Goal: Task Accomplishment & Management: Manage account settings

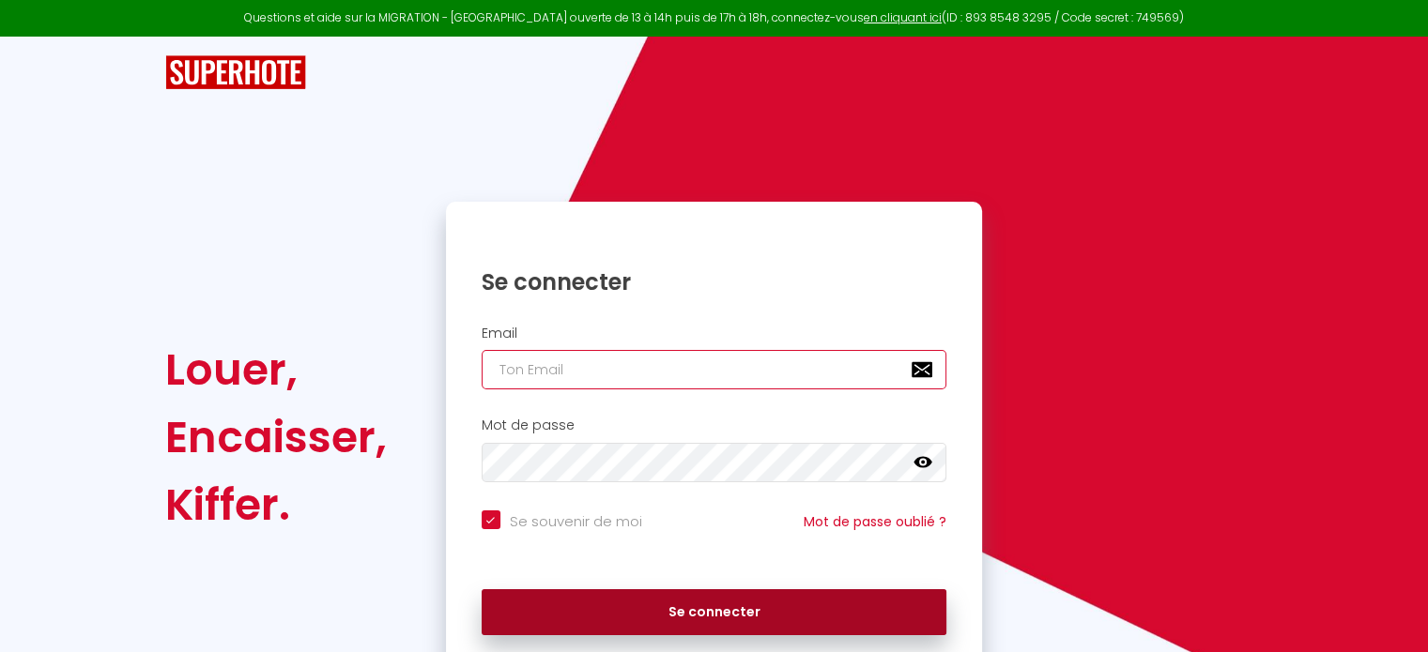
type input "[EMAIL_ADDRESS][DOMAIN_NAME]"
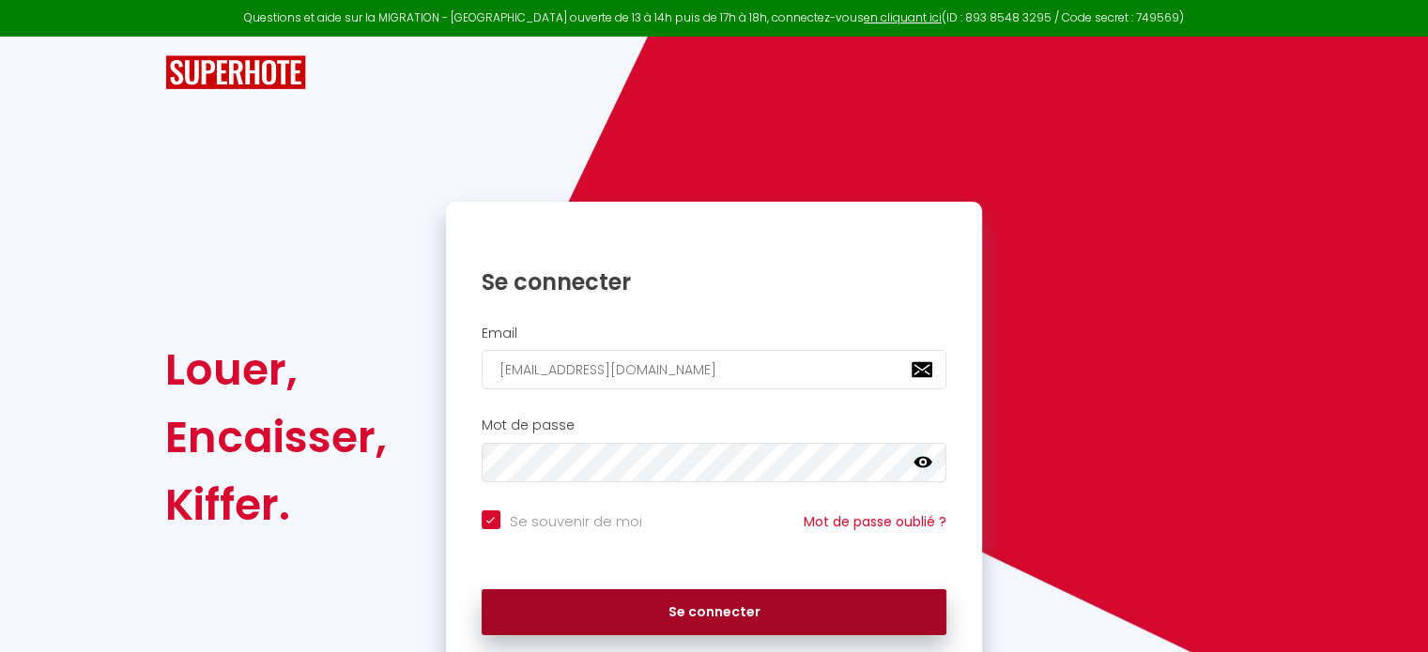
click at [635, 613] on button "Se connecter" at bounding box center [715, 613] width 466 height 47
checkbox input "true"
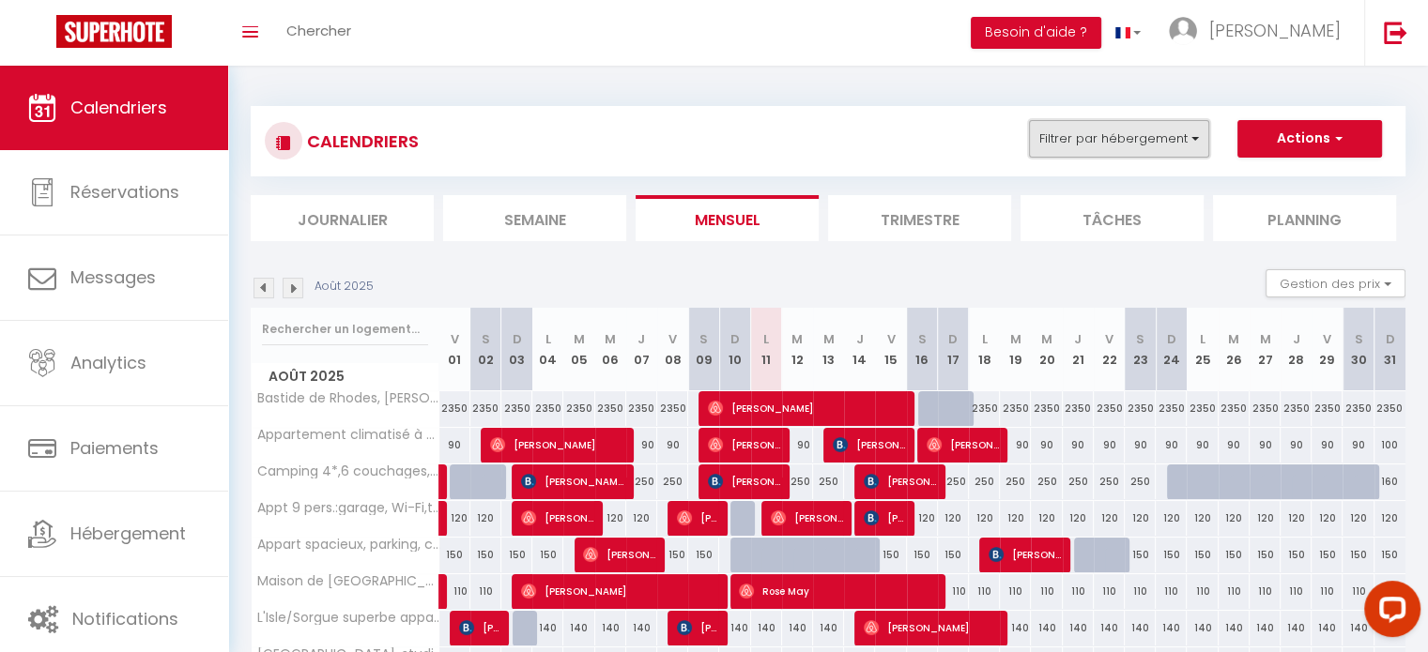
click at [1123, 141] on button "Filtrer par hébergement" at bounding box center [1119, 139] width 180 height 38
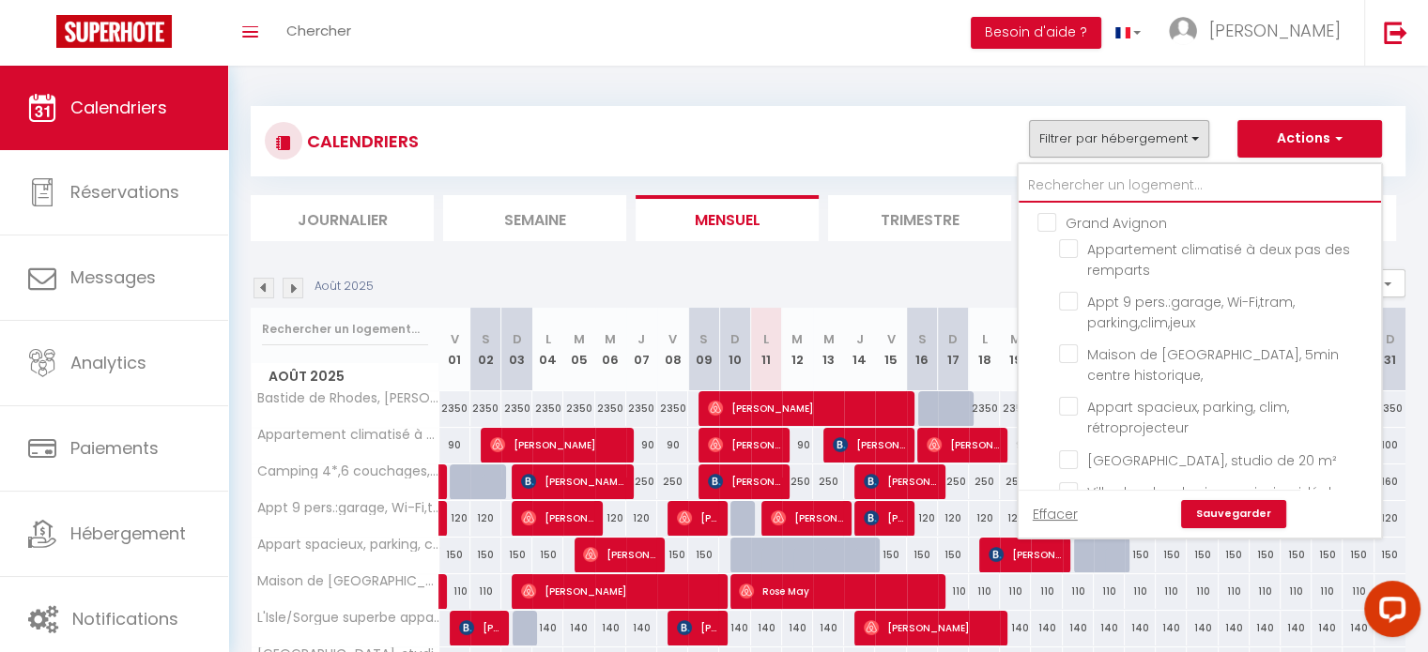
click at [1100, 187] on input "text" at bounding box center [1200, 186] width 362 height 34
type input "t"
checkbox input "false"
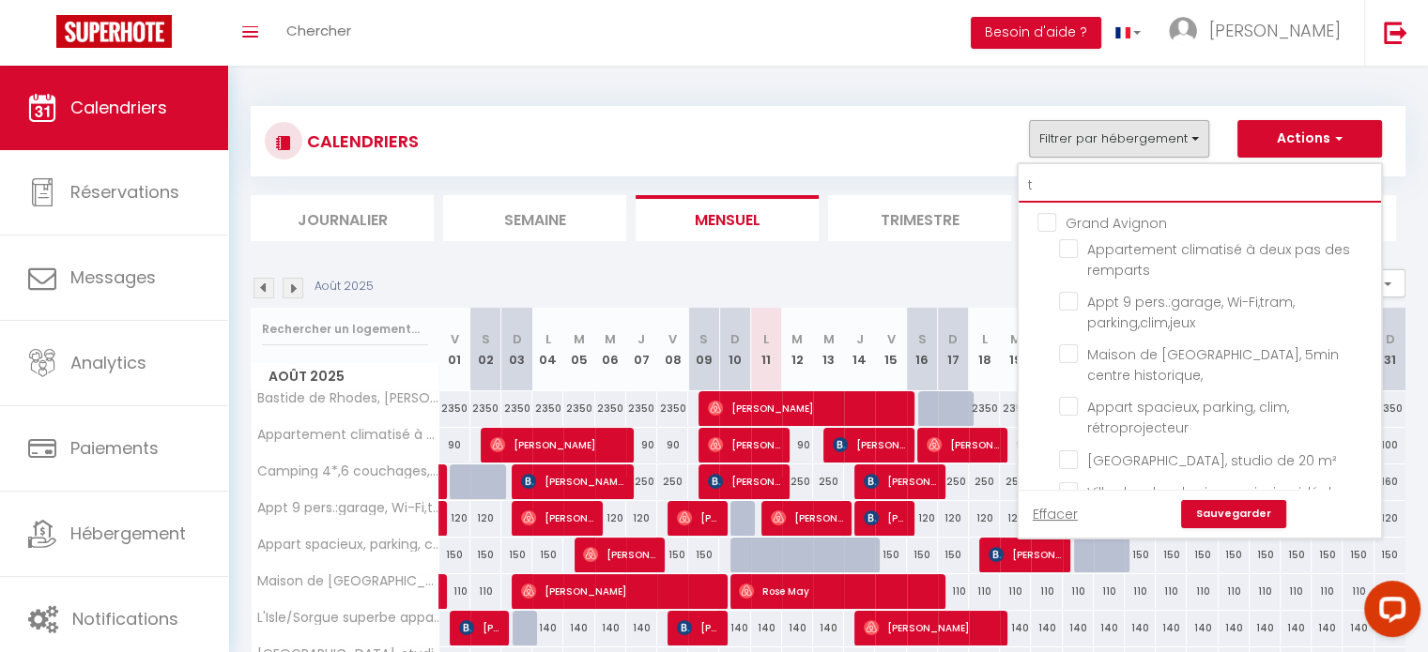
checkbox input "false"
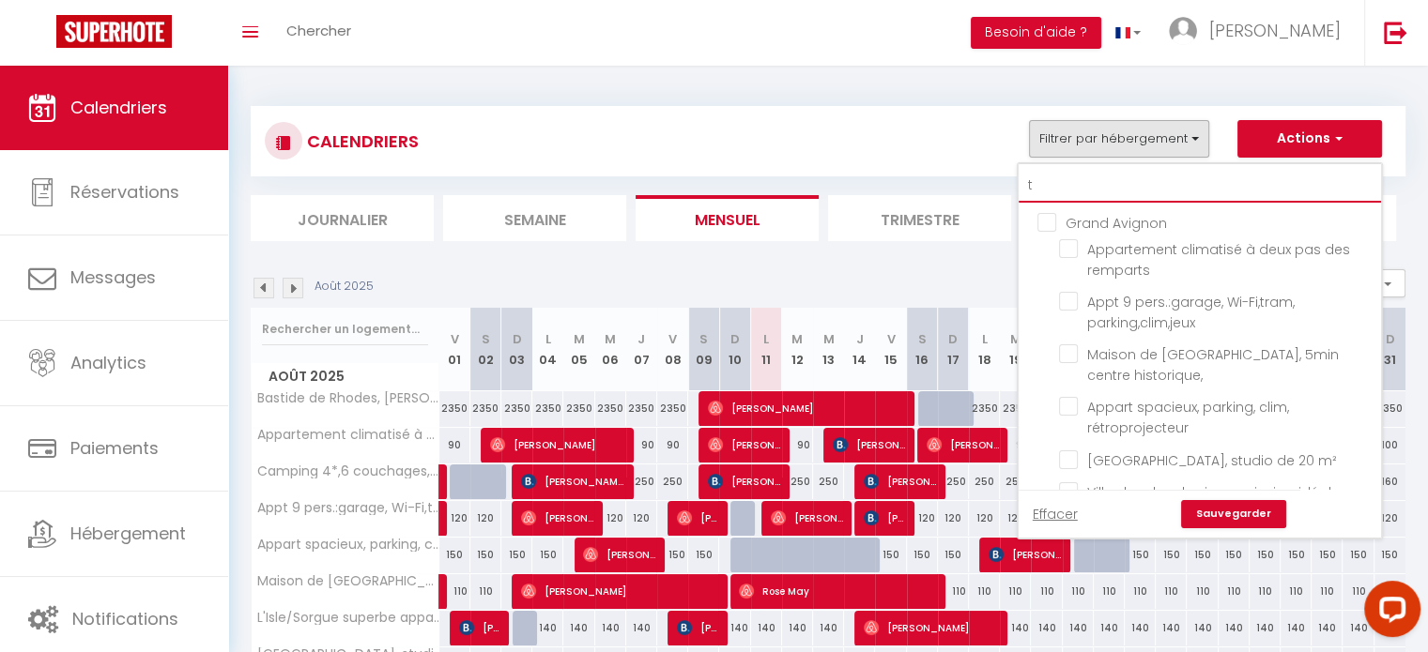
checkbox input "false"
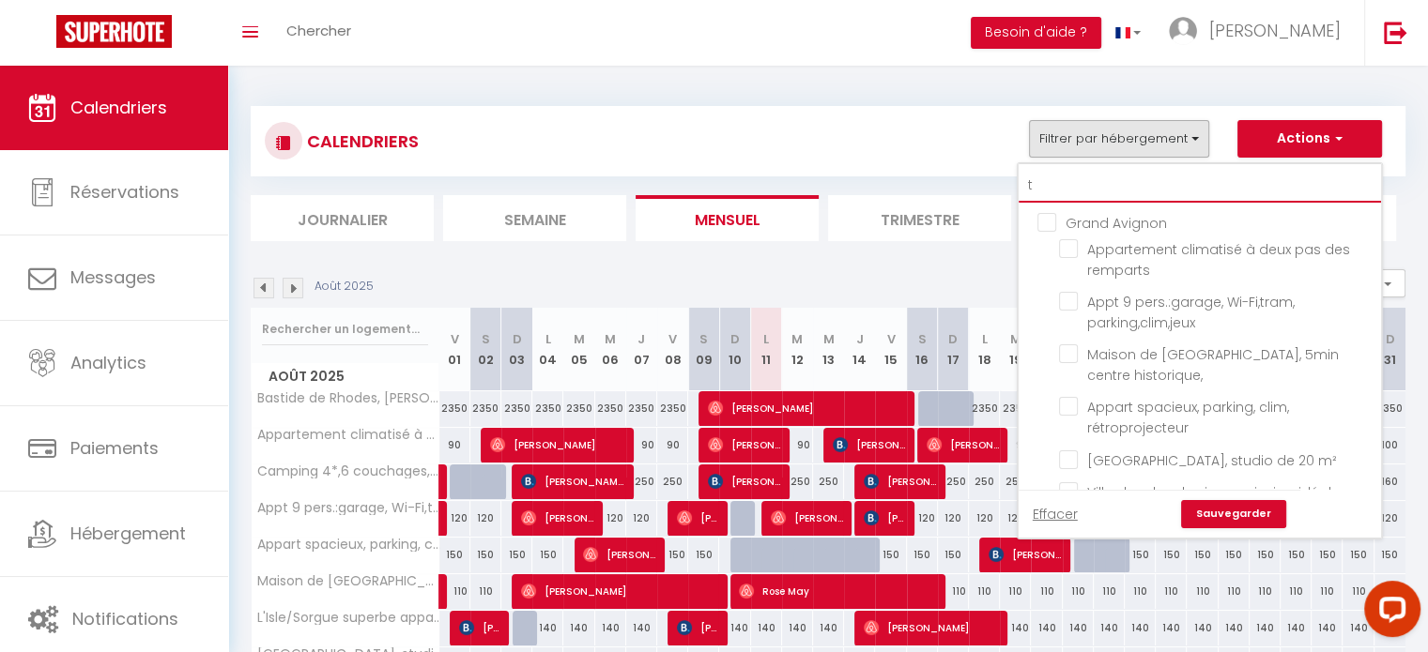
checkbox input "false"
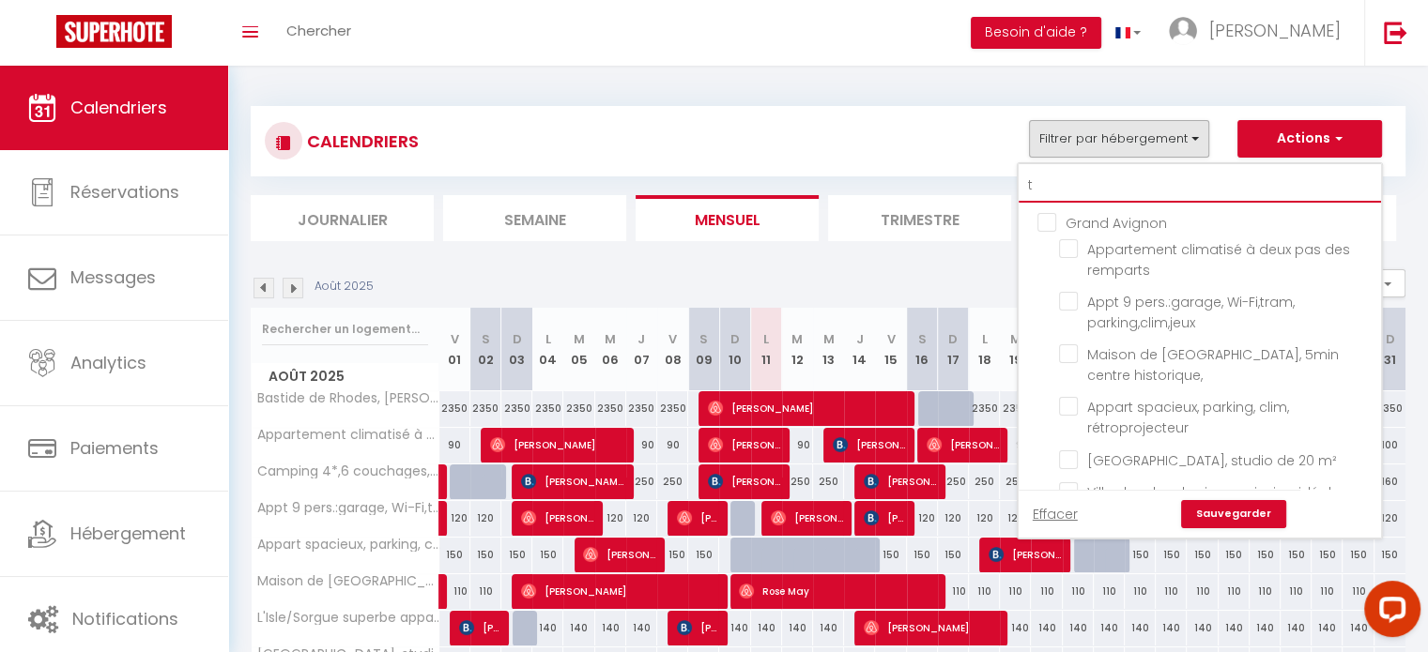
checkbox input "false"
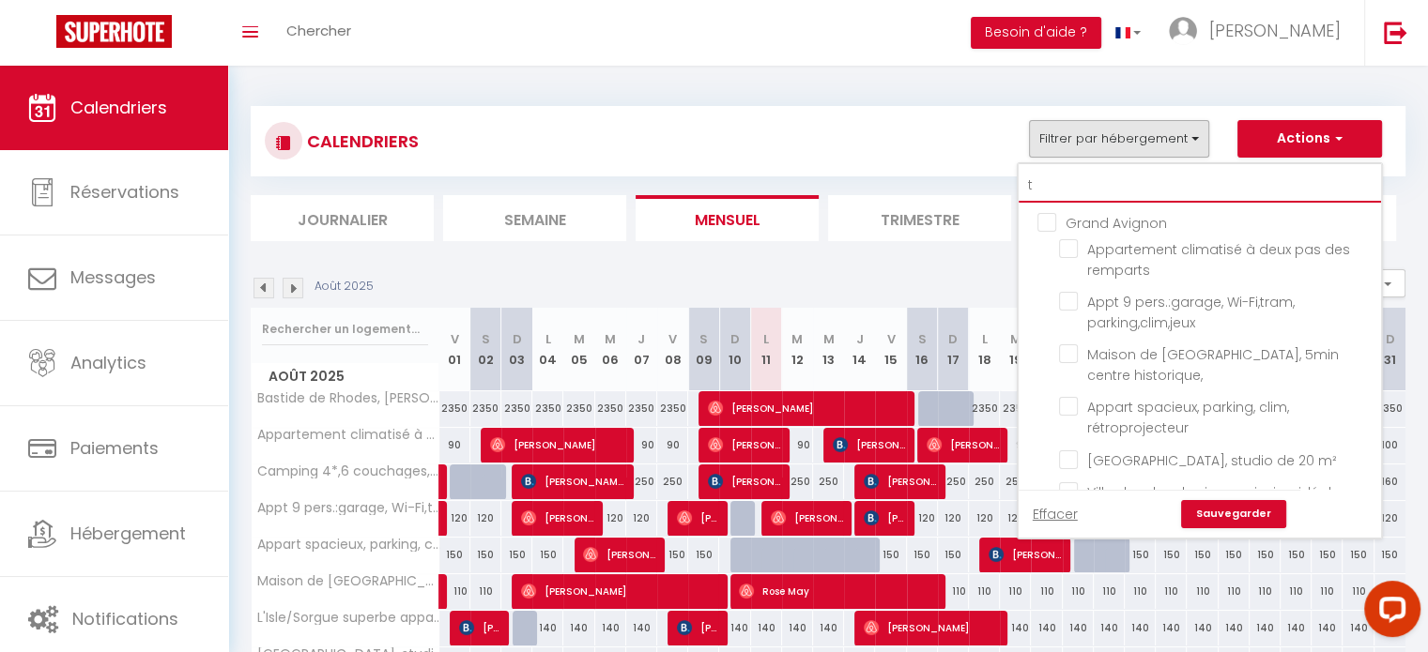
checkbox input "false"
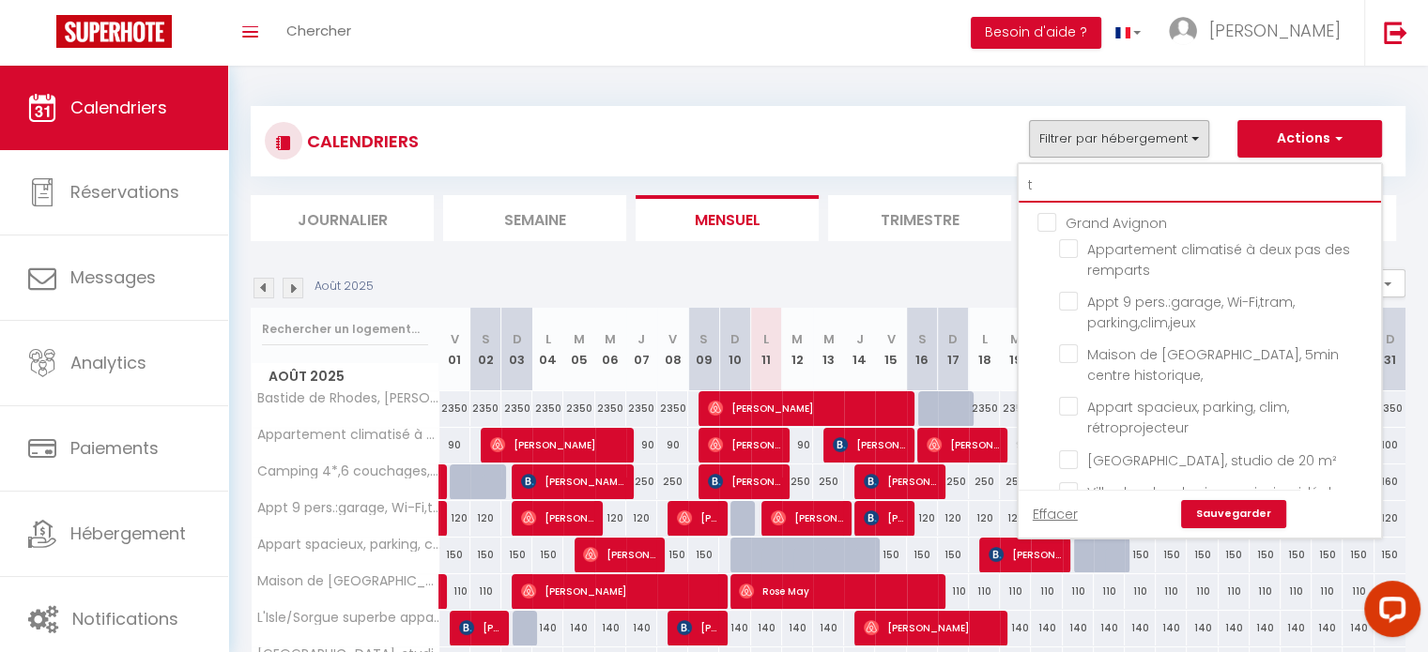
checkbox input "false"
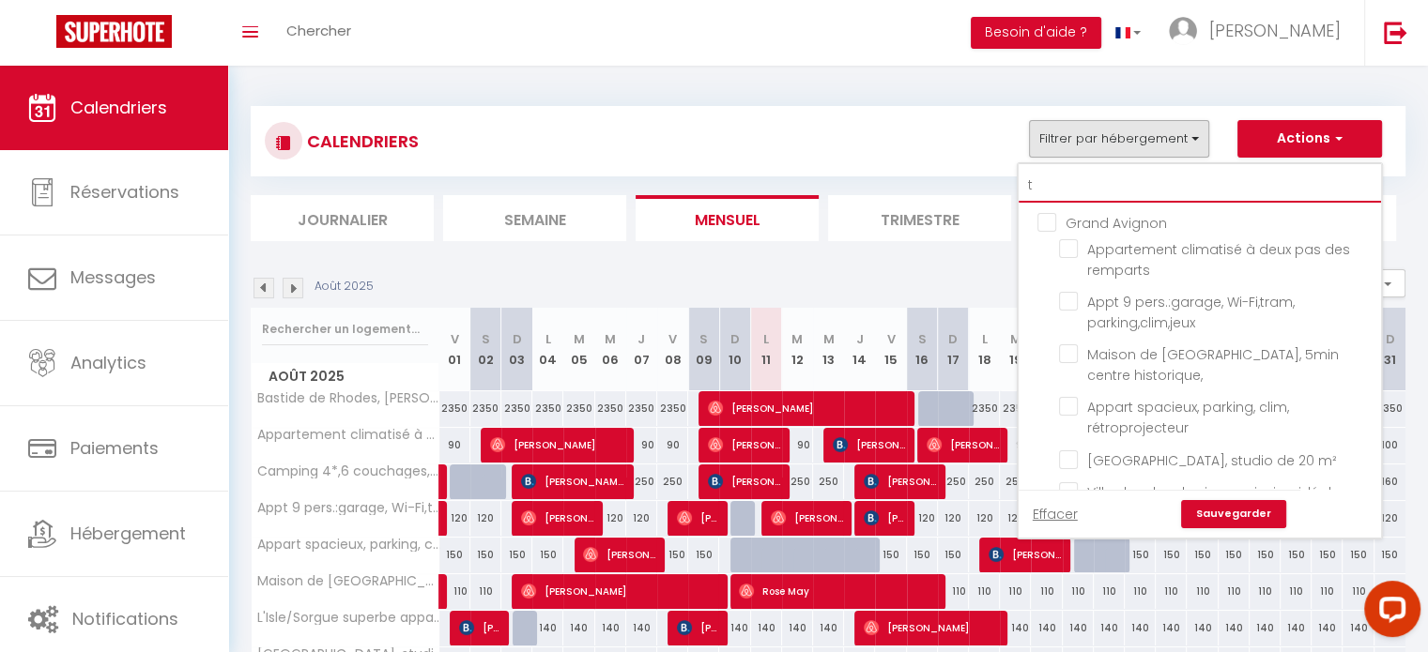
checkbox input "false"
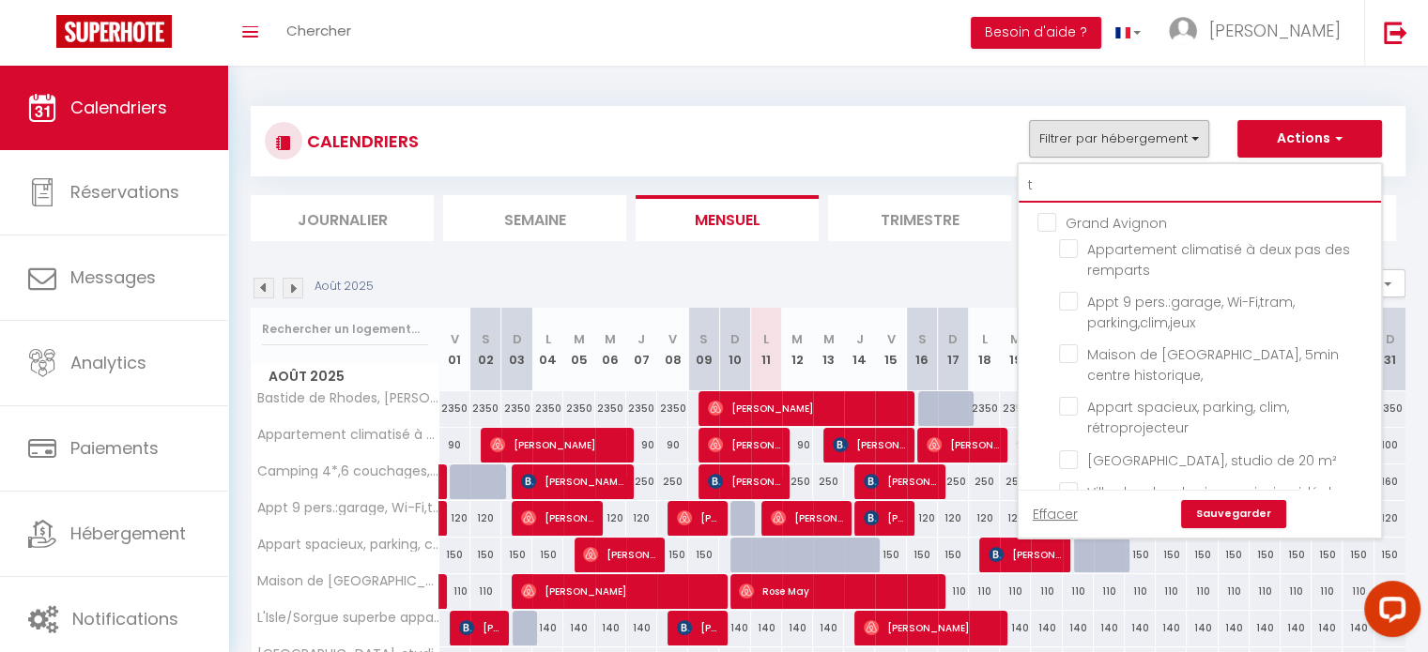
checkbox input "false"
type input "t3"
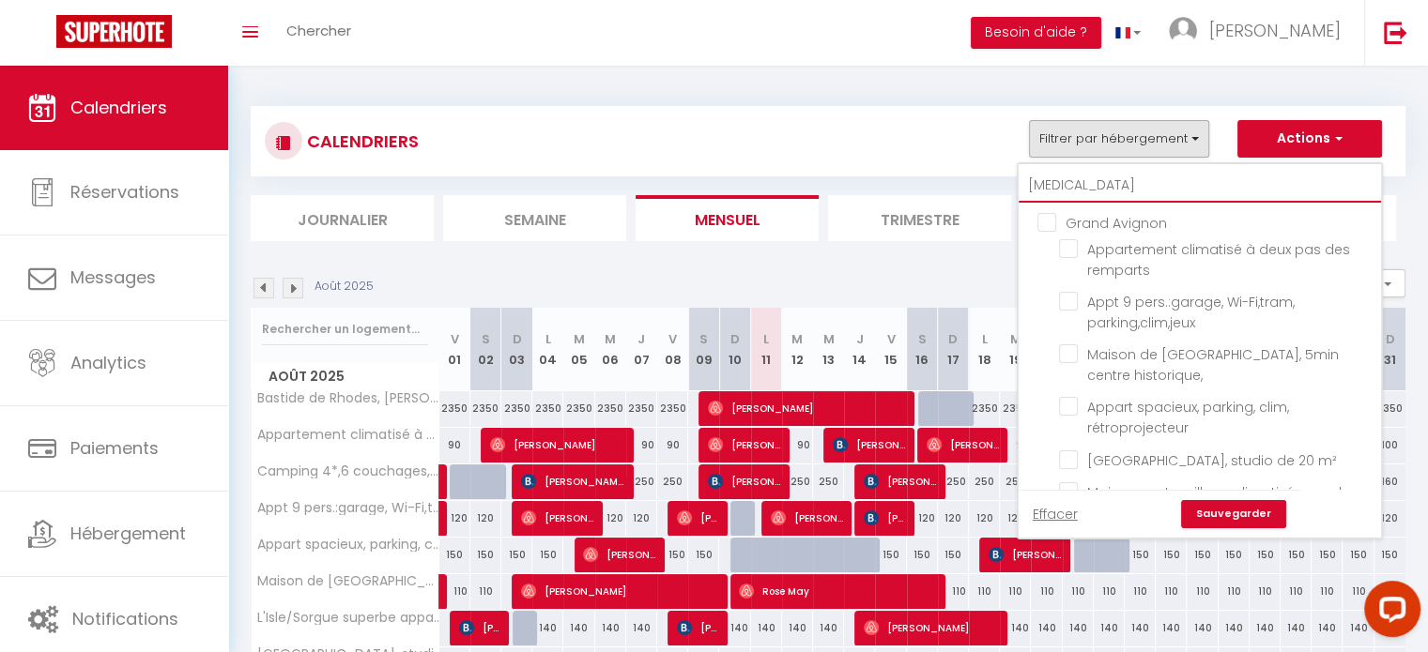
checkbox input "false"
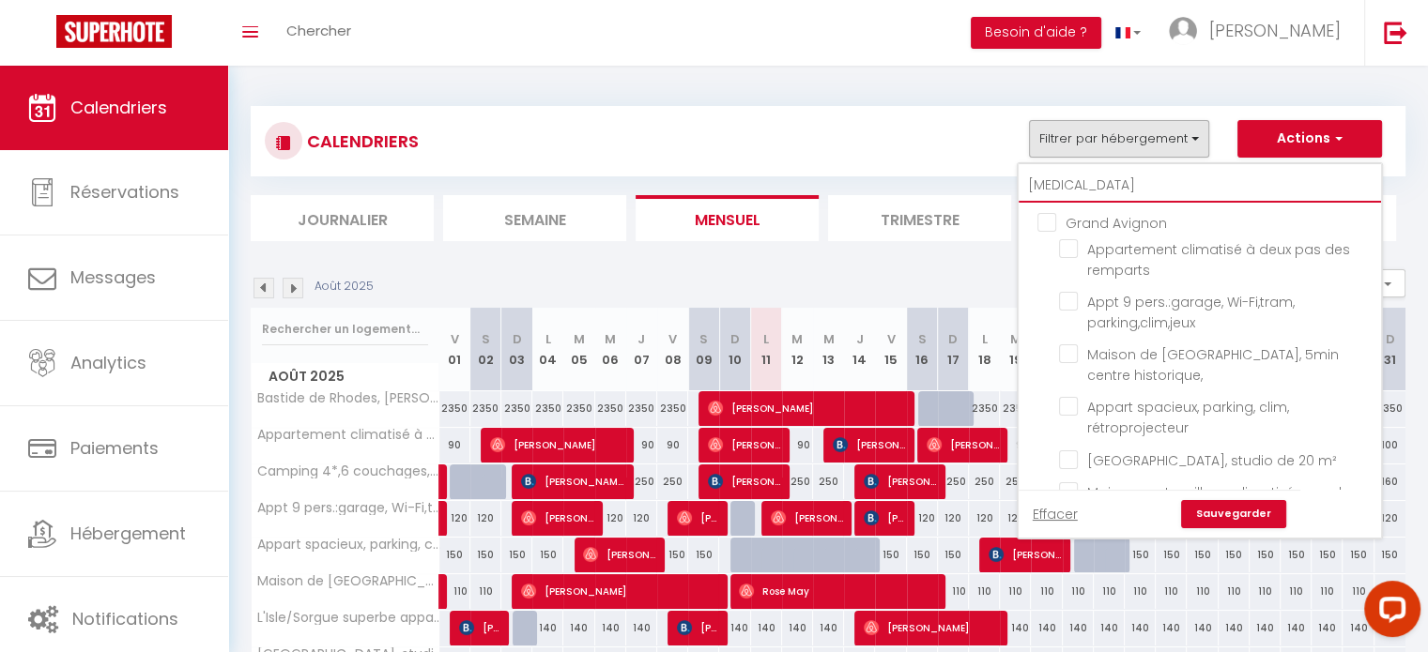
checkbox input "false"
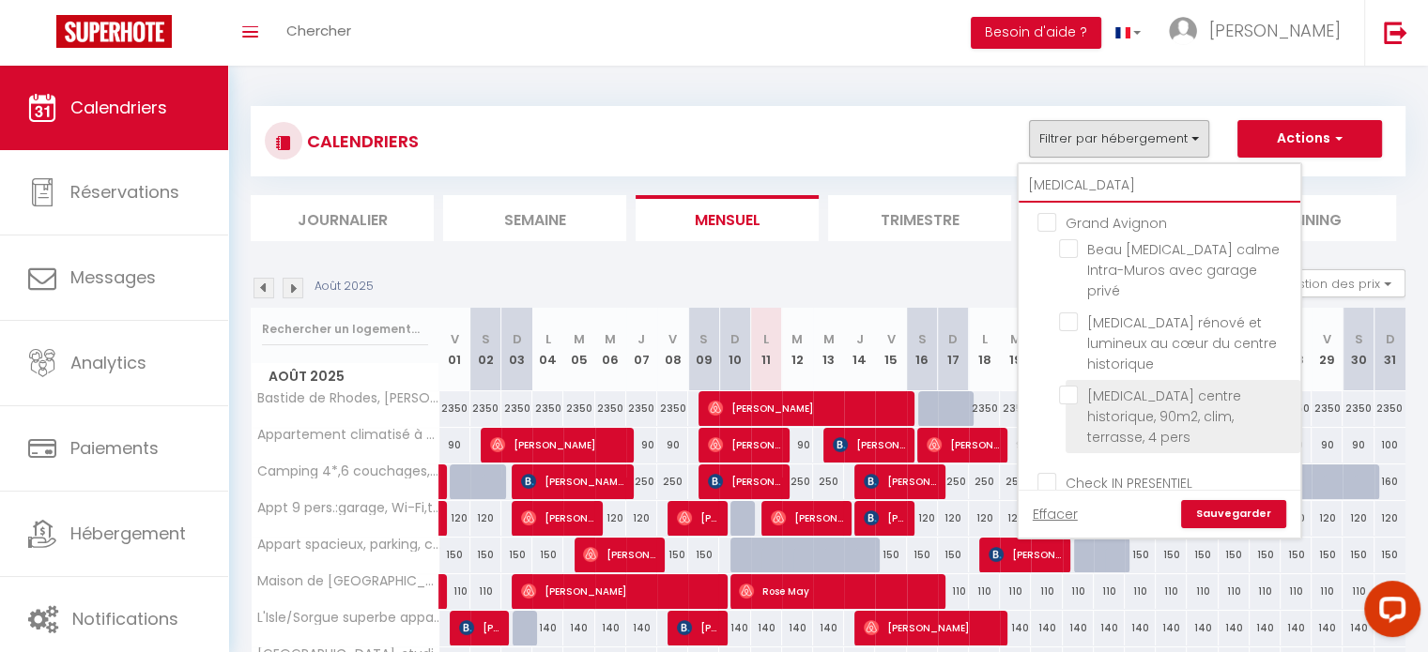
type input "t3"
click at [1082, 386] on input "[MEDICAL_DATA] centre historique, 90m2, clim, terrasse, 4 pers" at bounding box center [1176, 395] width 235 height 19
checkbox input "true"
checkbox input "false"
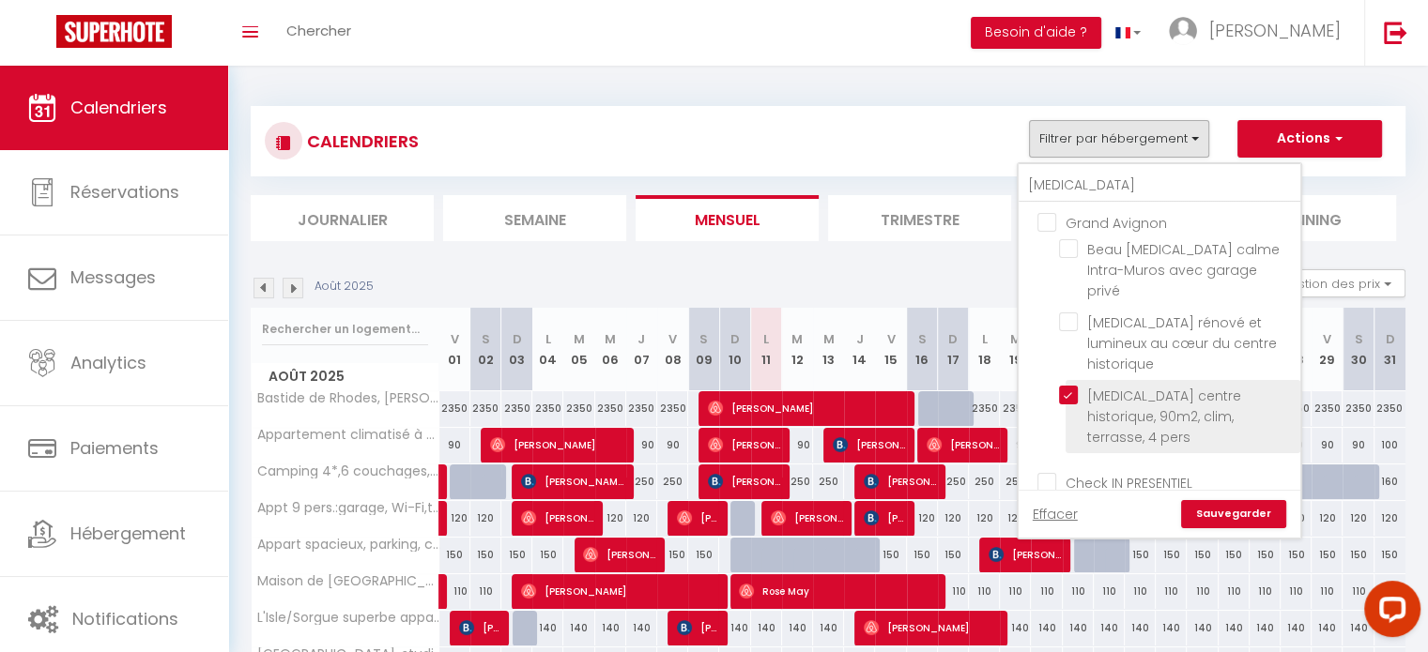
checkbox input "false"
checkbox input "true"
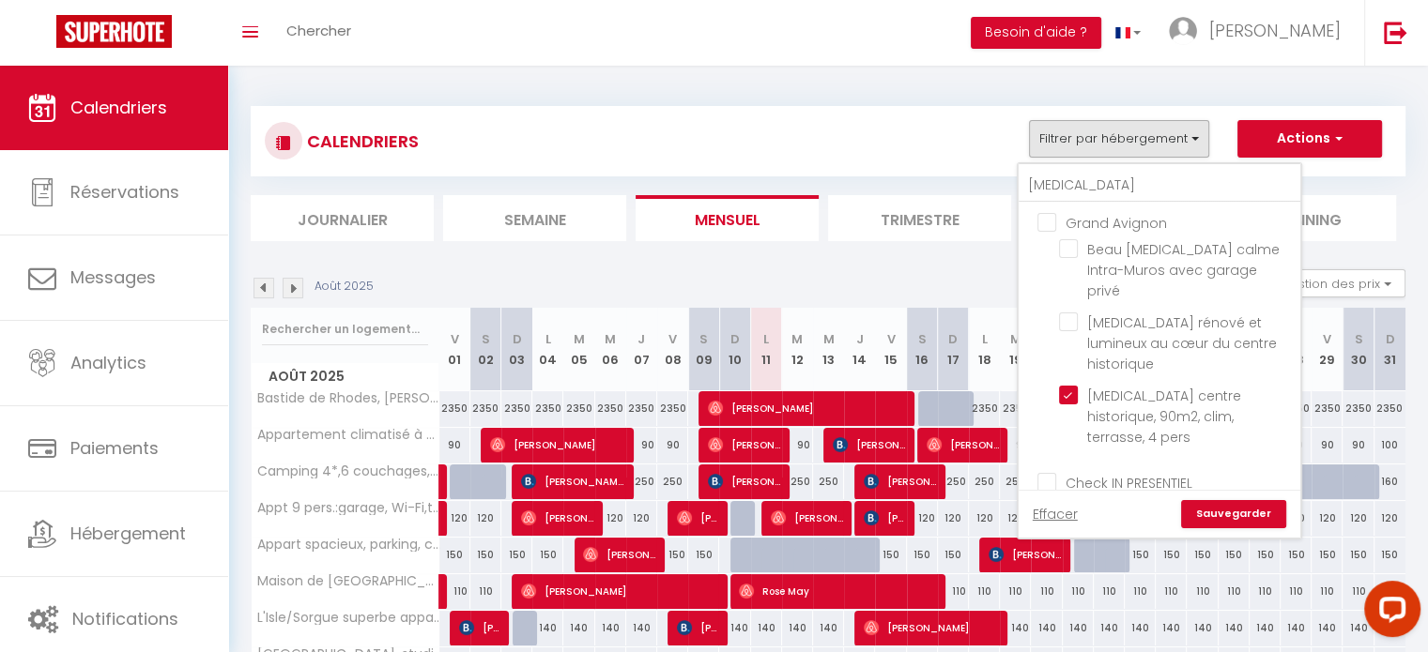
click at [1257, 517] on link "Sauvegarder" at bounding box center [1233, 514] width 105 height 28
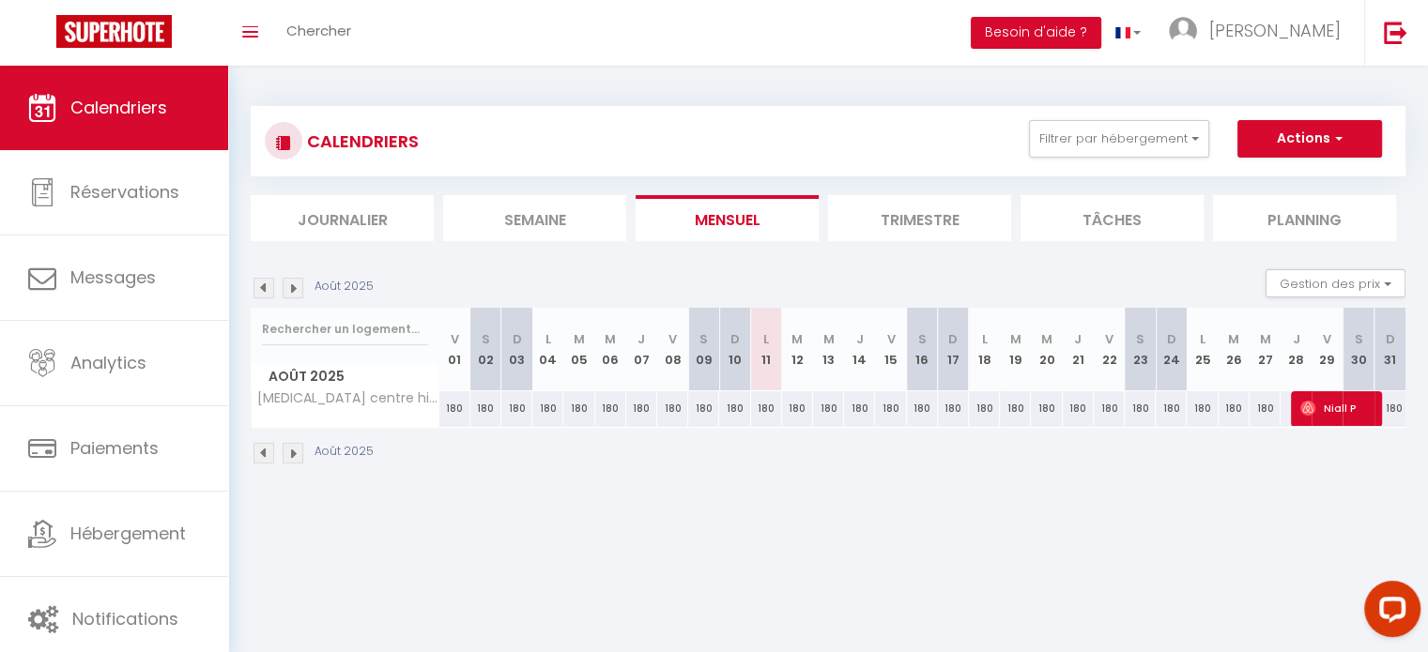
click at [294, 461] on img at bounding box center [293, 453] width 21 height 21
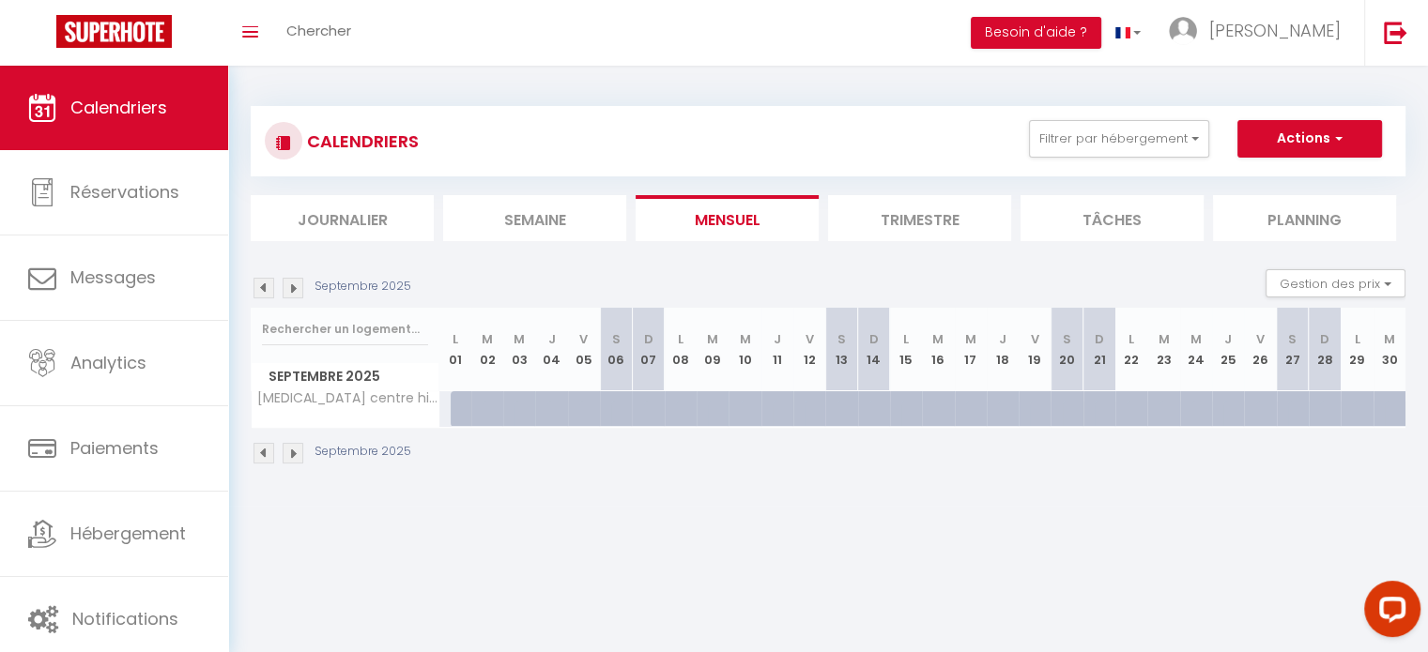
click at [267, 458] on img at bounding box center [263, 453] width 21 height 21
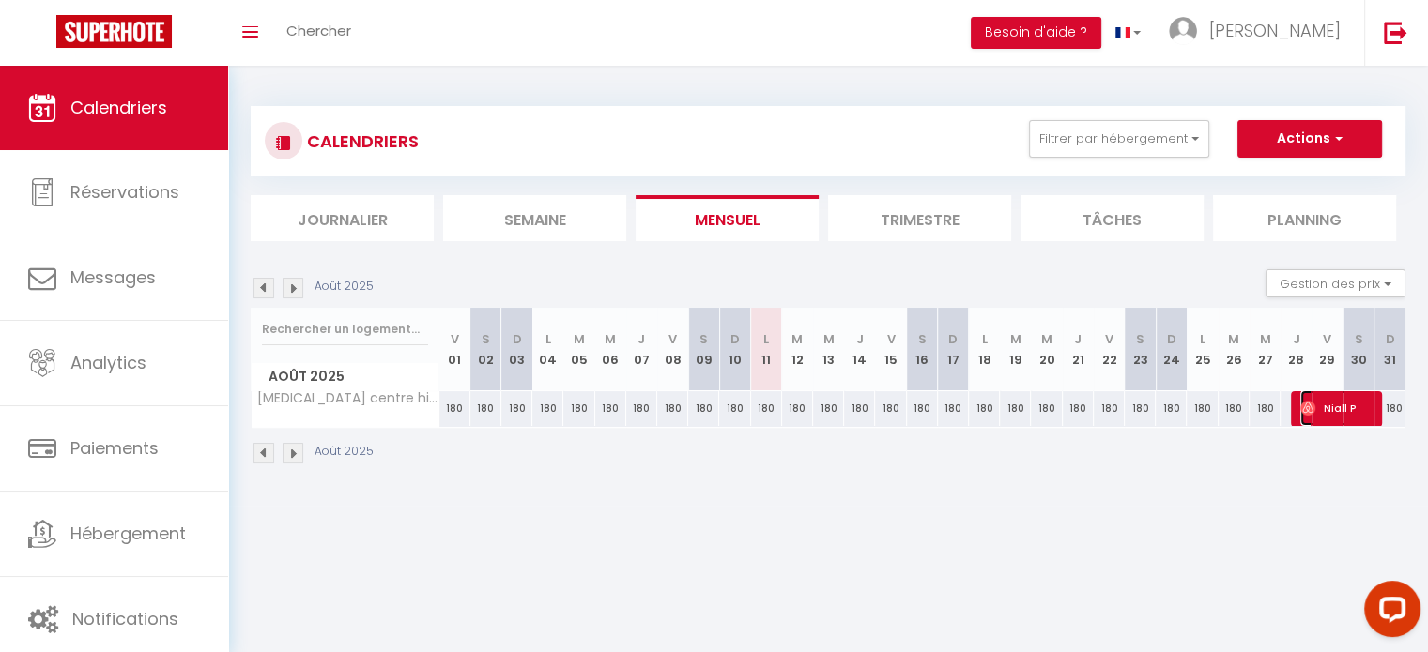
click at [1331, 405] on span "Niall P" at bounding box center [1336, 409] width 72 height 36
select select "OK"
select select "0"
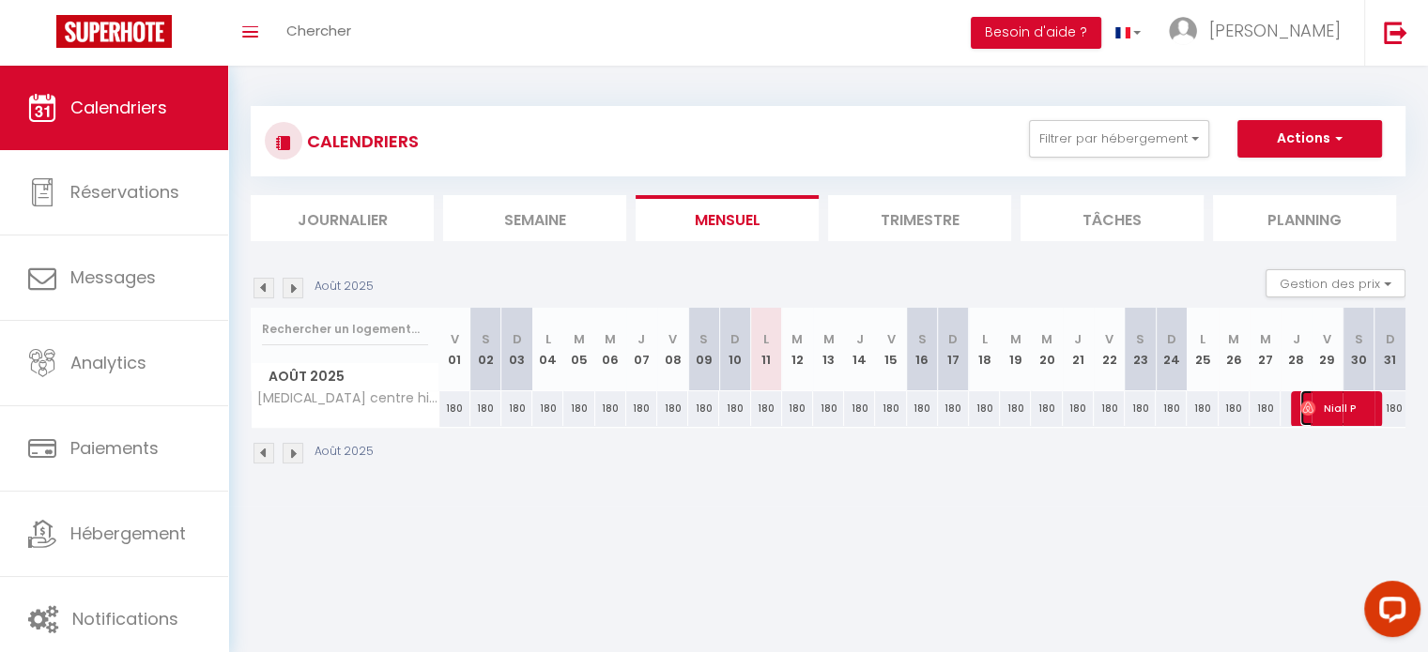
select select "1"
select select
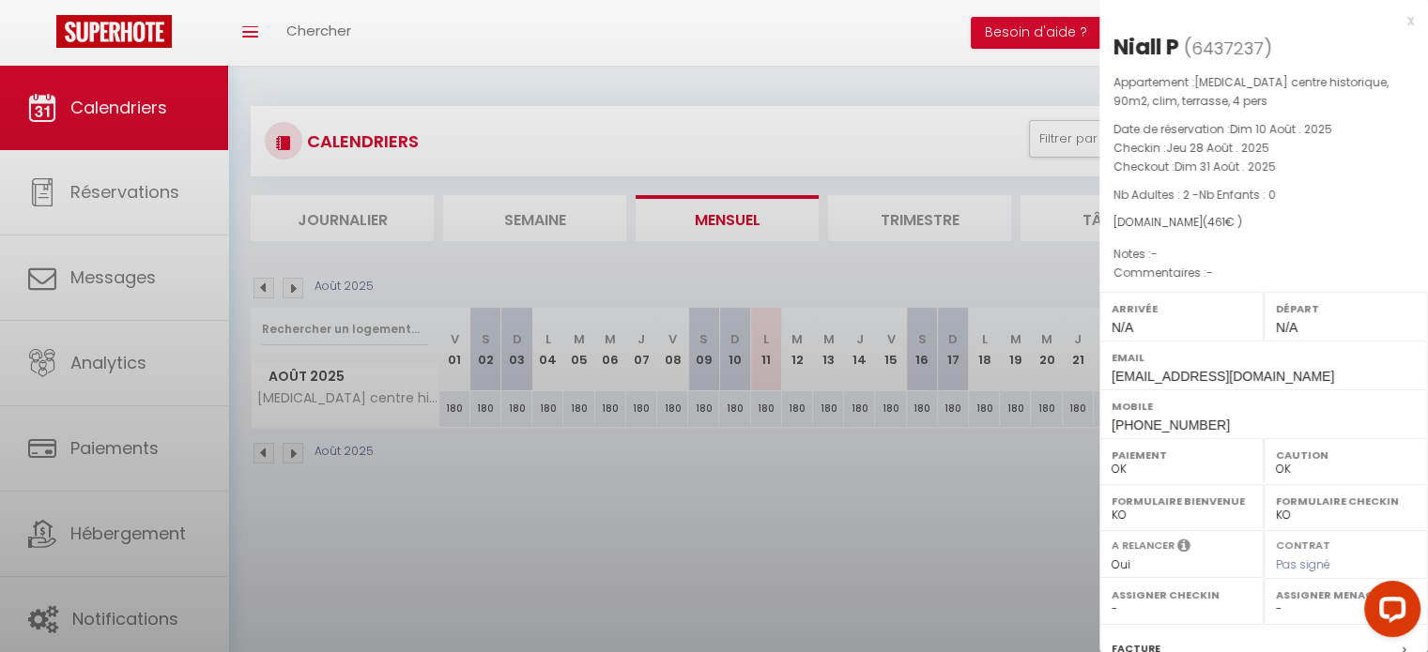
select select "18097"
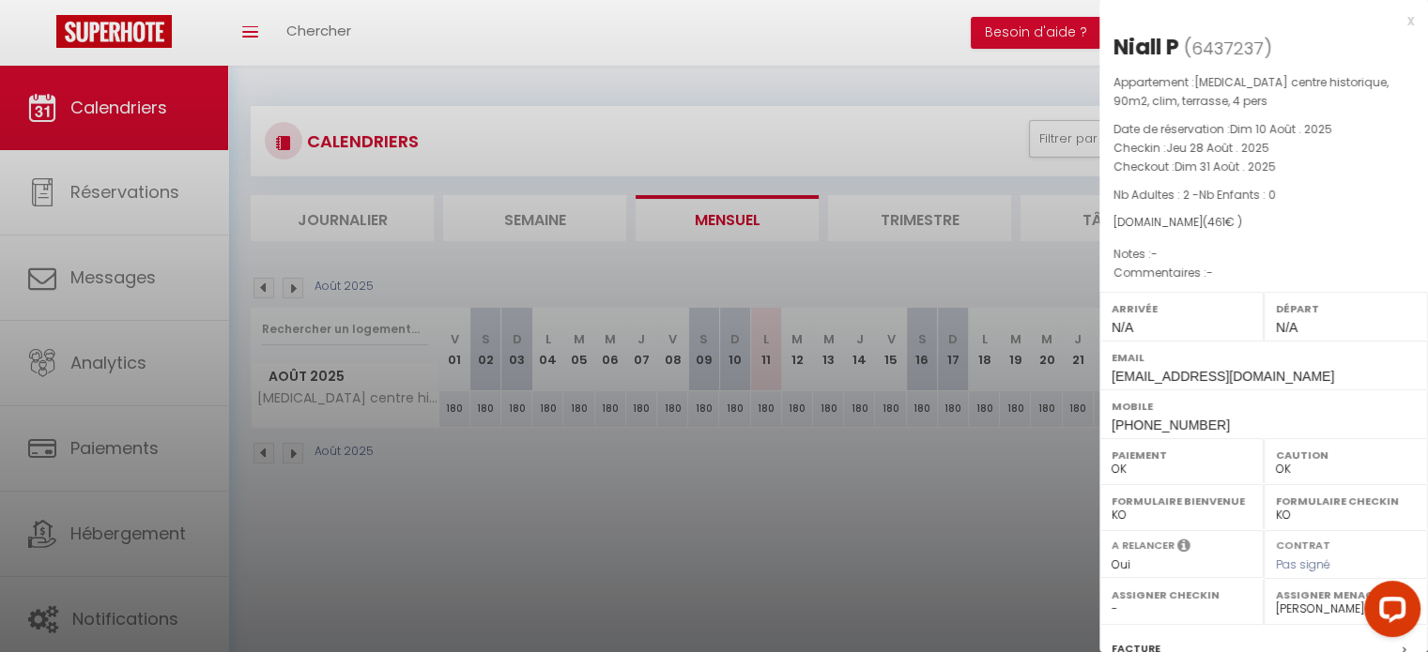
click at [1393, 20] on div "x" at bounding box center [1256, 20] width 315 height 23
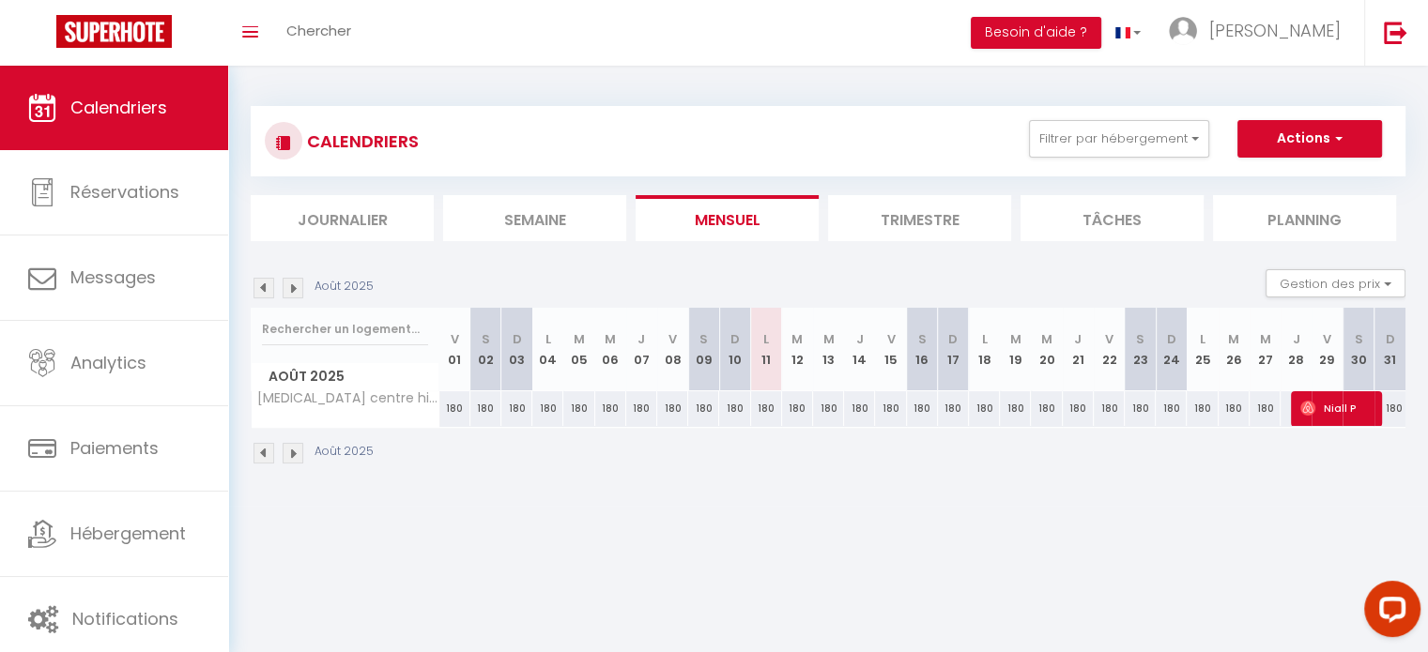
click at [293, 454] on img at bounding box center [293, 453] width 21 height 21
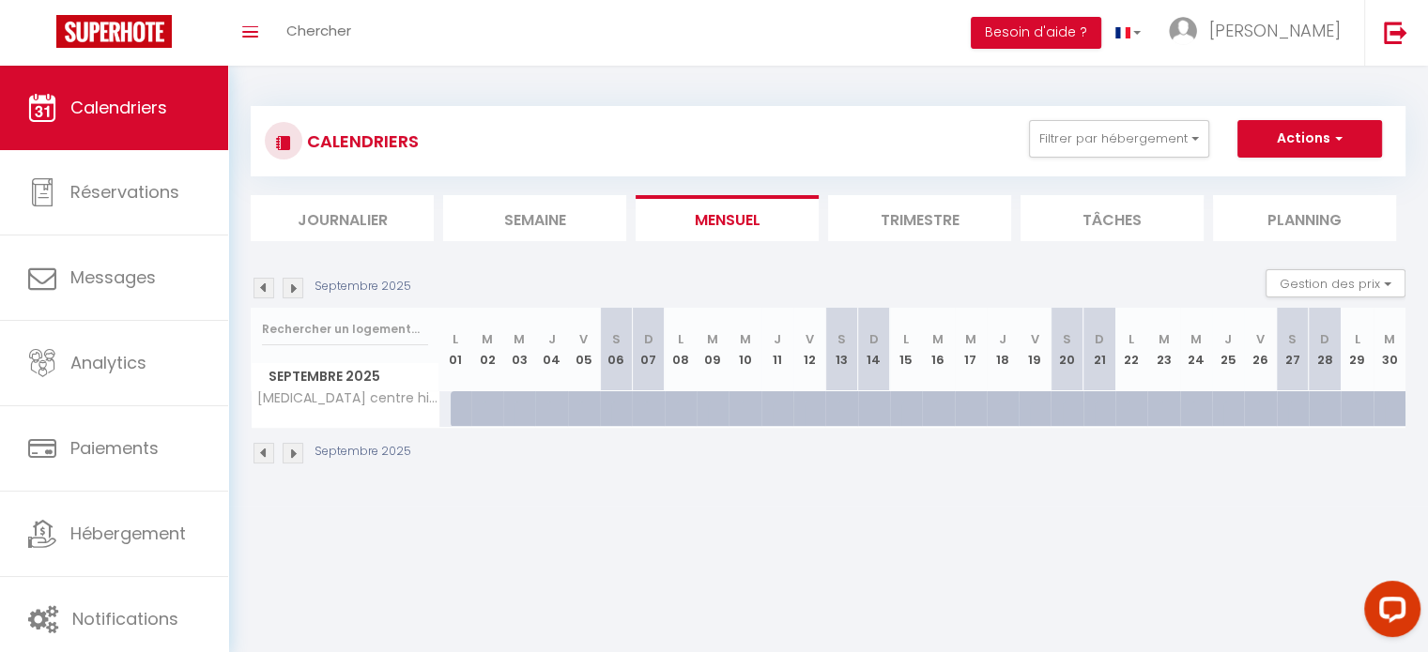
click at [293, 454] on img at bounding box center [293, 453] width 21 height 21
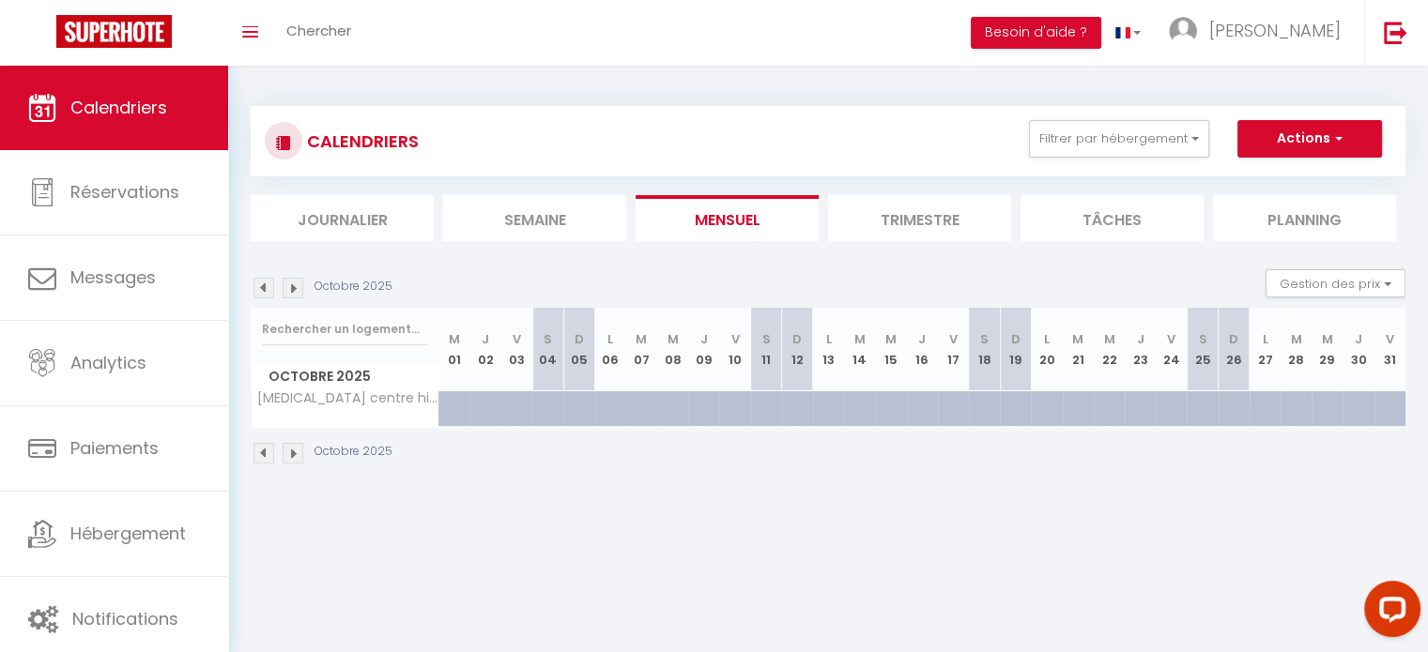
click at [293, 454] on img at bounding box center [293, 453] width 21 height 21
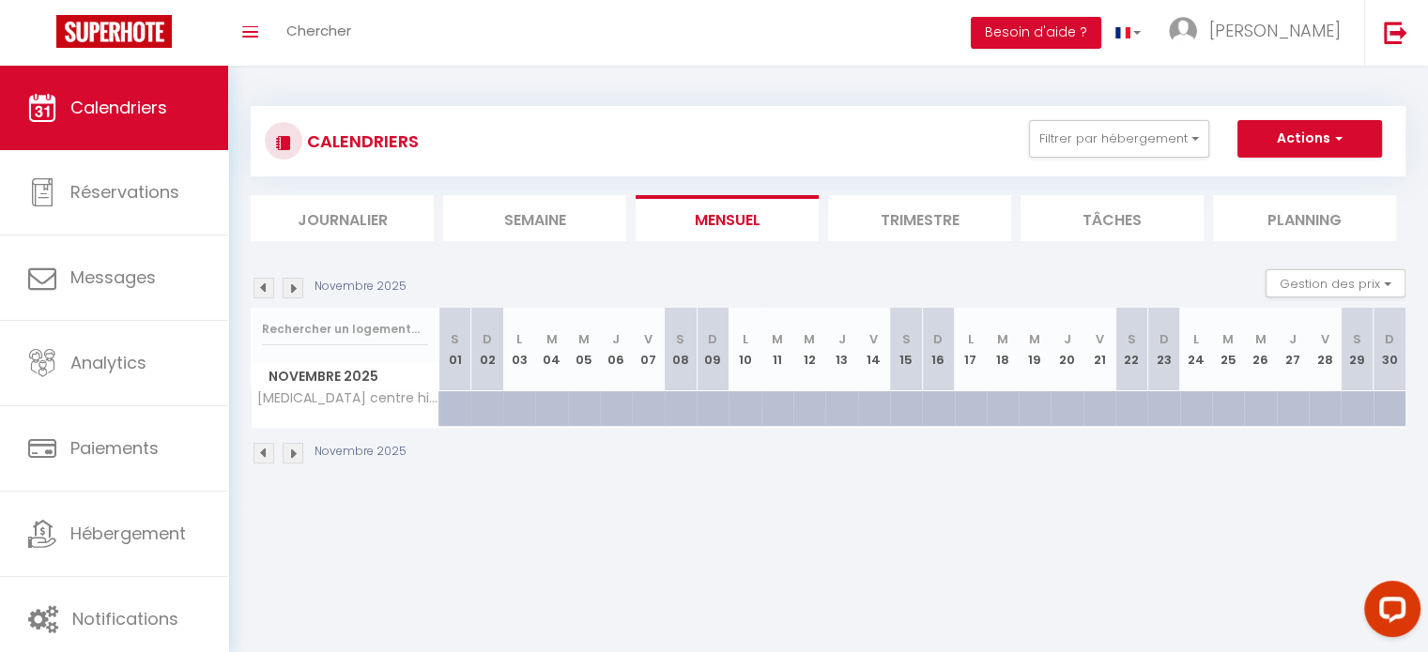
click at [293, 454] on img at bounding box center [293, 453] width 21 height 21
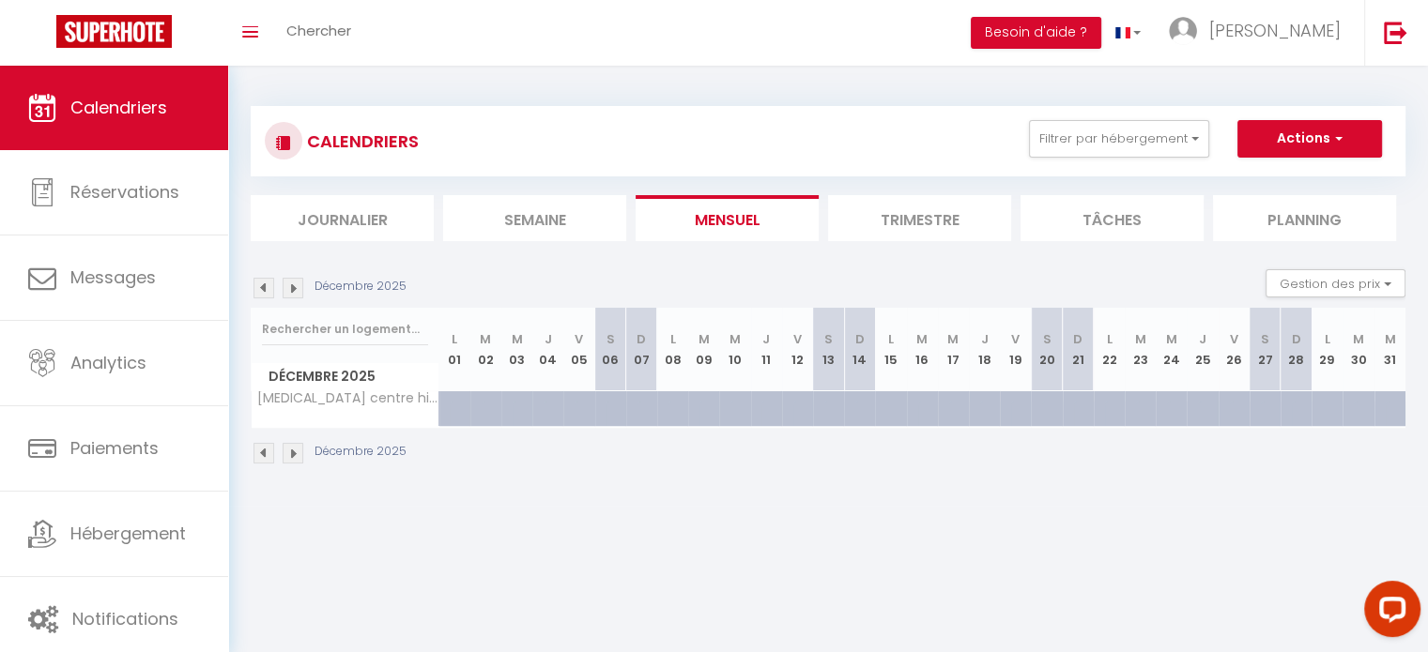
click at [293, 454] on img at bounding box center [293, 453] width 21 height 21
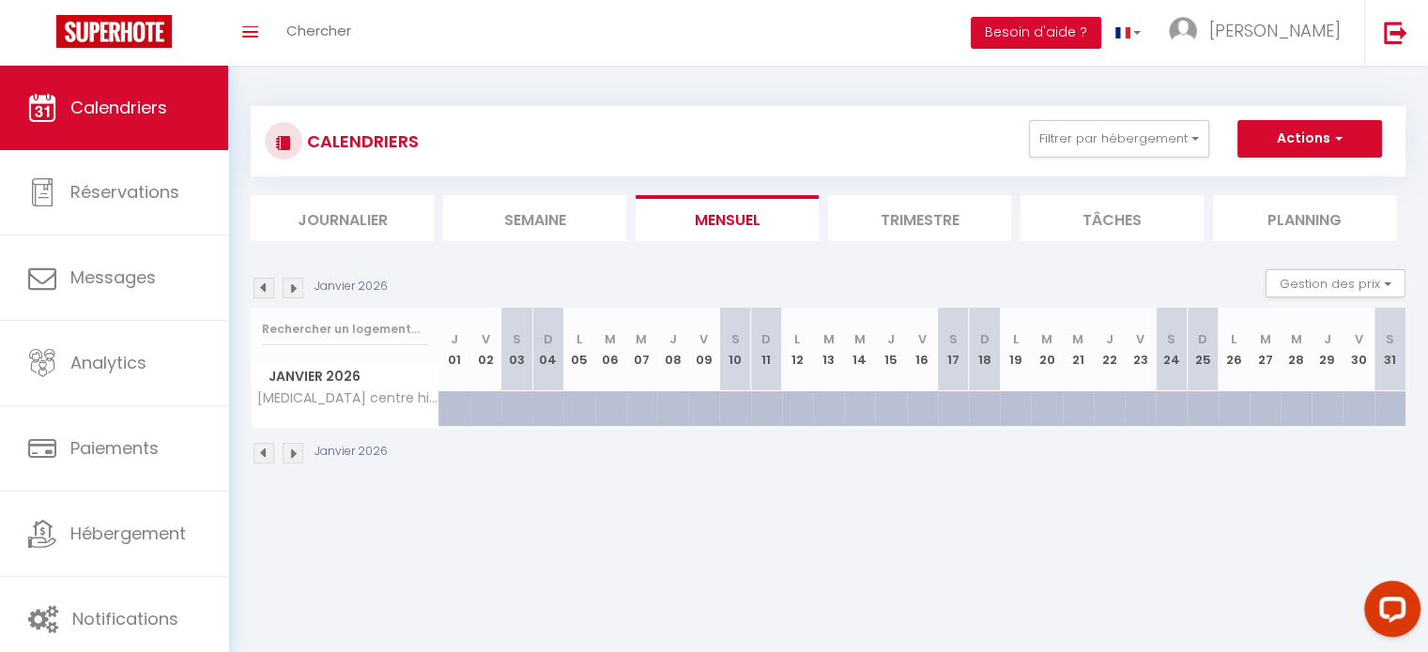
click at [293, 454] on img at bounding box center [293, 453] width 21 height 21
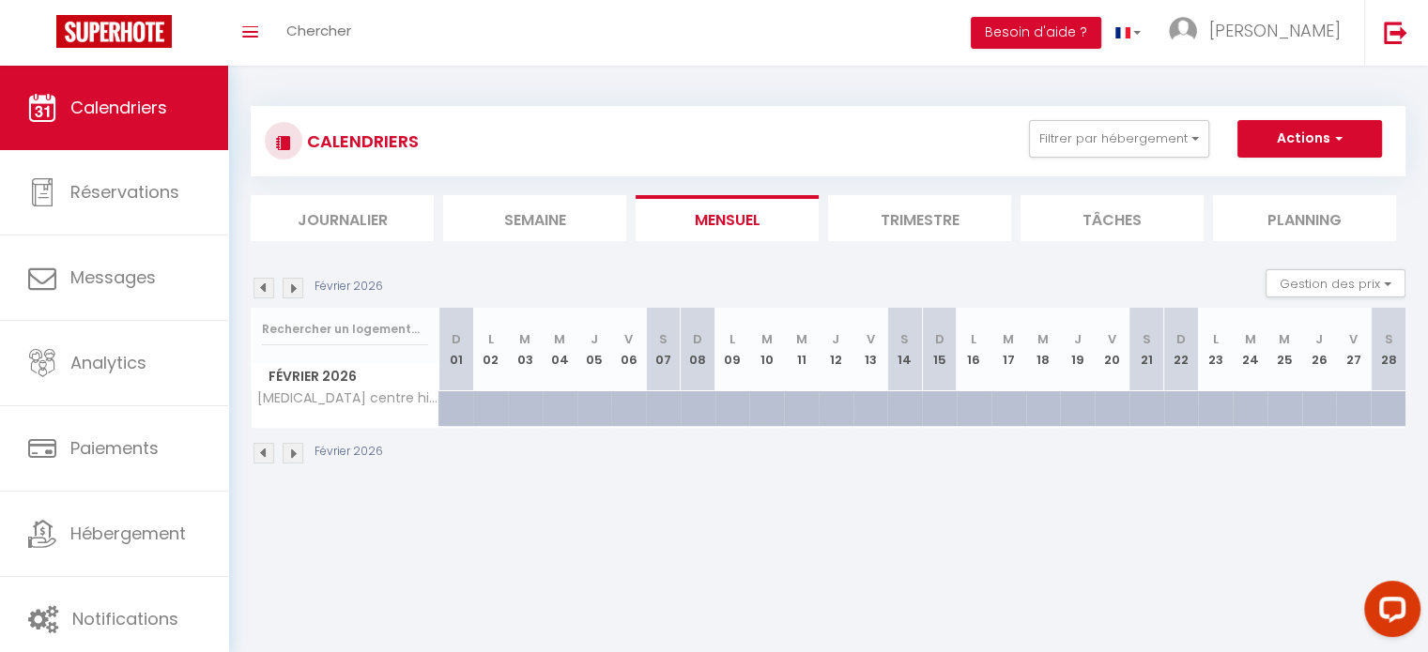
click at [255, 451] on img at bounding box center [263, 453] width 21 height 21
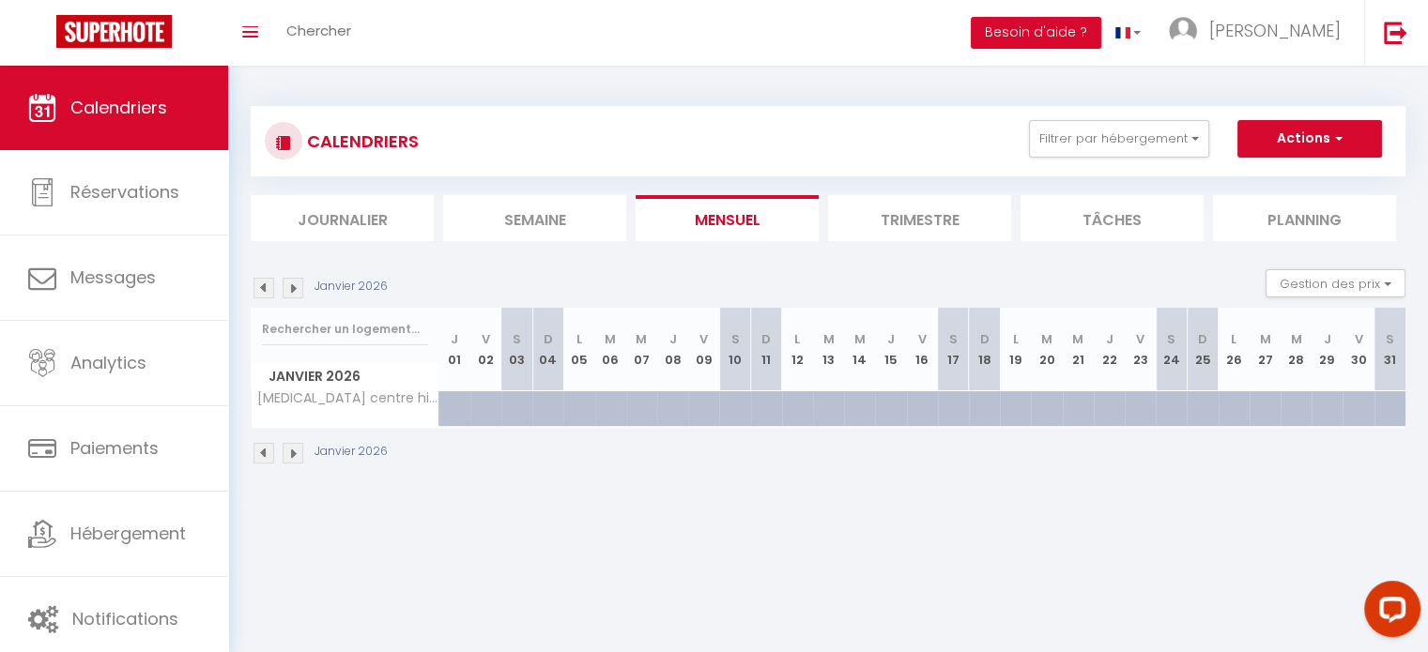
click at [255, 451] on img at bounding box center [263, 453] width 21 height 21
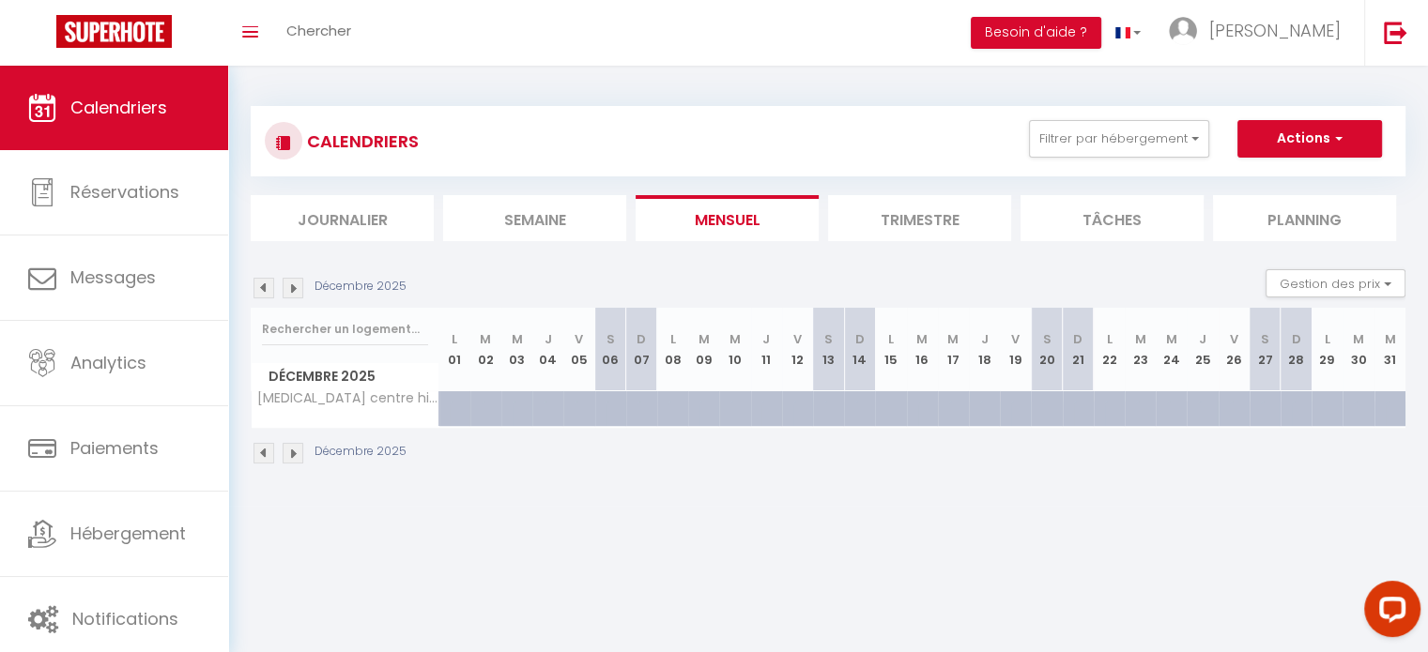
click at [255, 451] on img at bounding box center [263, 453] width 21 height 21
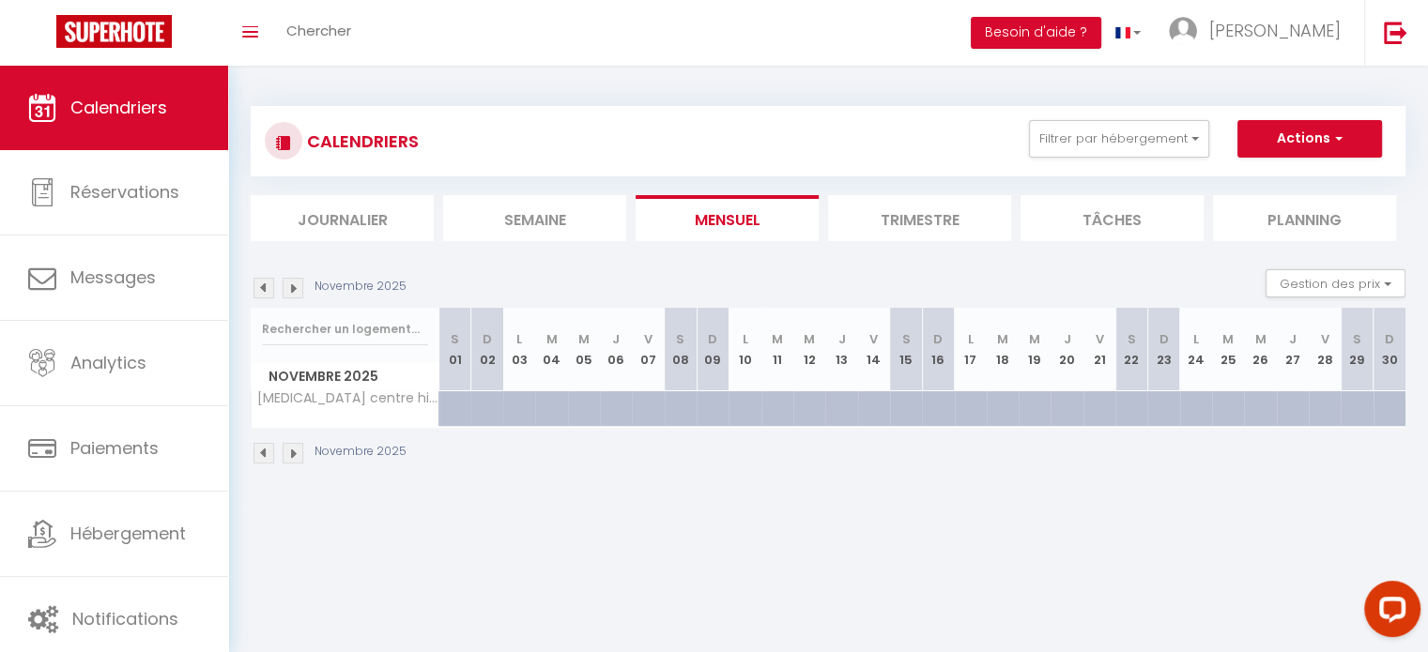
click at [255, 451] on img at bounding box center [263, 453] width 21 height 21
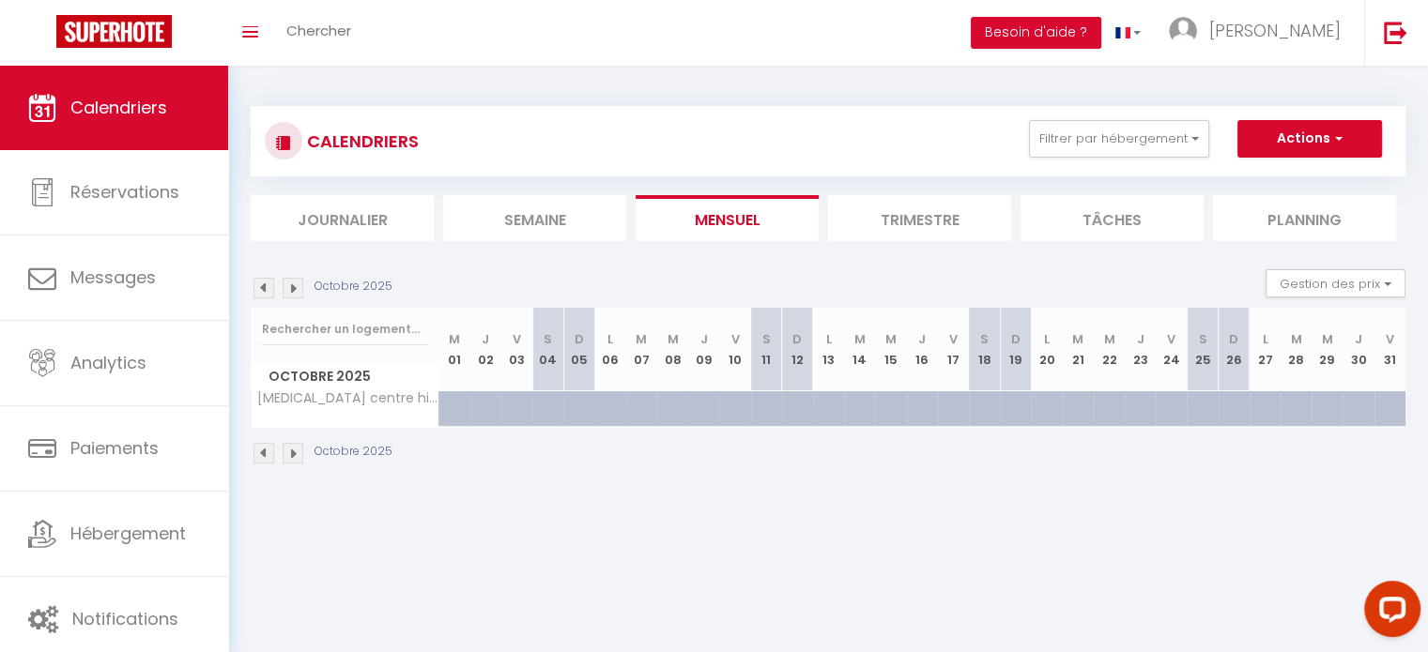
click at [255, 451] on img at bounding box center [263, 453] width 21 height 21
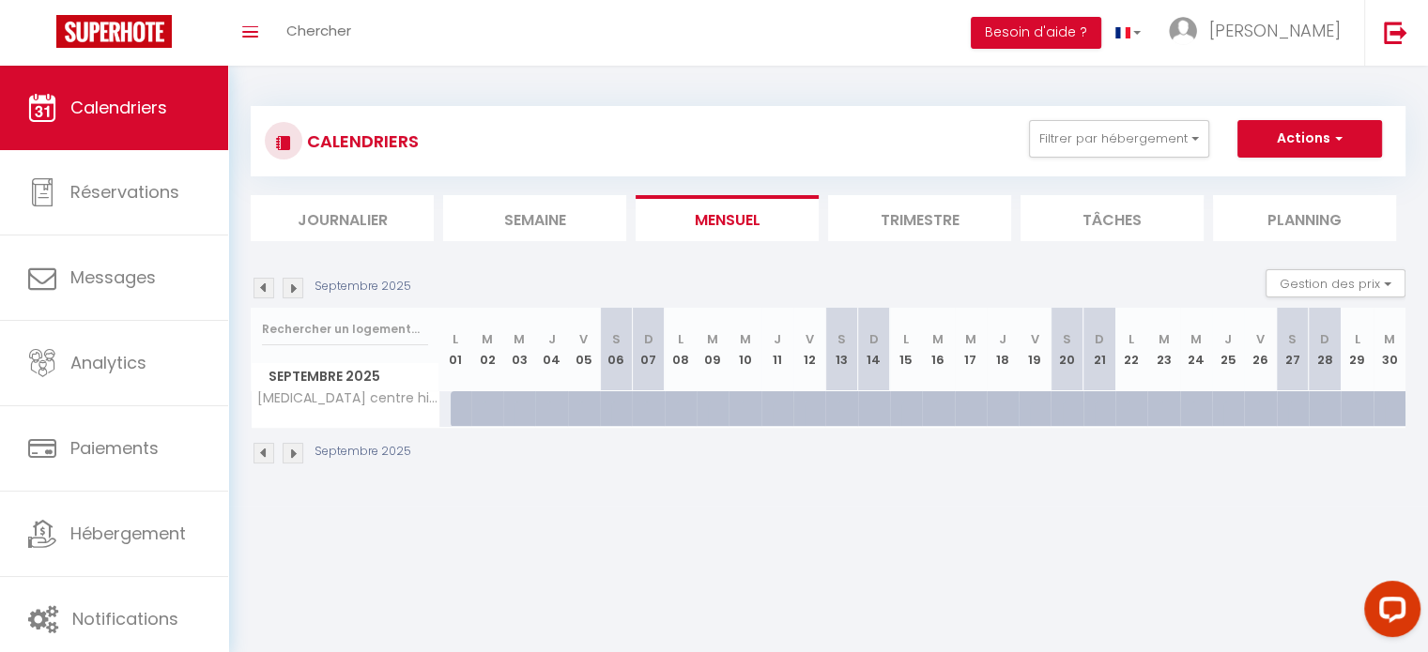
click at [255, 451] on img at bounding box center [263, 453] width 21 height 21
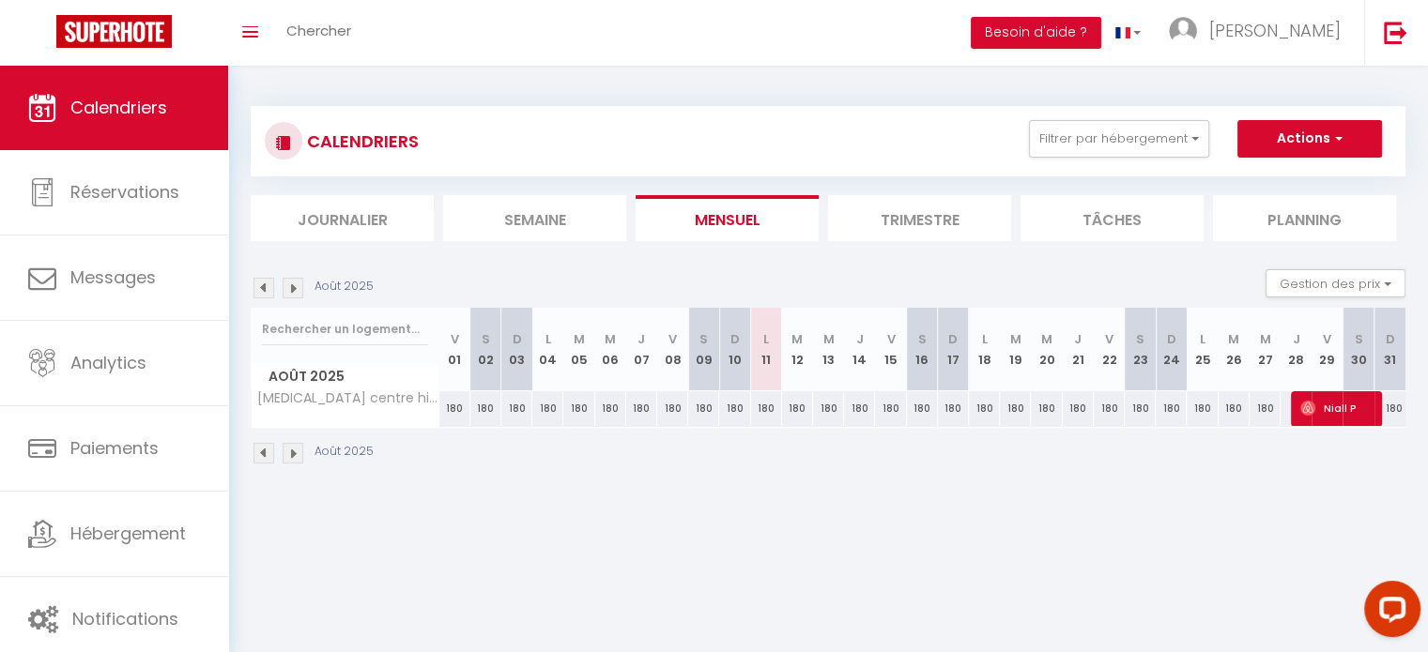
click at [255, 451] on img at bounding box center [263, 453] width 21 height 21
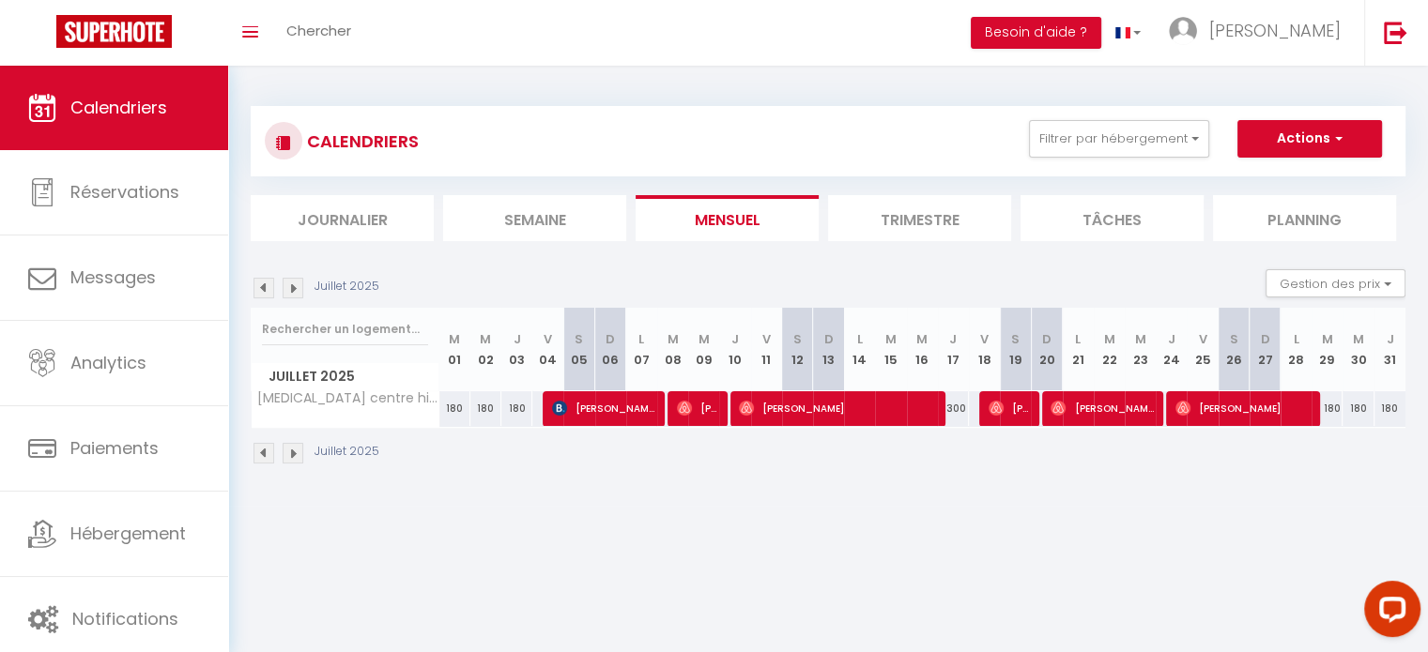
click at [288, 449] on img at bounding box center [293, 453] width 21 height 21
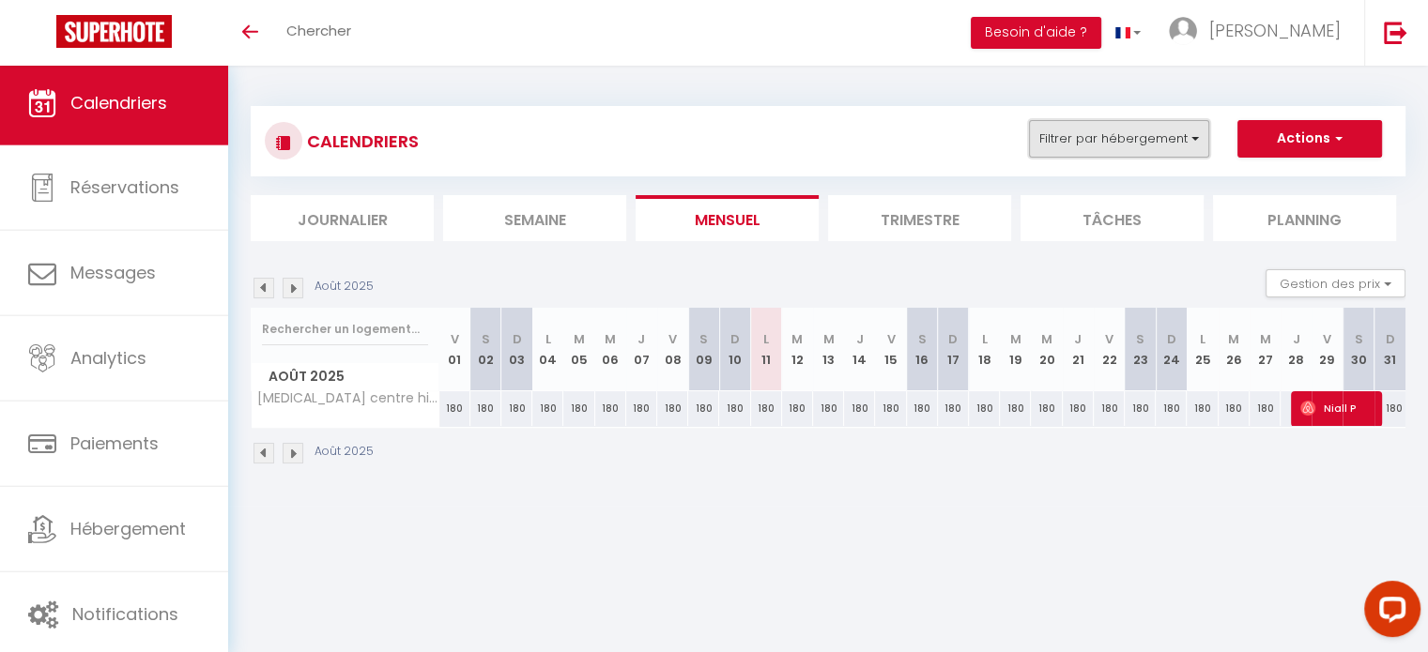
click at [1156, 136] on button "Filtrer par hébergement" at bounding box center [1119, 139] width 180 height 38
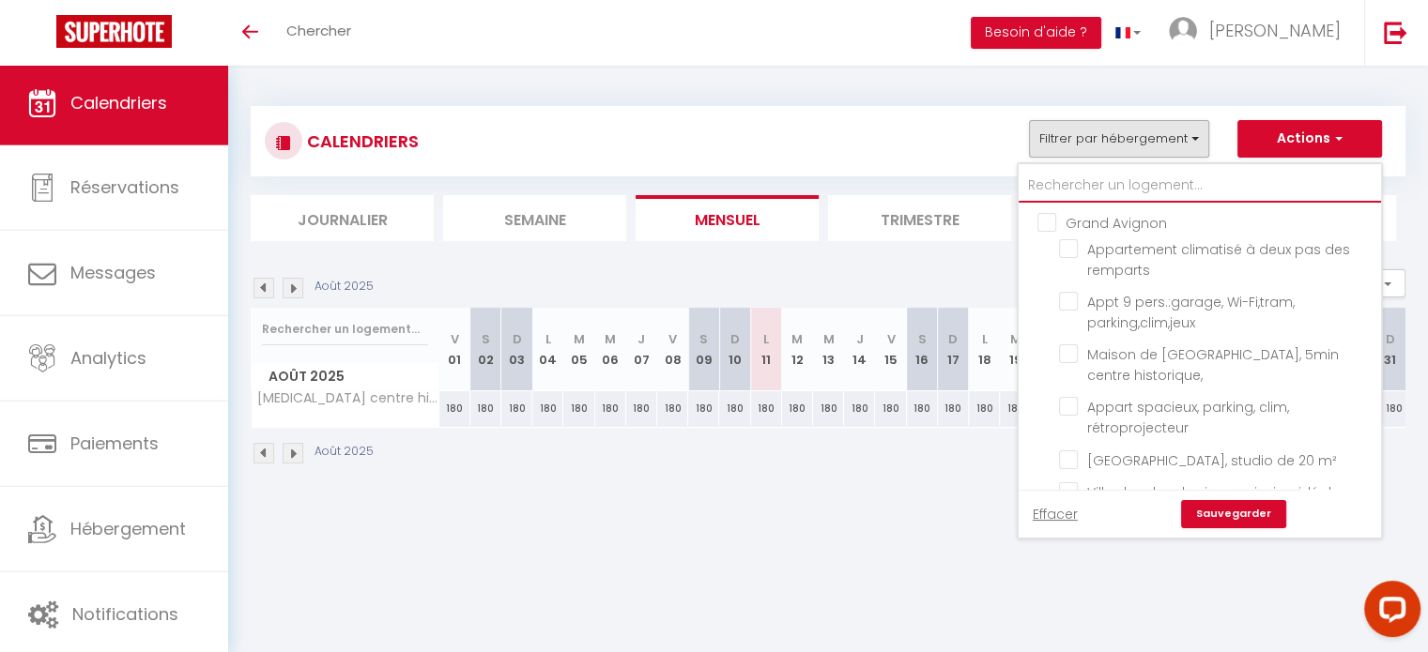
click at [1081, 188] on input "text" at bounding box center [1200, 186] width 362 height 34
type input "m"
checkbox input "false"
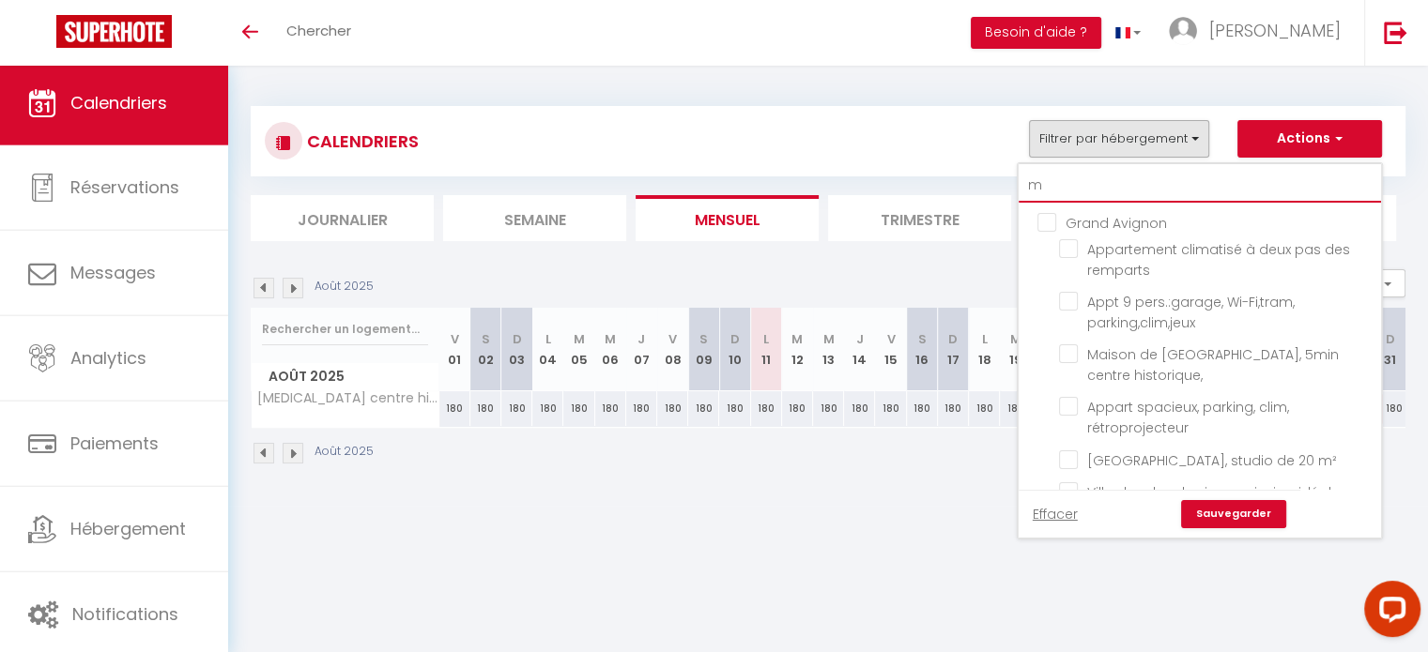
checkbox input "false"
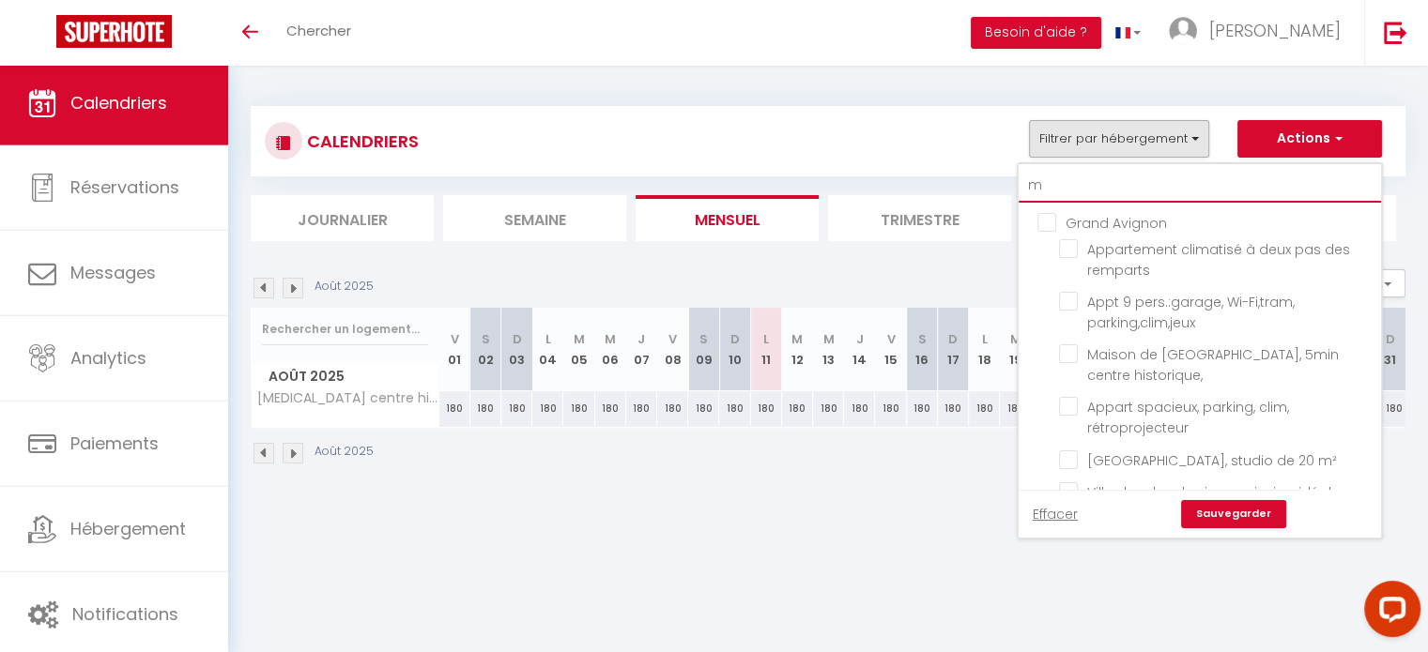
checkbox input "false"
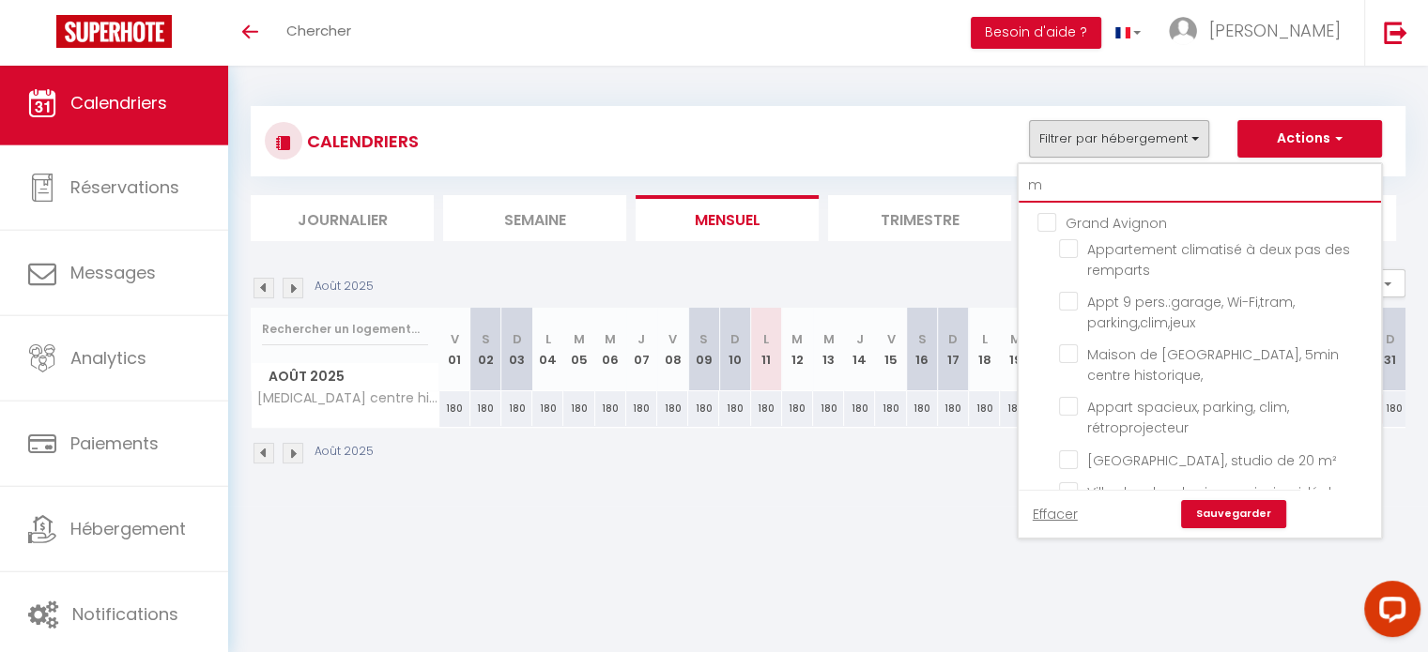
checkbox input "true"
checkbox input "false"
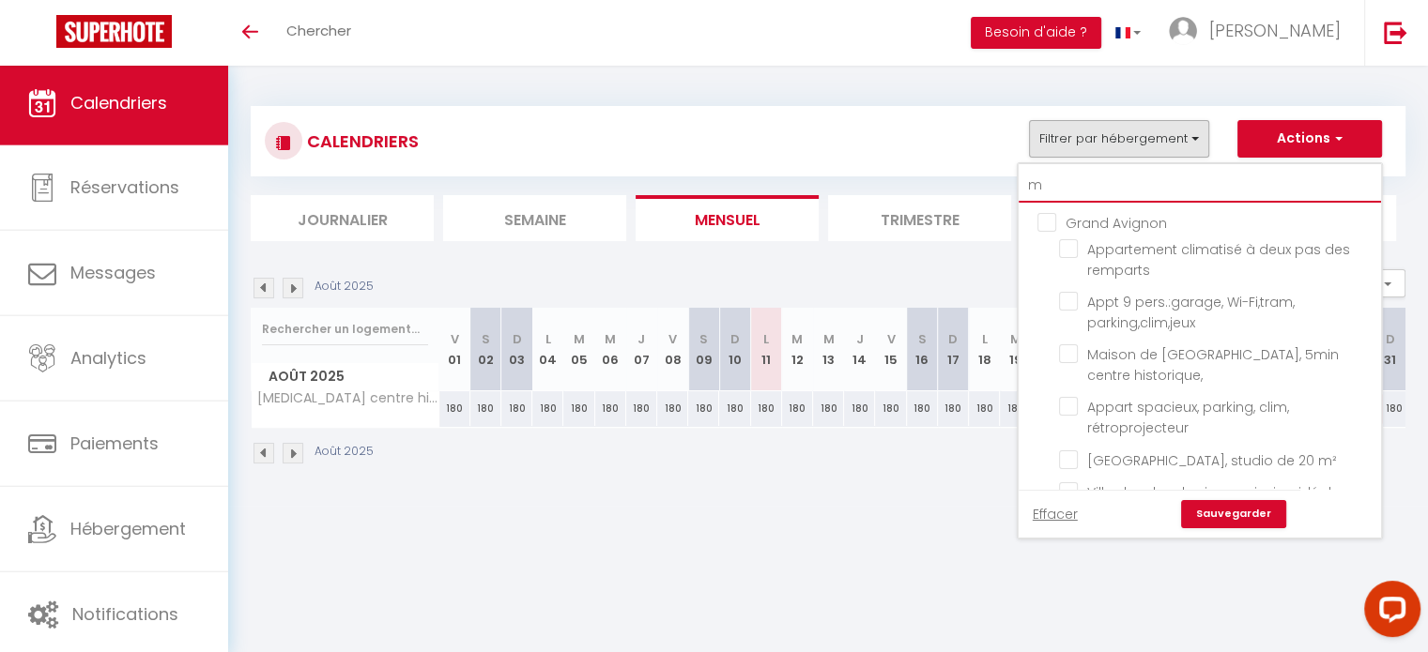
checkbox input "false"
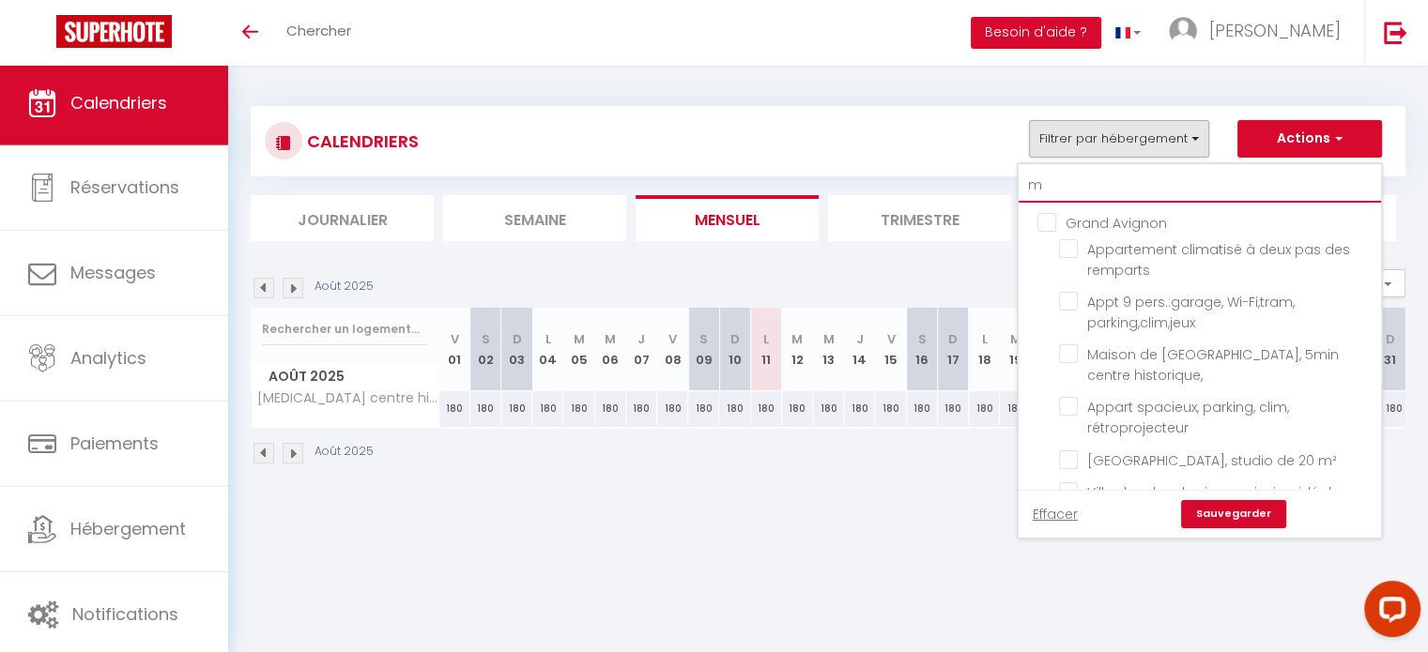
checkbox input "false"
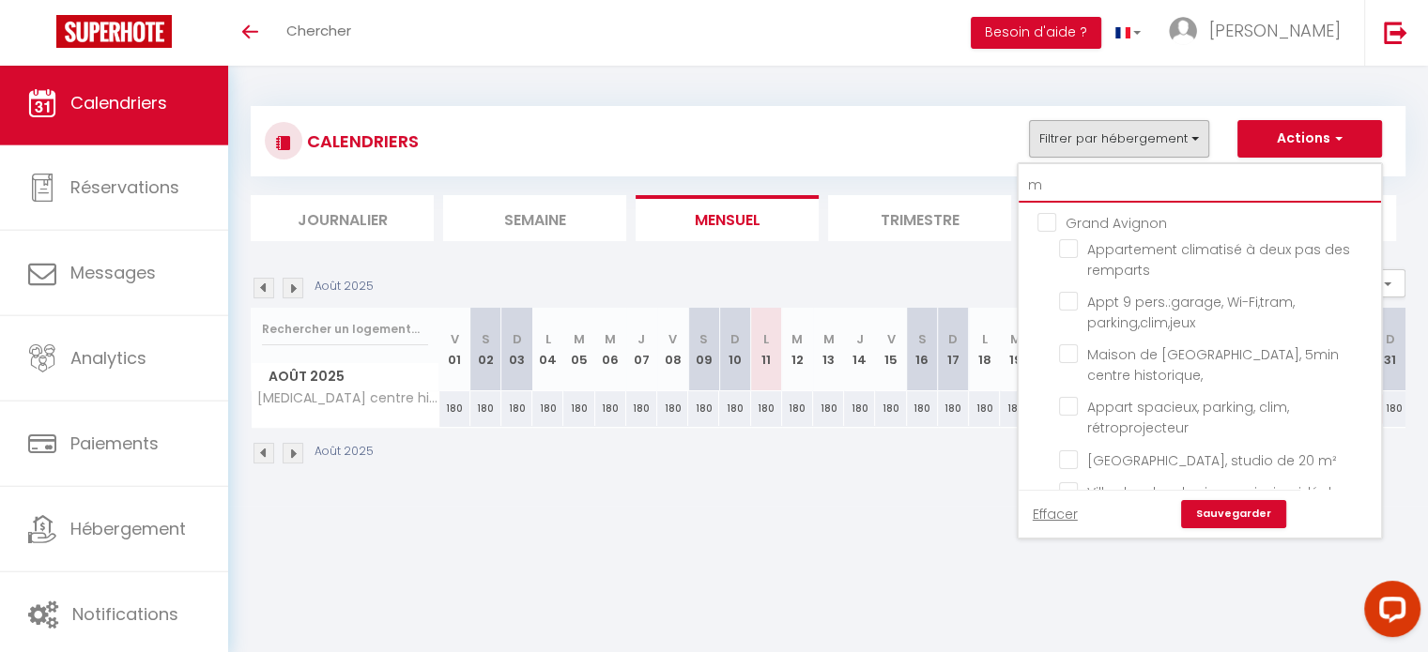
checkbox input "false"
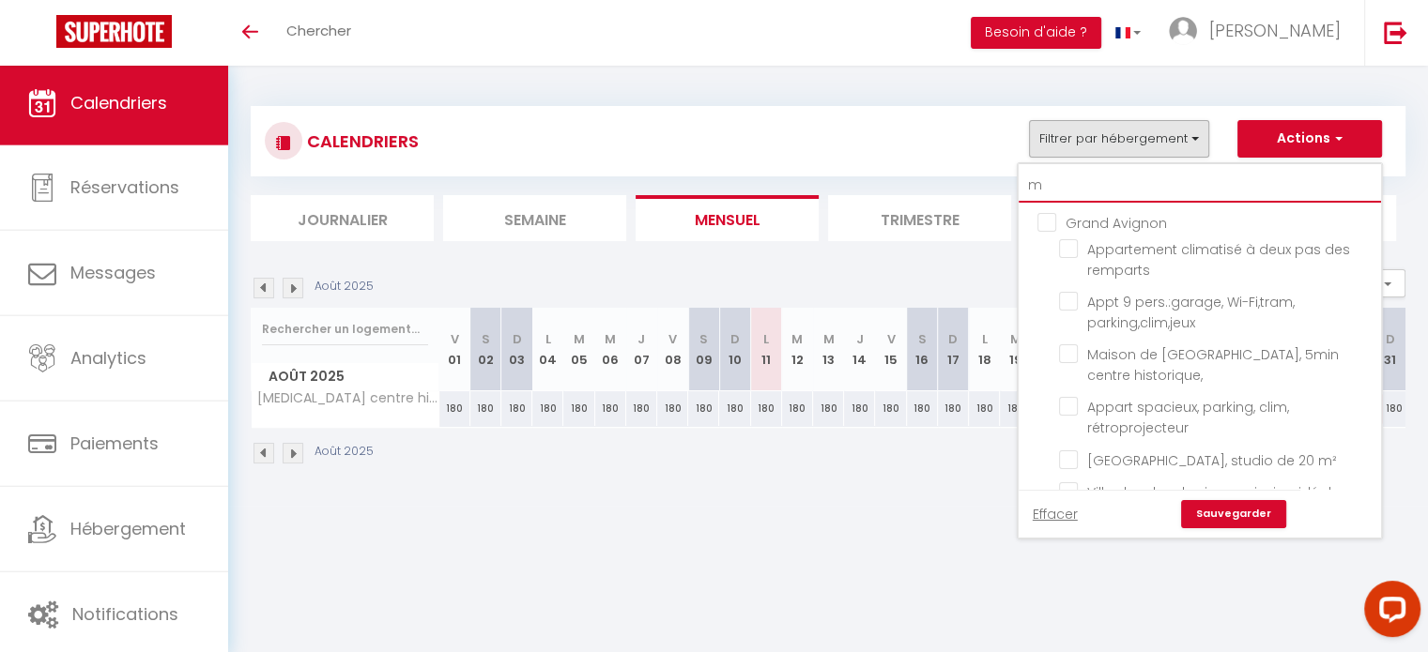
checkbox input "false"
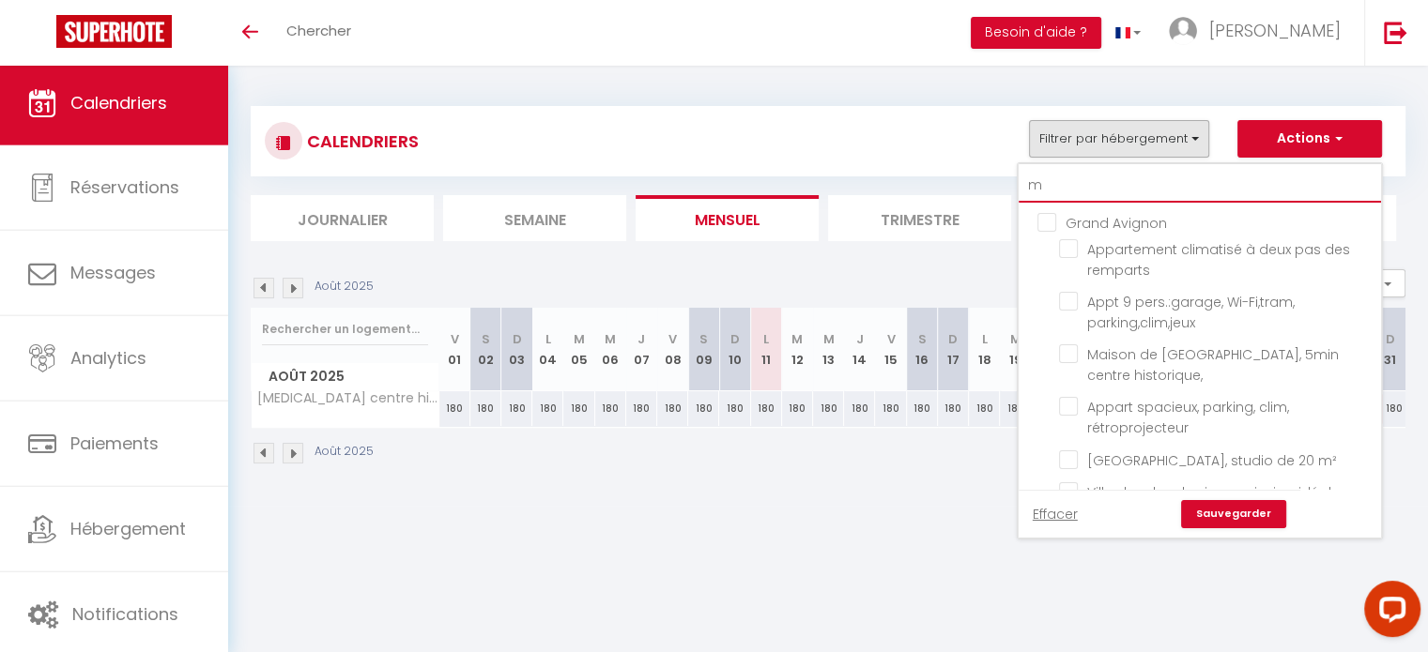
checkbox input "false"
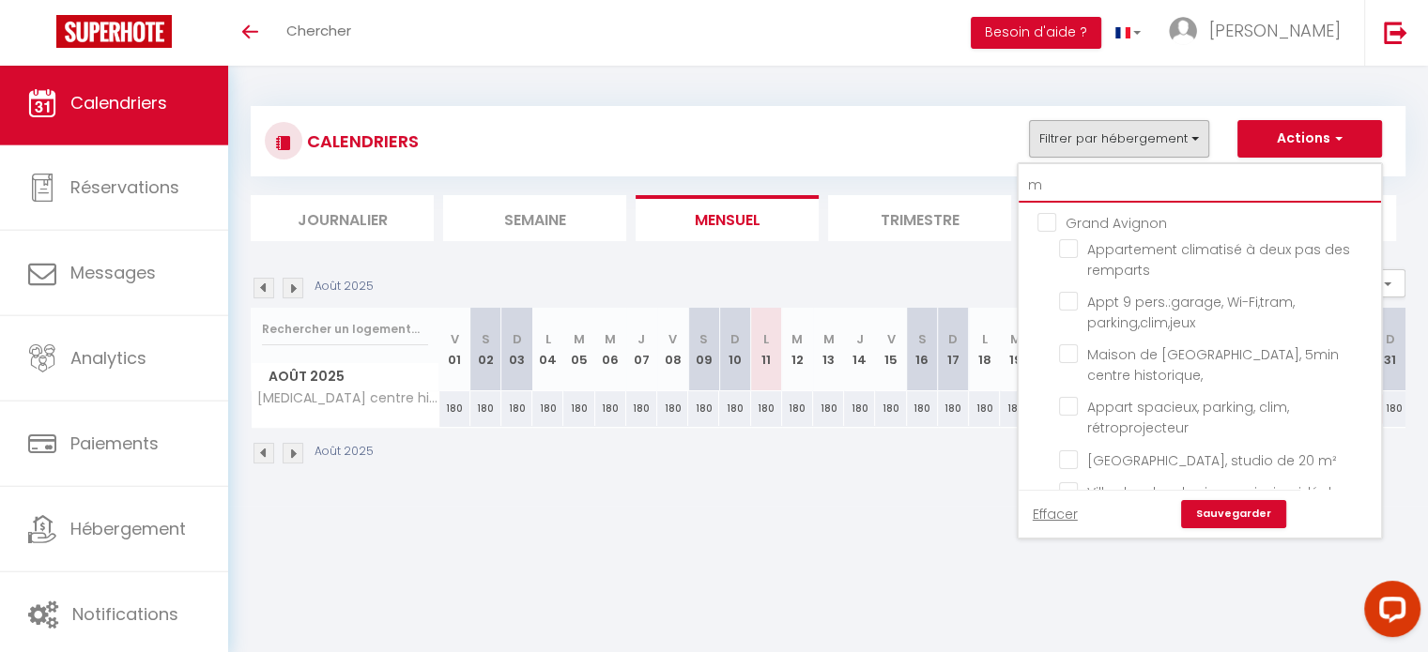
checkbox input "false"
checkbox input "true"
checkbox input "false"
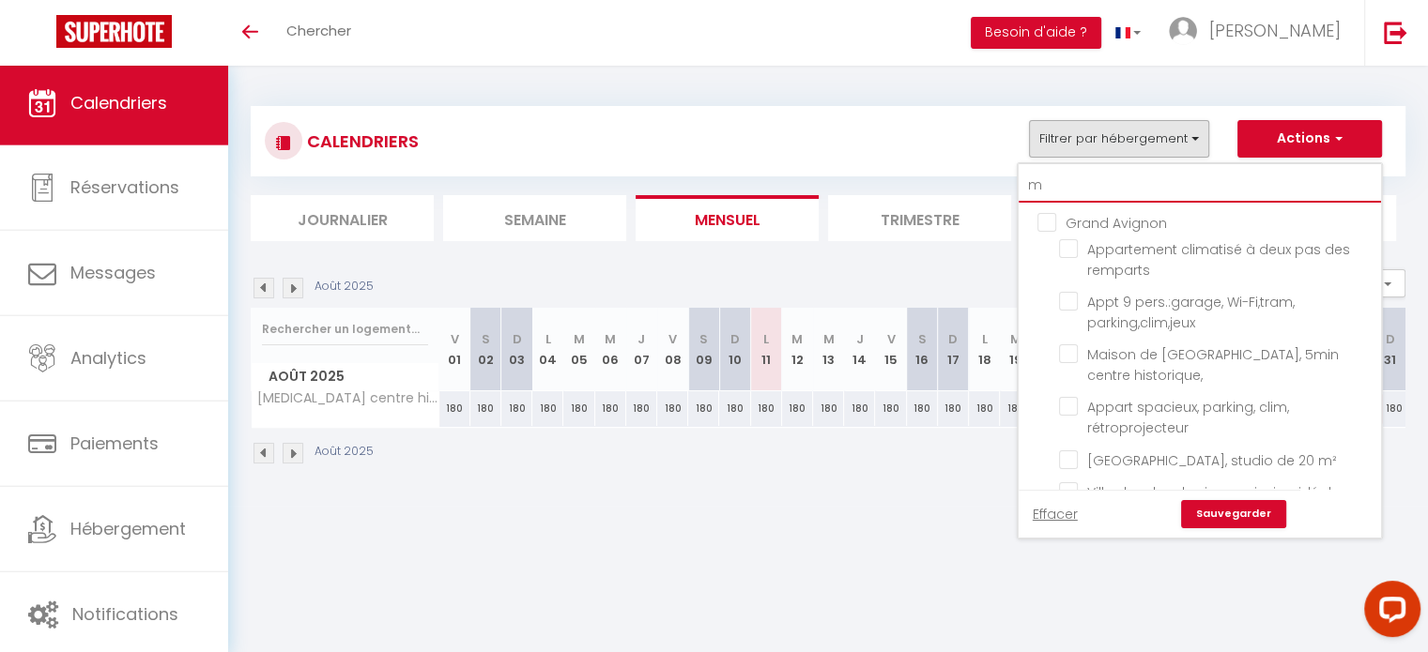
type input "ma"
checkbox input "false"
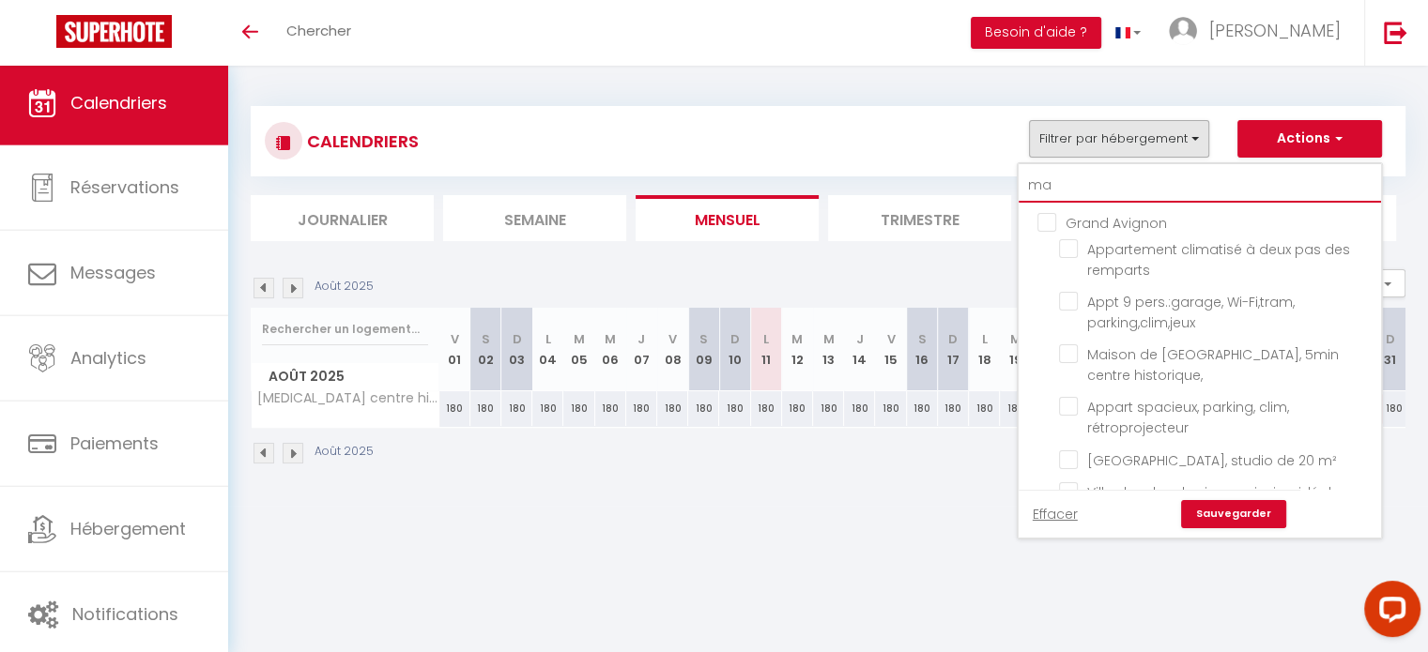
checkbox input "false"
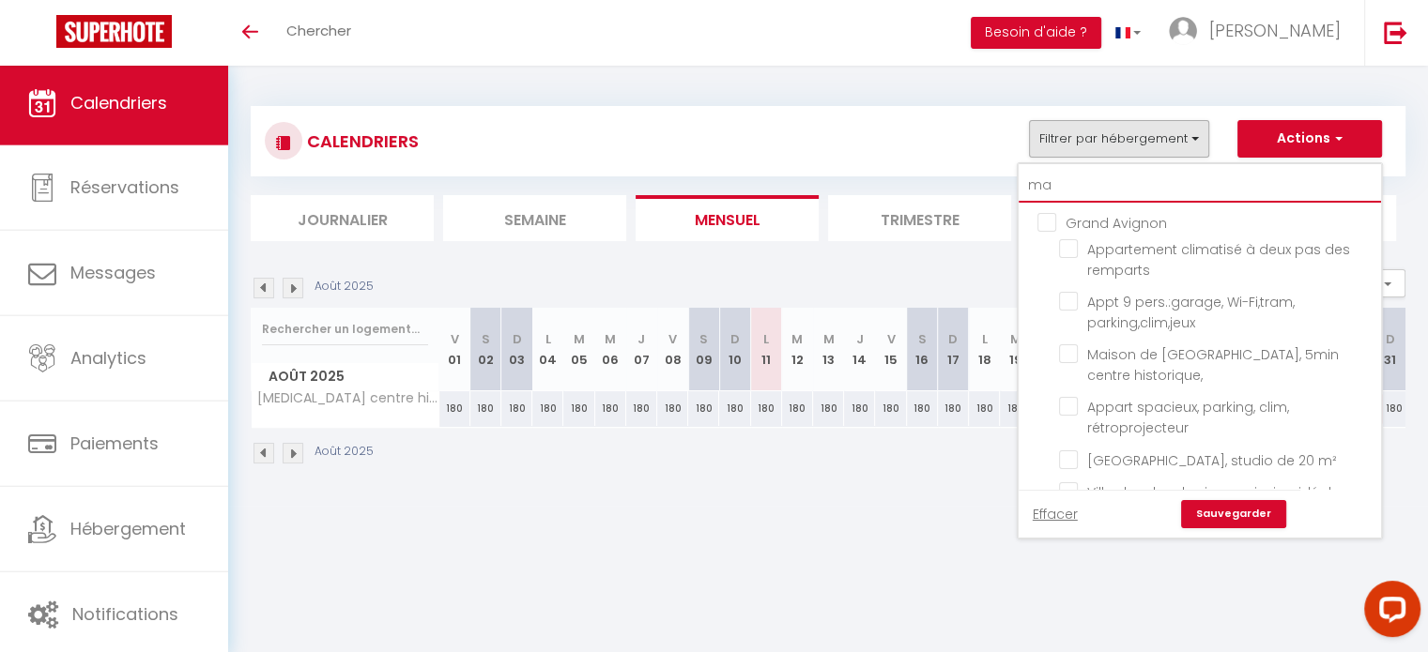
checkbox input "false"
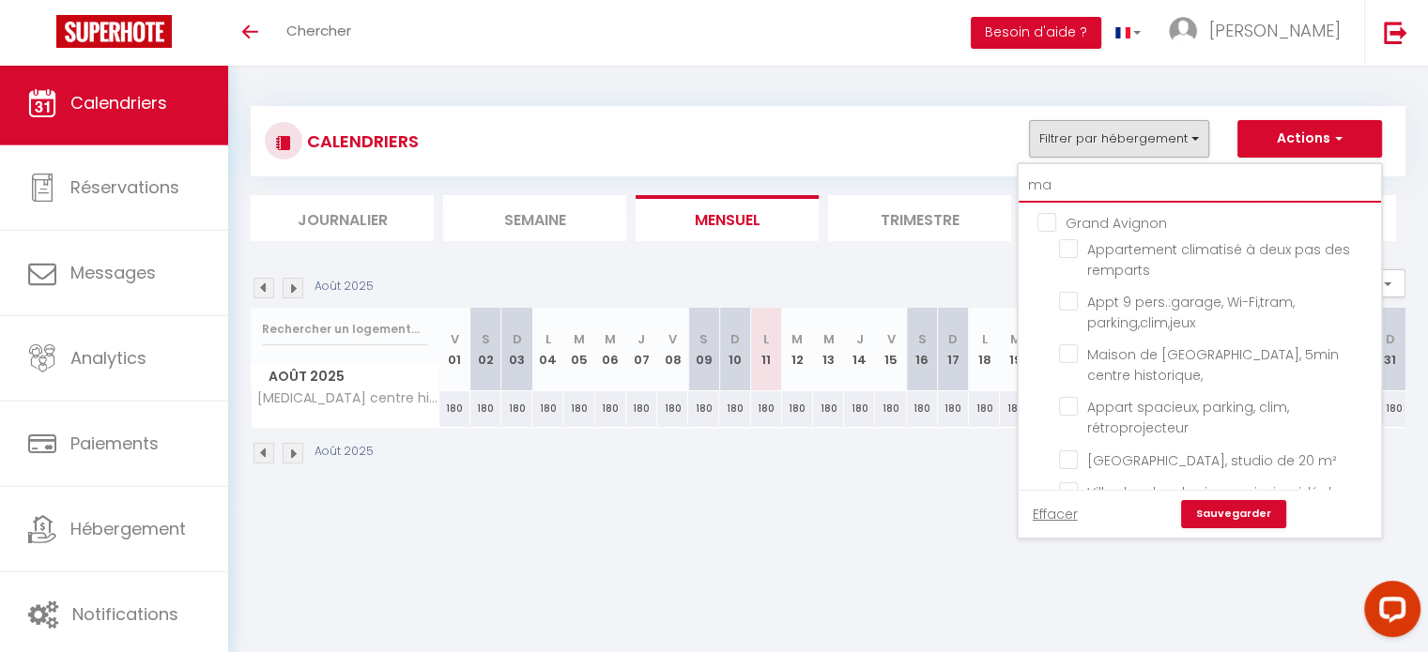
checkbox input "false"
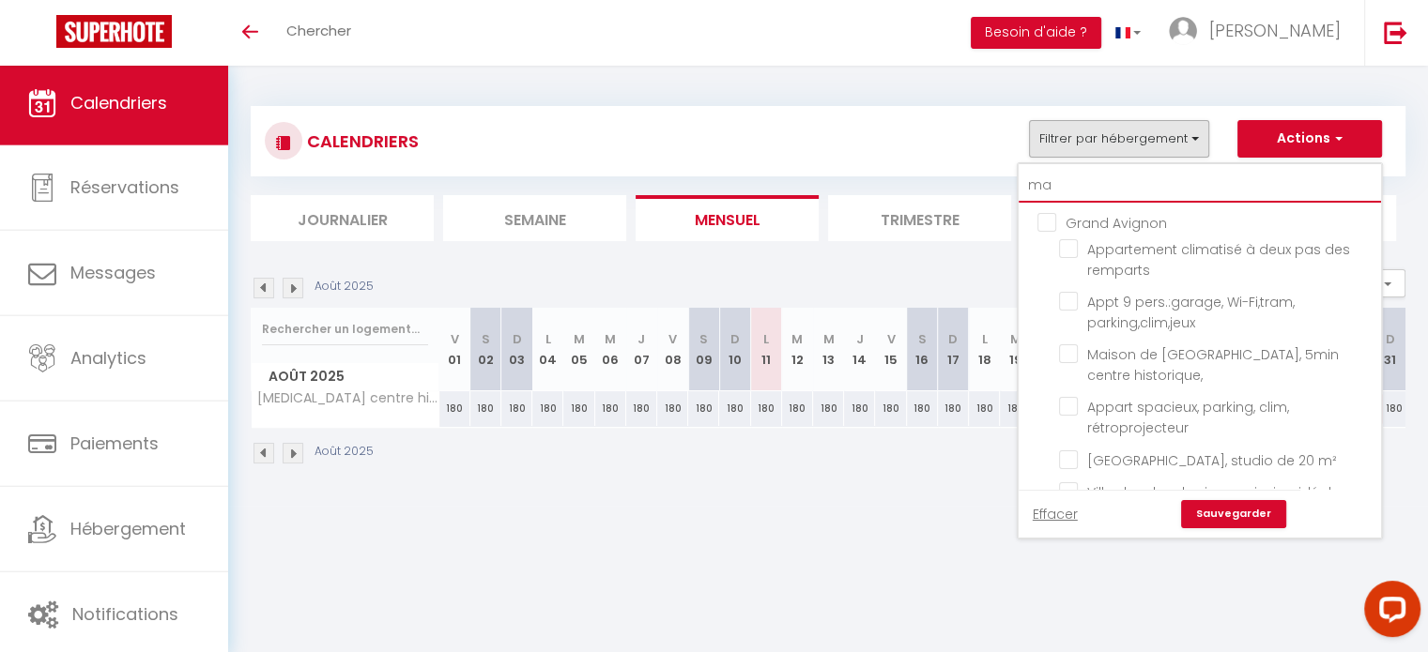
checkbox input "false"
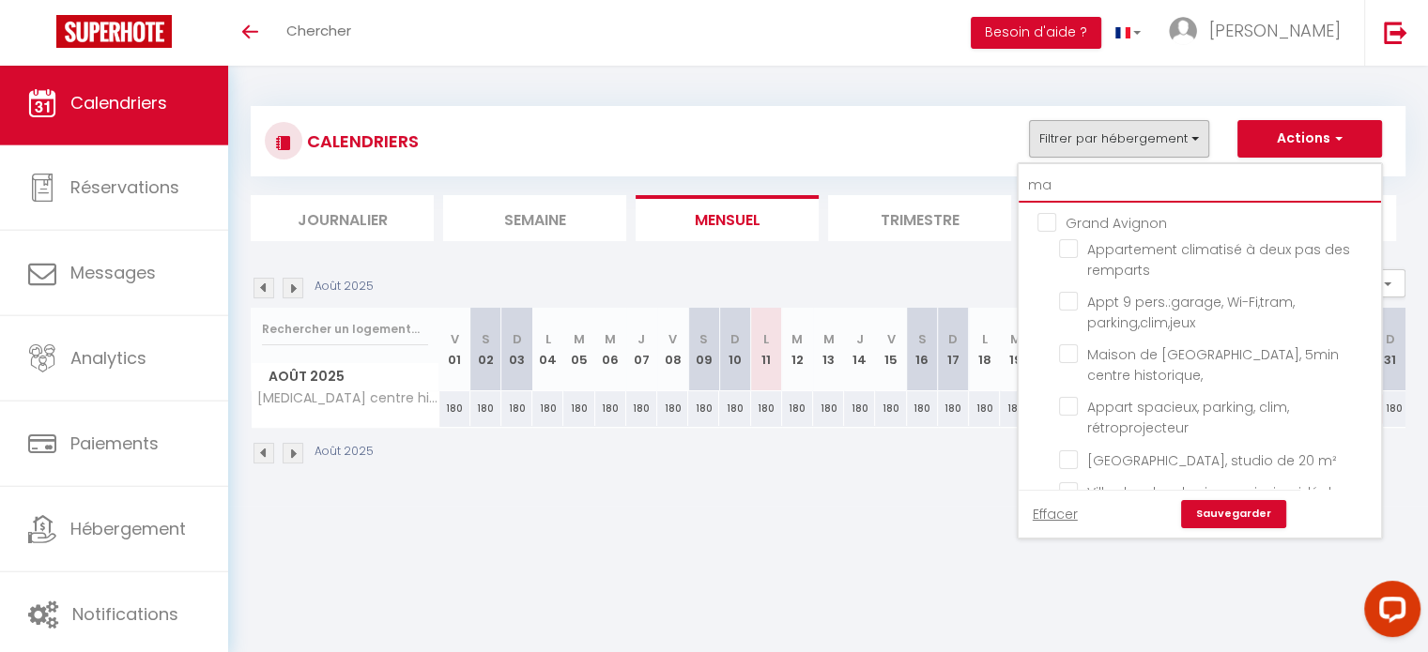
type input "mas"
checkbox input "false"
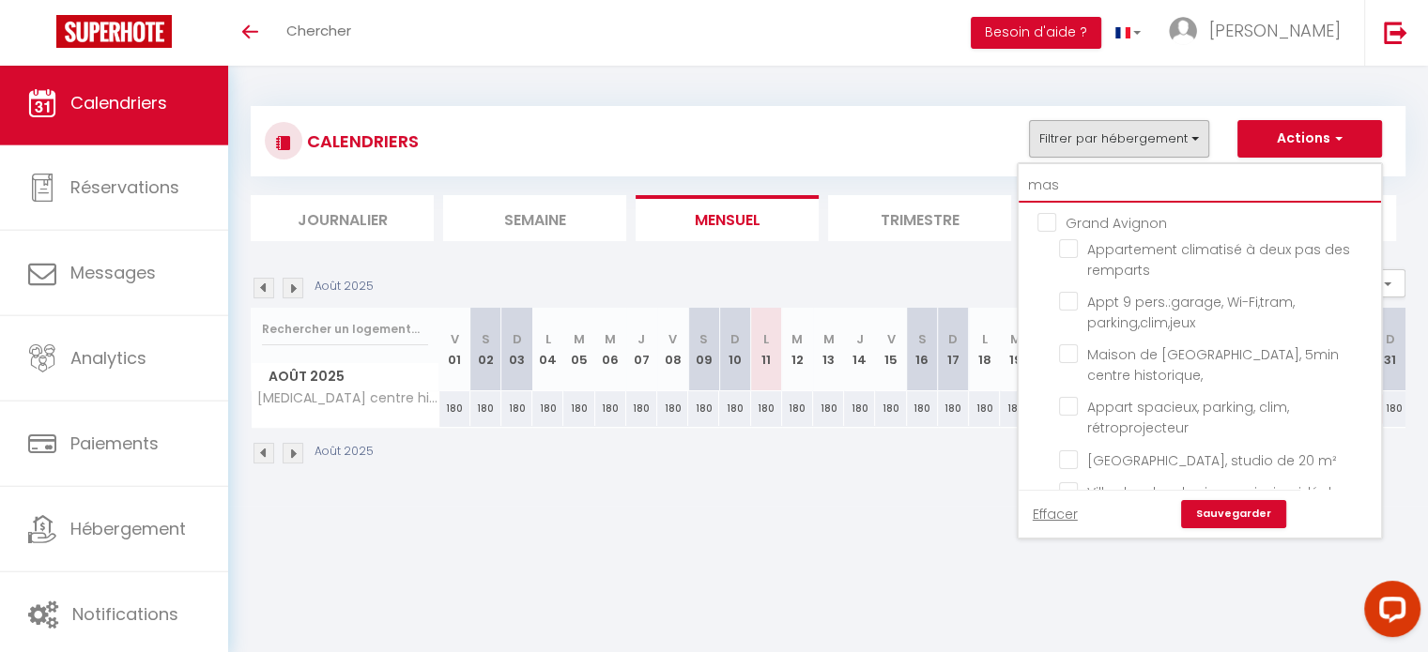
checkbox input "false"
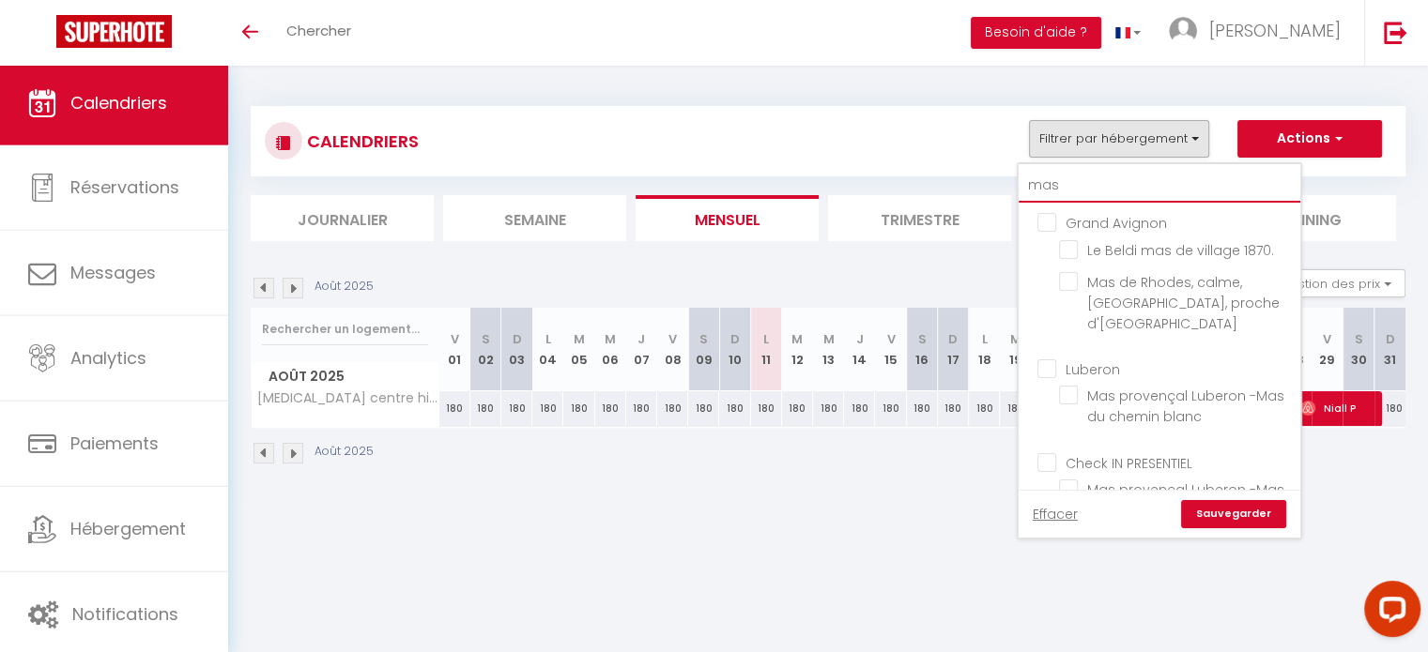
type input "mas"
click at [1085, 292] on label "Mas de Rhodes, calme, [GEOGRAPHIC_DATA], proche d'[GEOGRAPHIC_DATA]" at bounding box center [1183, 303] width 210 height 62
click at [1085, 291] on input "Mas de Rhodes, calme, [GEOGRAPHIC_DATA], proche d'[GEOGRAPHIC_DATA]" at bounding box center [1176, 281] width 235 height 19
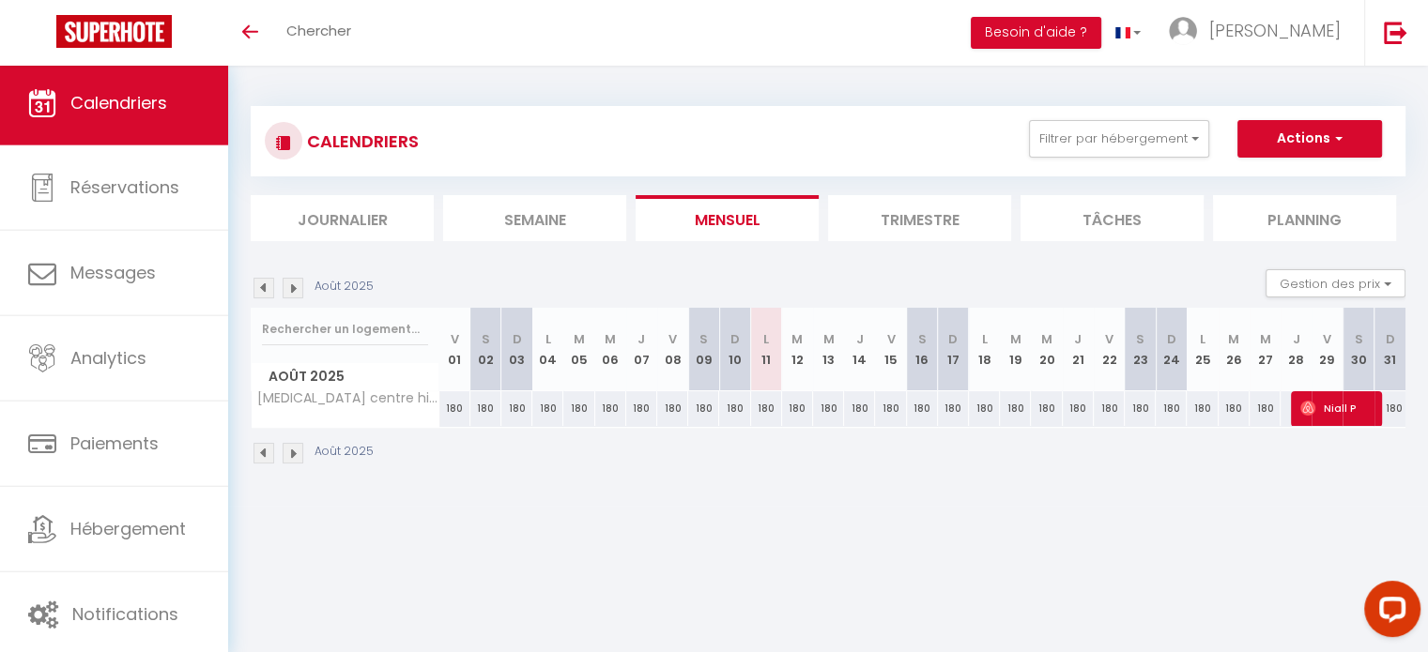
click at [1123, 174] on div "CALENDRIERS Filtrer par hébergement mas [GEOGRAPHIC_DATA] [GEOGRAPHIC_DATA] mas…" at bounding box center [828, 141] width 1155 height 70
click at [1127, 130] on button "Filtrer par hébergement" at bounding box center [1119, 139] width 180 height 38
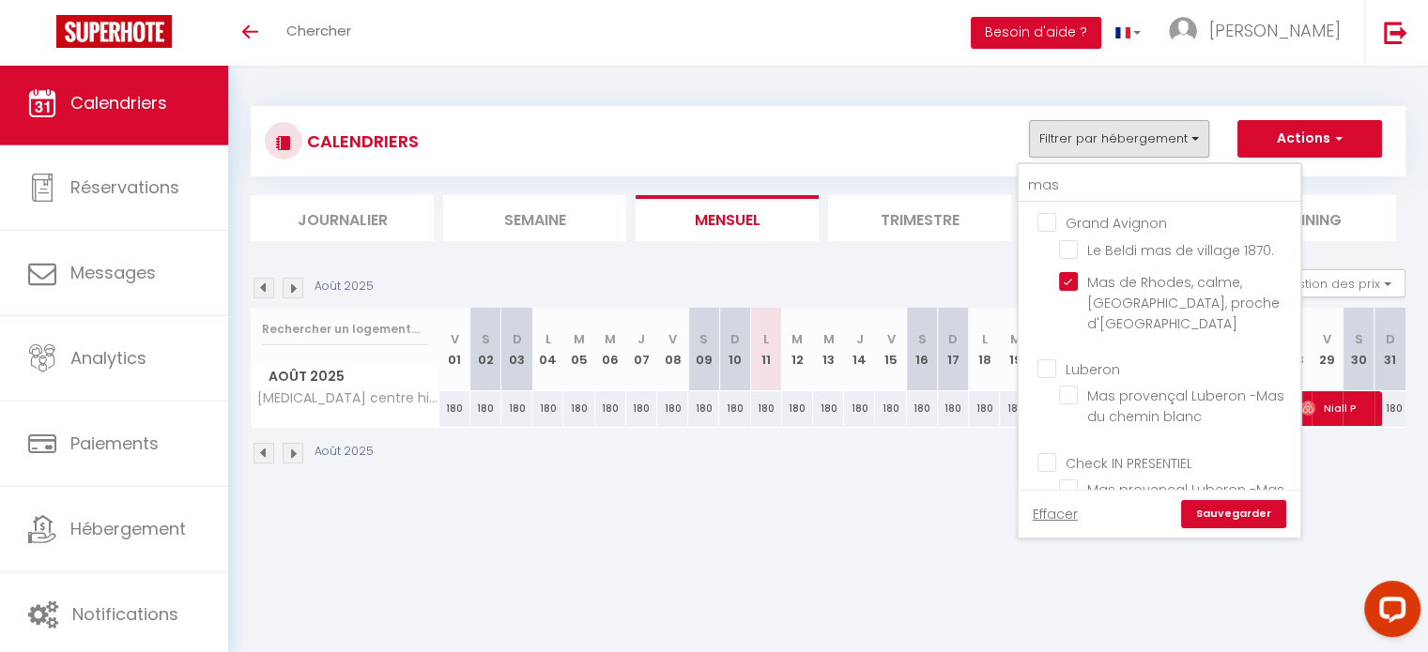
click at [1242, 521] on link "Sauvegarder" at bounding box center [1233, 514] width 105 height 28
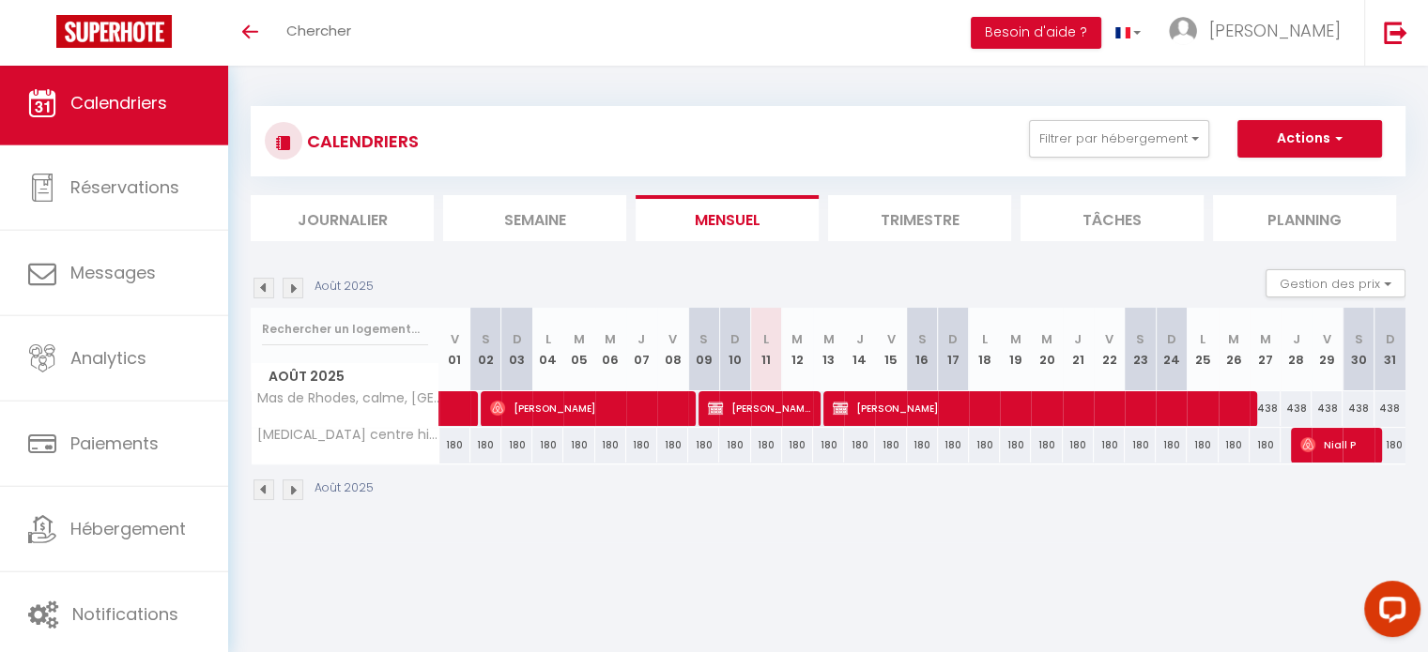
click at [297, 496] on img at bounding box center [293, 490] width 21 height 21
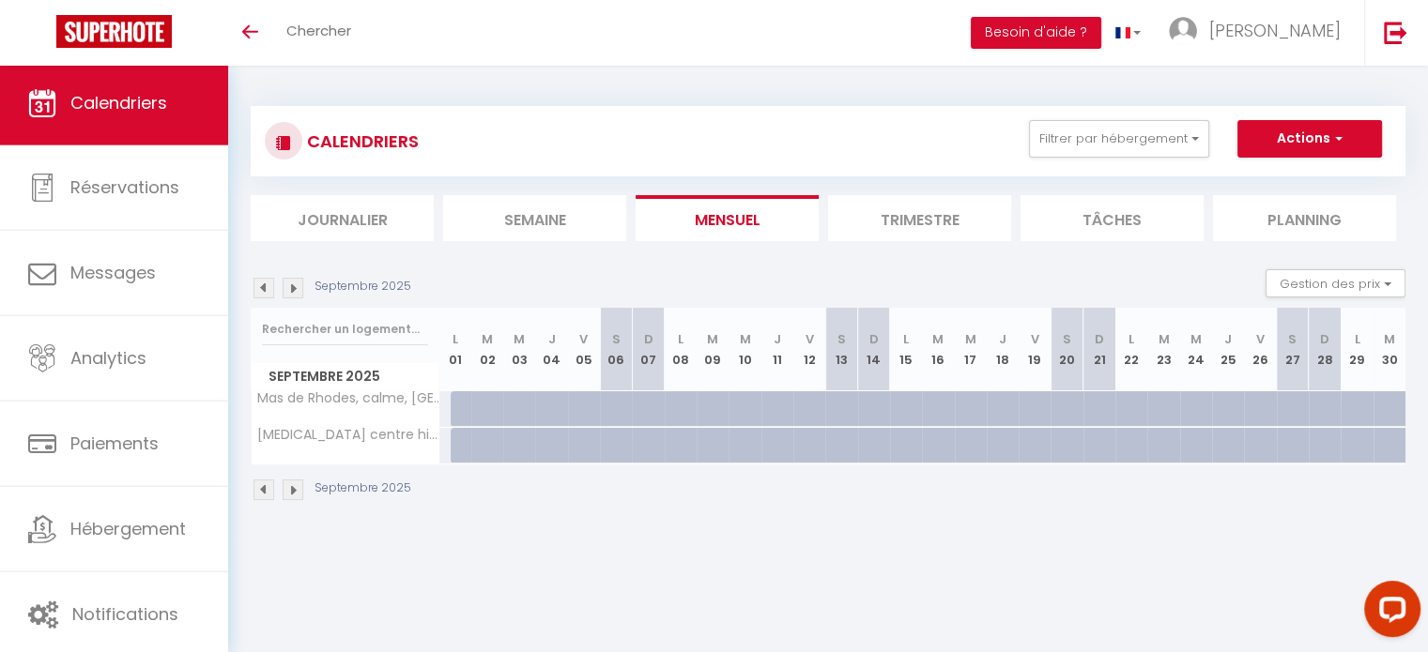
click at [296, 496] on img at bounding box center [293, 490] width 21 height 21
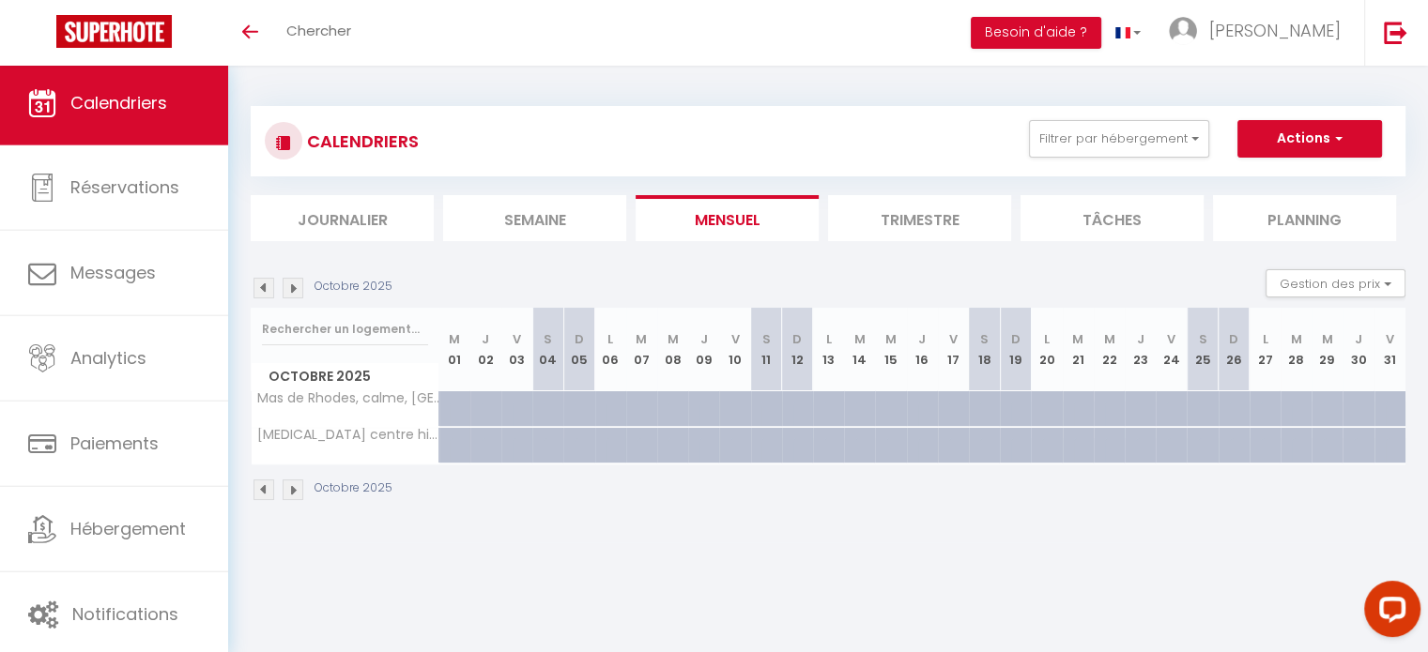
click at [288, 498] on img at bounding box center [293, 490] width 21 height 21
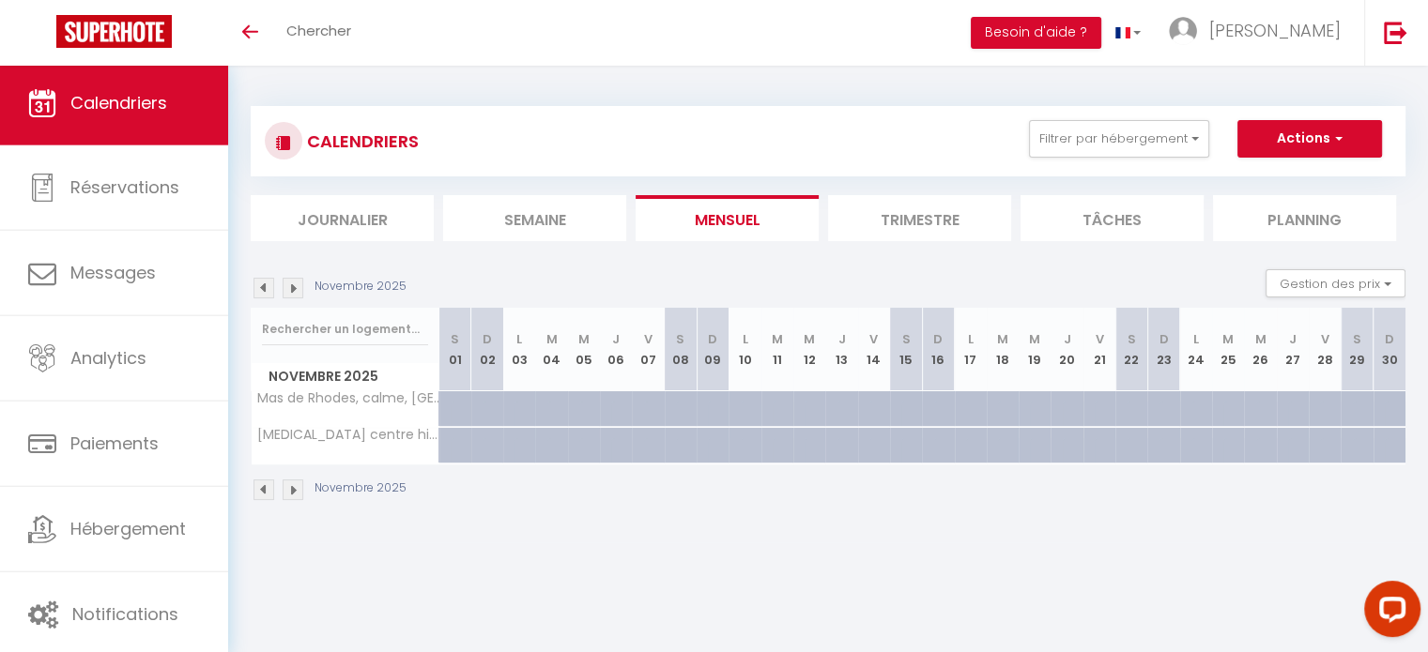
click at [264, 498] on img at bounding box center [263, 490] width 21 height 21
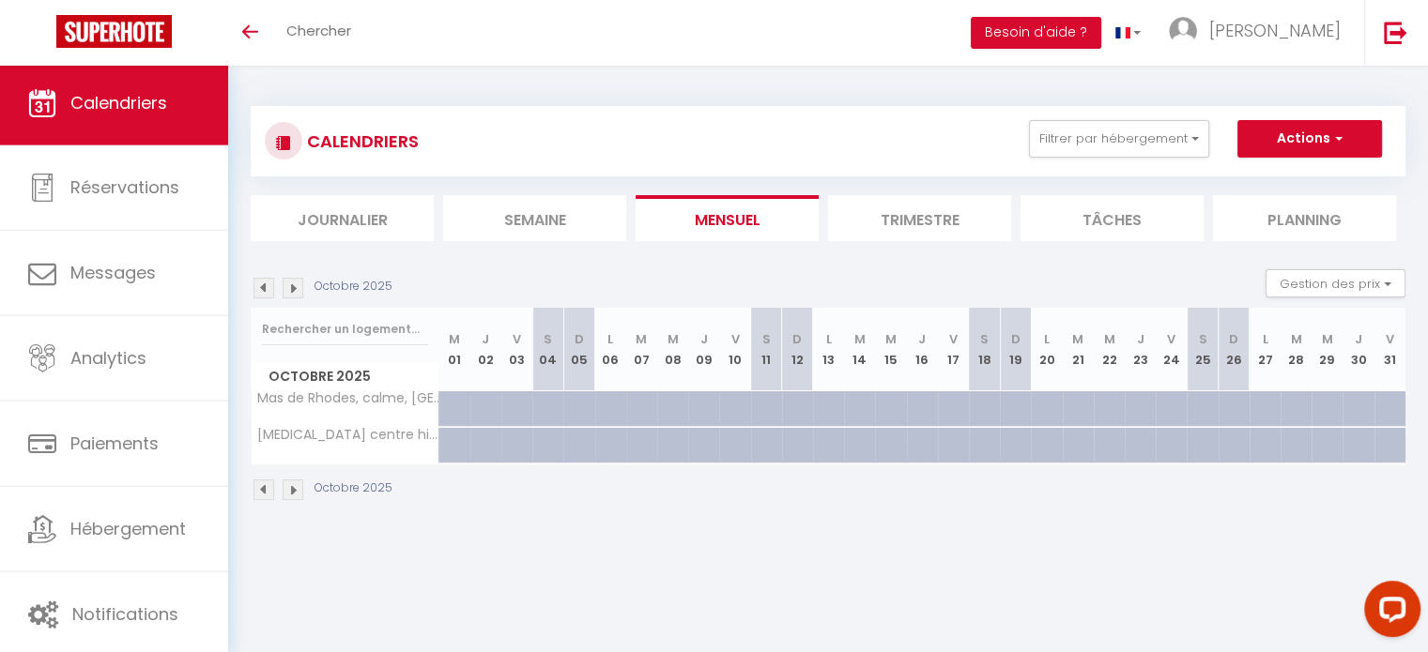
click at [290, 491] on img at bounding box center [293, 490] width 21 height 21
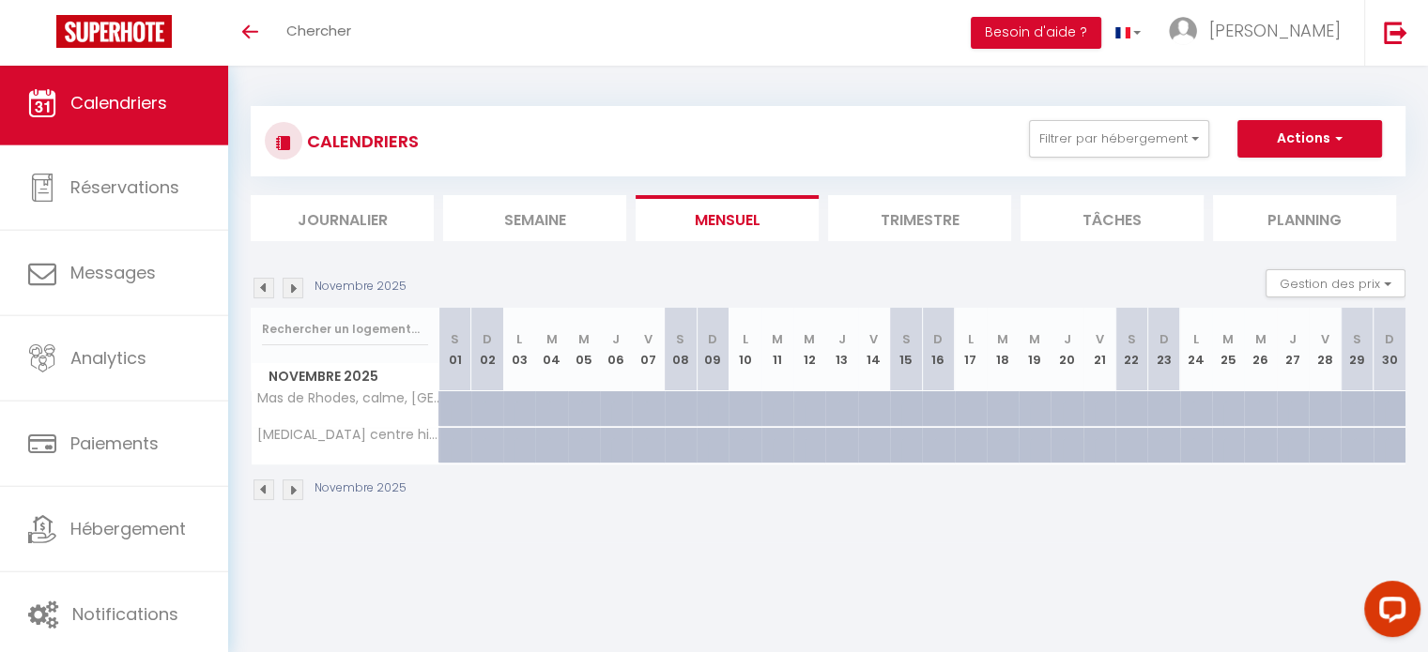
click at [263, 492] on img at bounding box center [263, 490] width 21 height 21
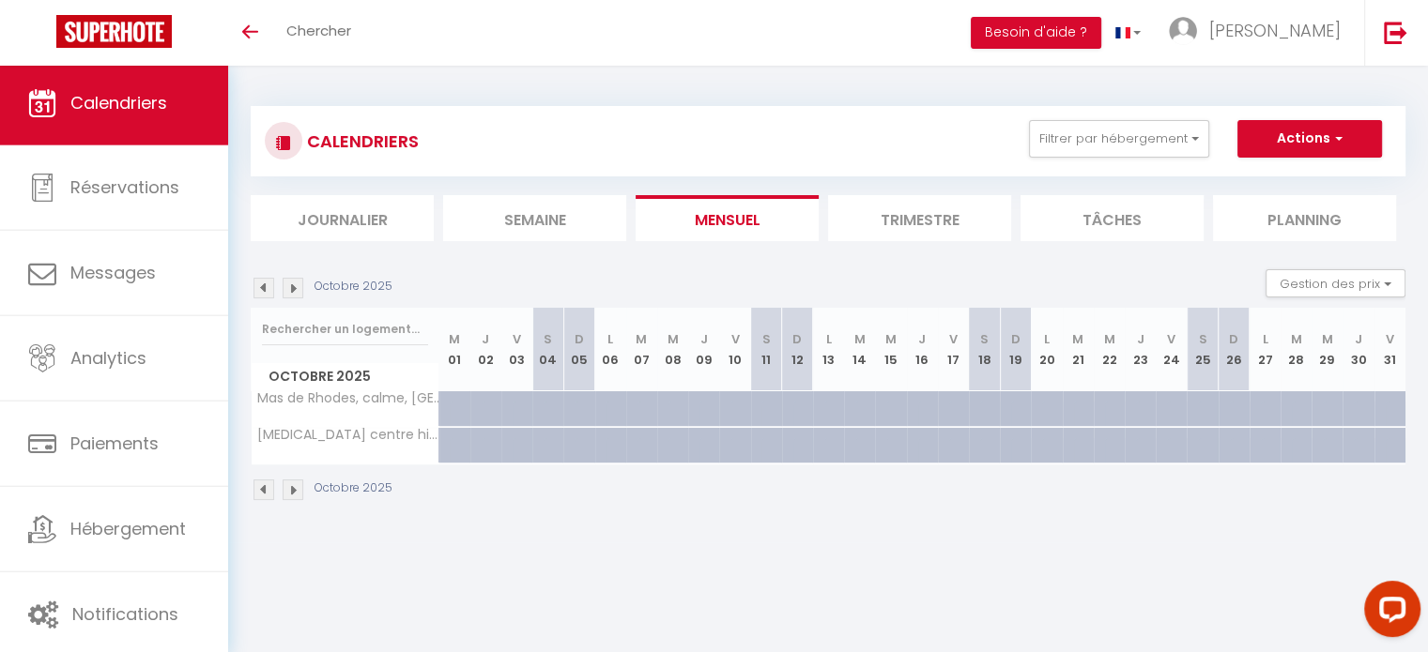
click at [259, 489] on img at bounding box center [263, 490] width 21 height 21
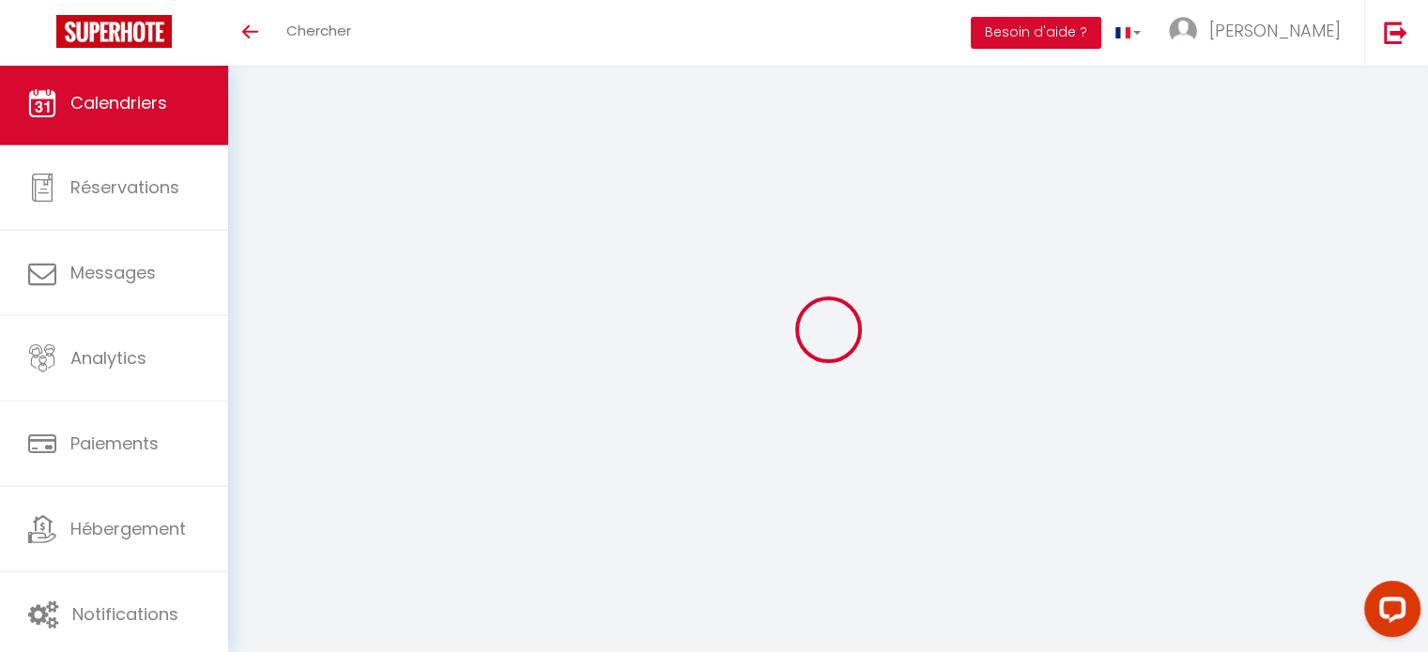
select select
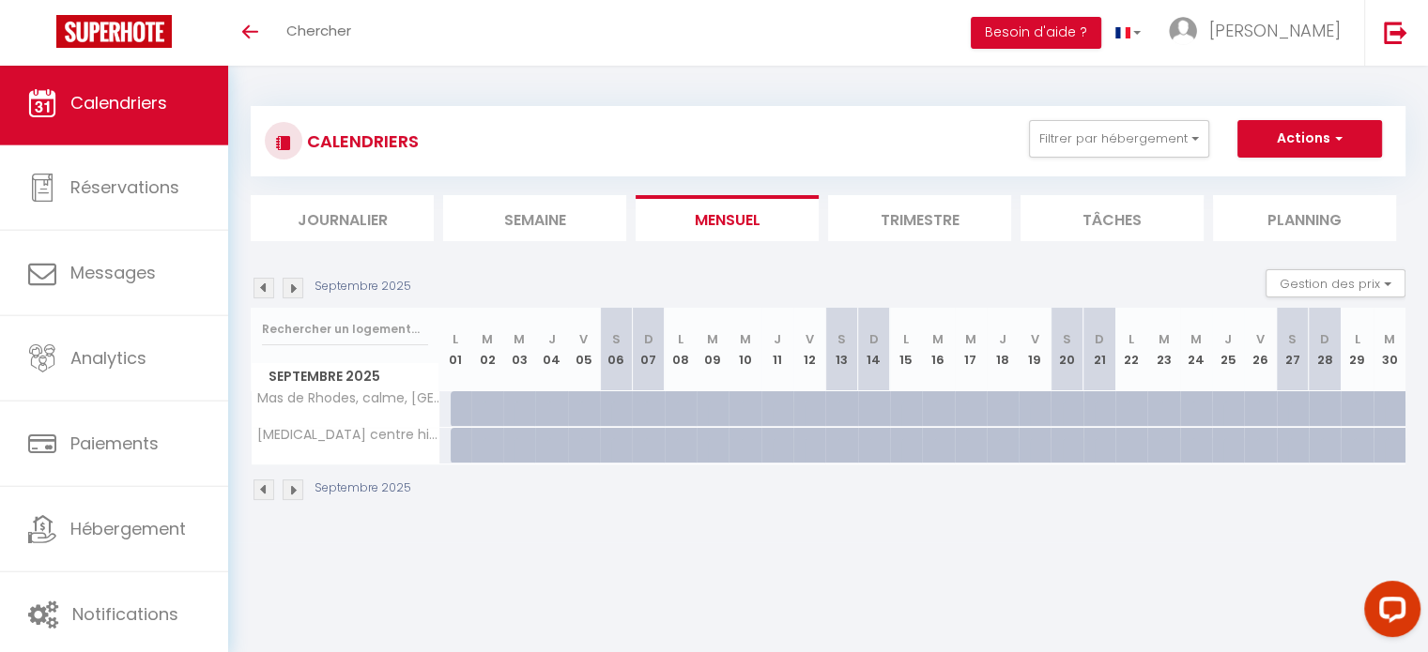
click at [445, 413] on div "375" at bounding box center [454, 408] width 33 height 35
type input "375"
select select "1"
type input "Lun 01 Septembre 2025"
type input "[DATE]"
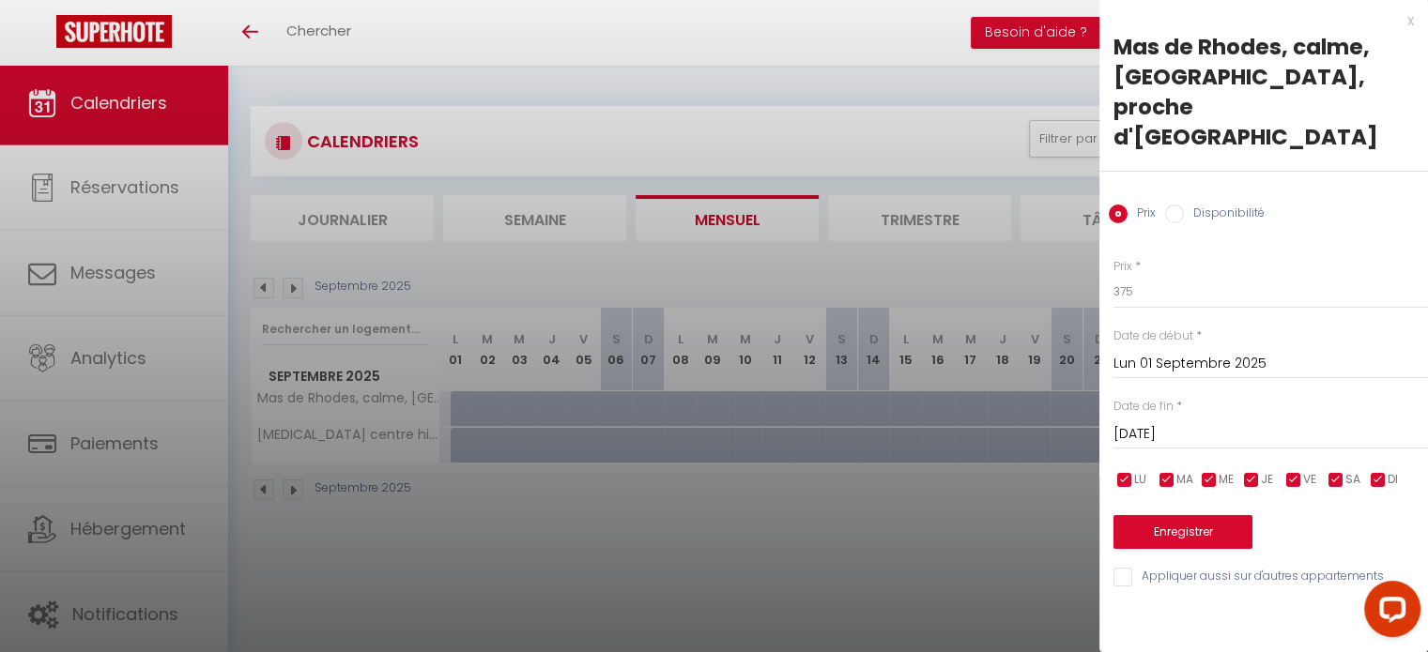
click at [1177, 205] on input "Disponibilité" at bounding box center [1174, 214] width 19 height 19
radio input "true"
radio input "false"
click at [1227, 418] on div "[DATE] < [DATE] > Dim Lun Mar Mer Jeu Ven Sam 1 2 3 4 5 6 7 8 9 10 11 12 13 14 …" at bounding box center [1270, 435] width 315 height 34
click at [1254, 424] on input "[DATE]" at bounding box center [1270, 436] width 315 height 24
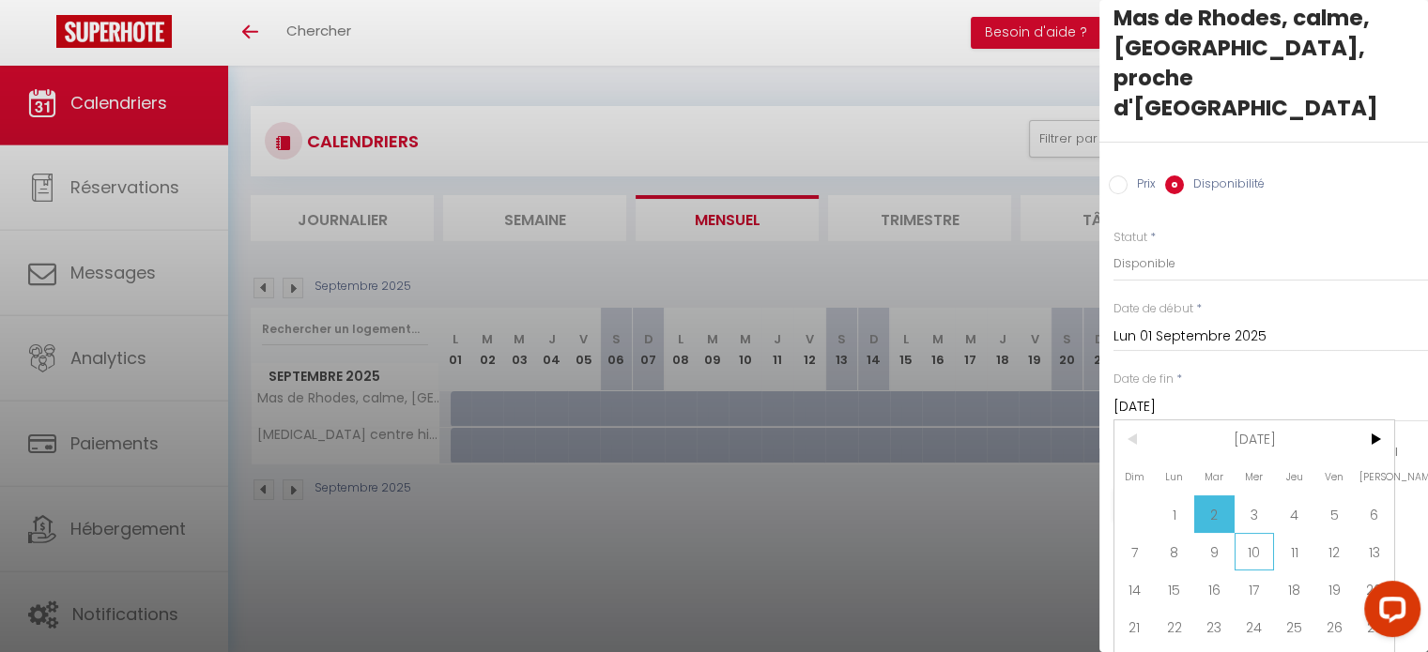
scroll to position [44, 0]
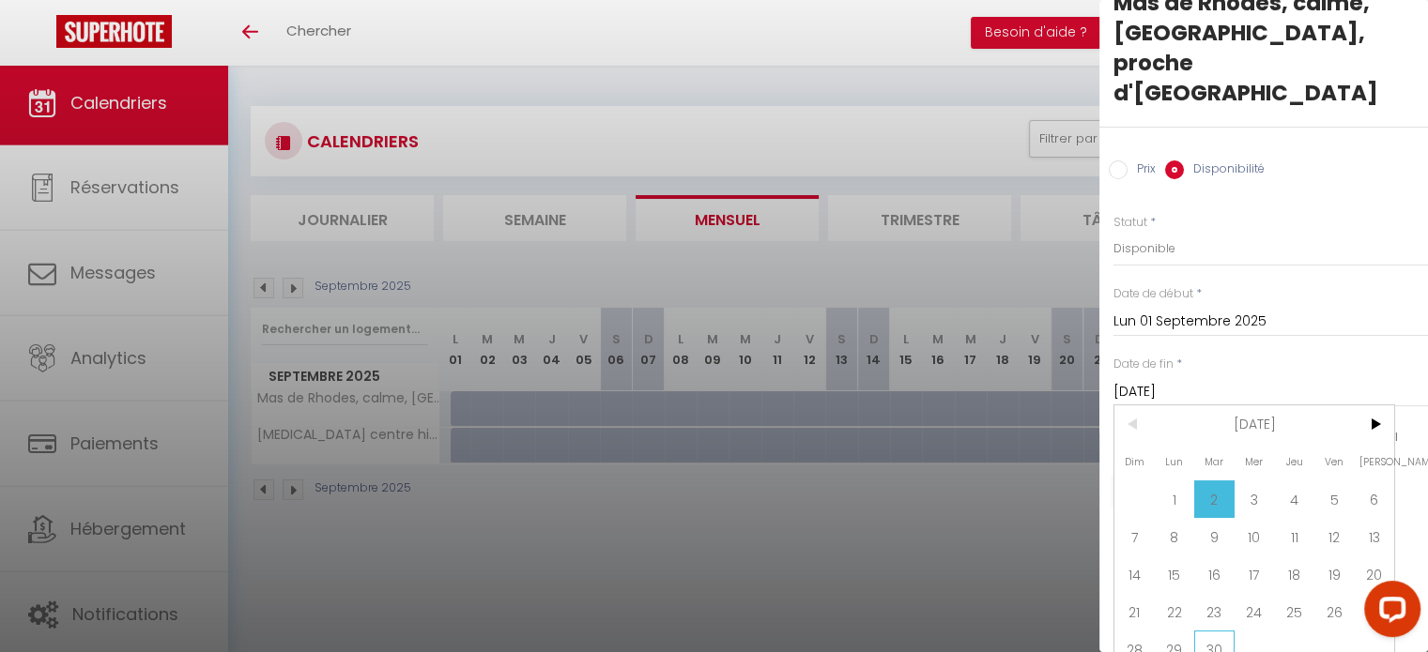
click at [1217, 631] on span "30" at bounding box center [1214, 650] width 40 height 38
type input "[DATE]"
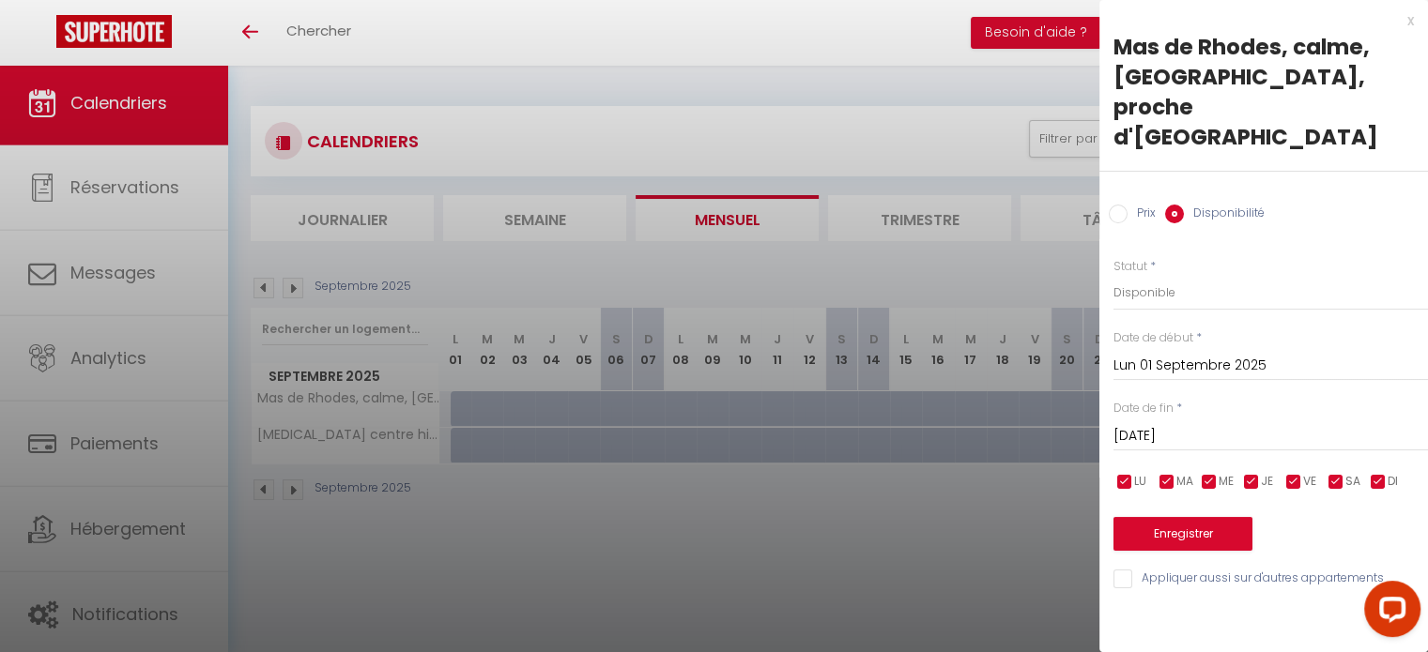
scroll to position [0, 0]
click at [1217, 517] on button "Enregistrer" at bounding box center [1182, 534] width 139 height 34
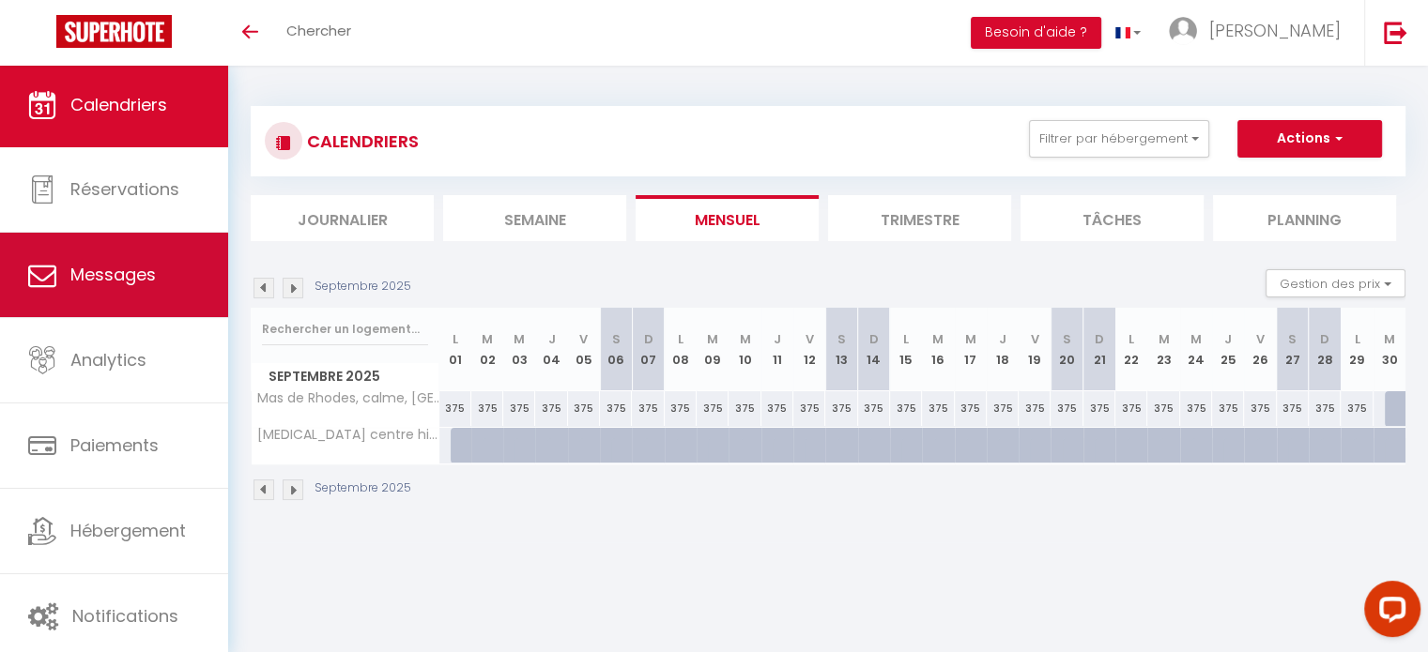
click at [175, 297] on link "Messages" at bounding box center [114, 275] width 228 height 84
select select "message"
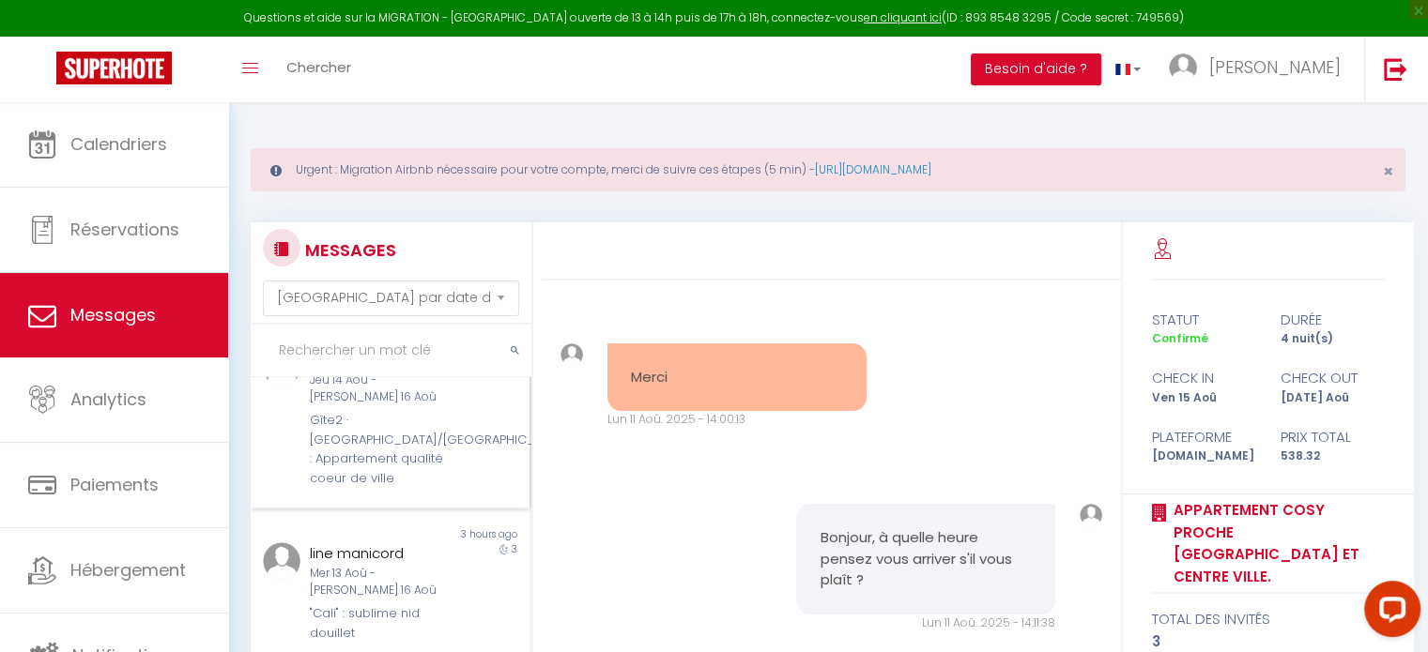
scroll to position [282, 0]
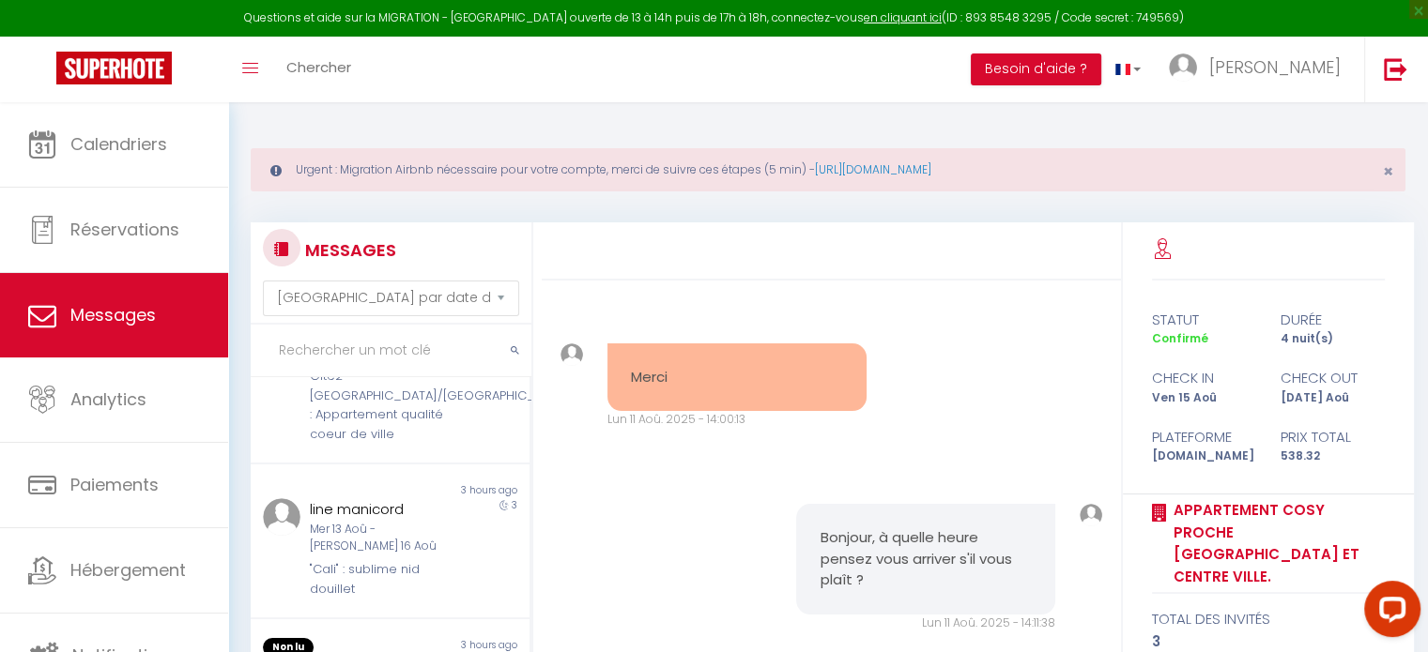
click at [456, 348] on input "text" at bounding box center [391, 351] width 281 height 53
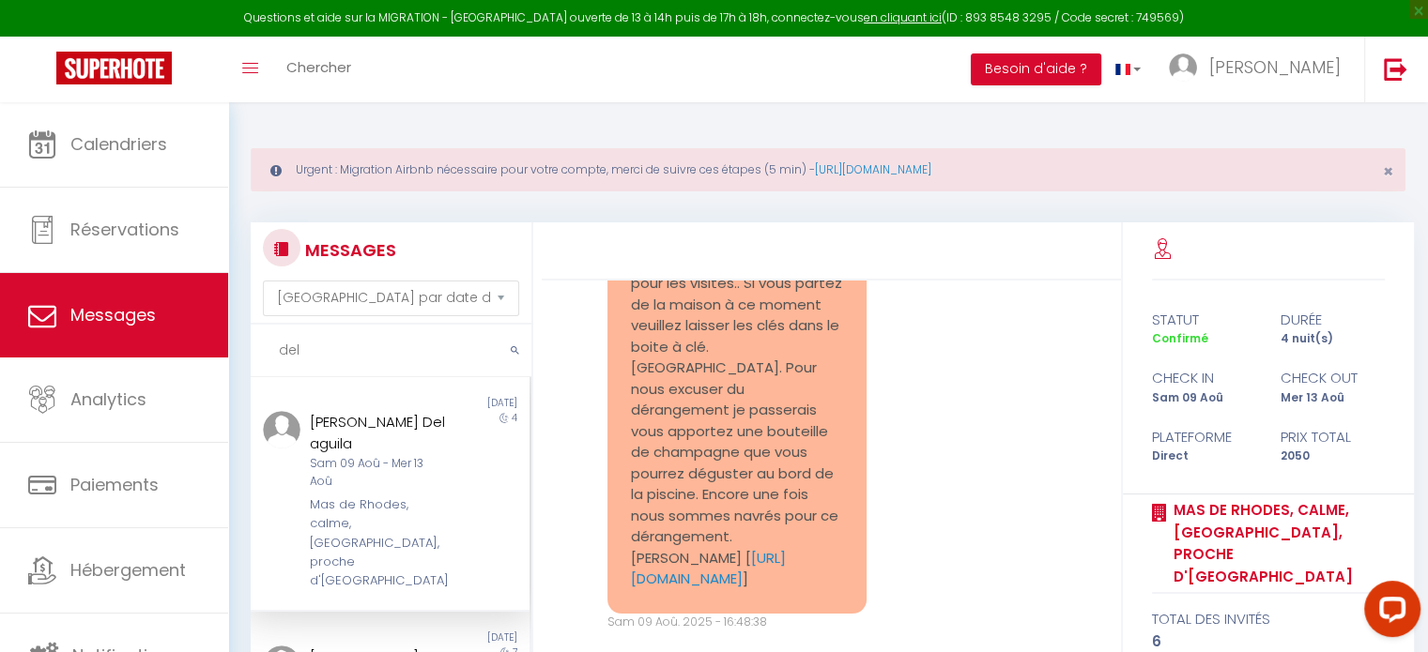
scroll to position [0, 0]
type input "del"
click at [400, 450] on div "[PERSON_NAME] Del aguila" at bounding box center [379, 433] width 138 height 44
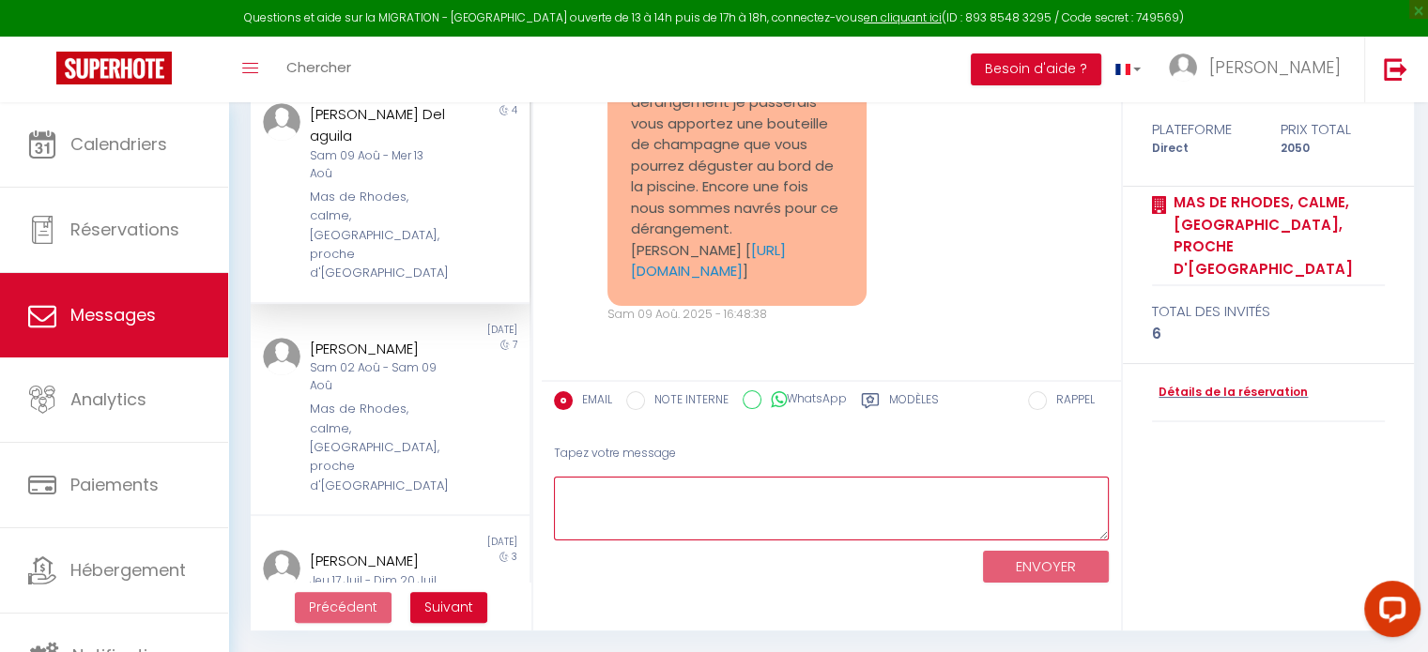
click at [728, 503] on textarea at bounding box center [831, 509] width 555 height 65
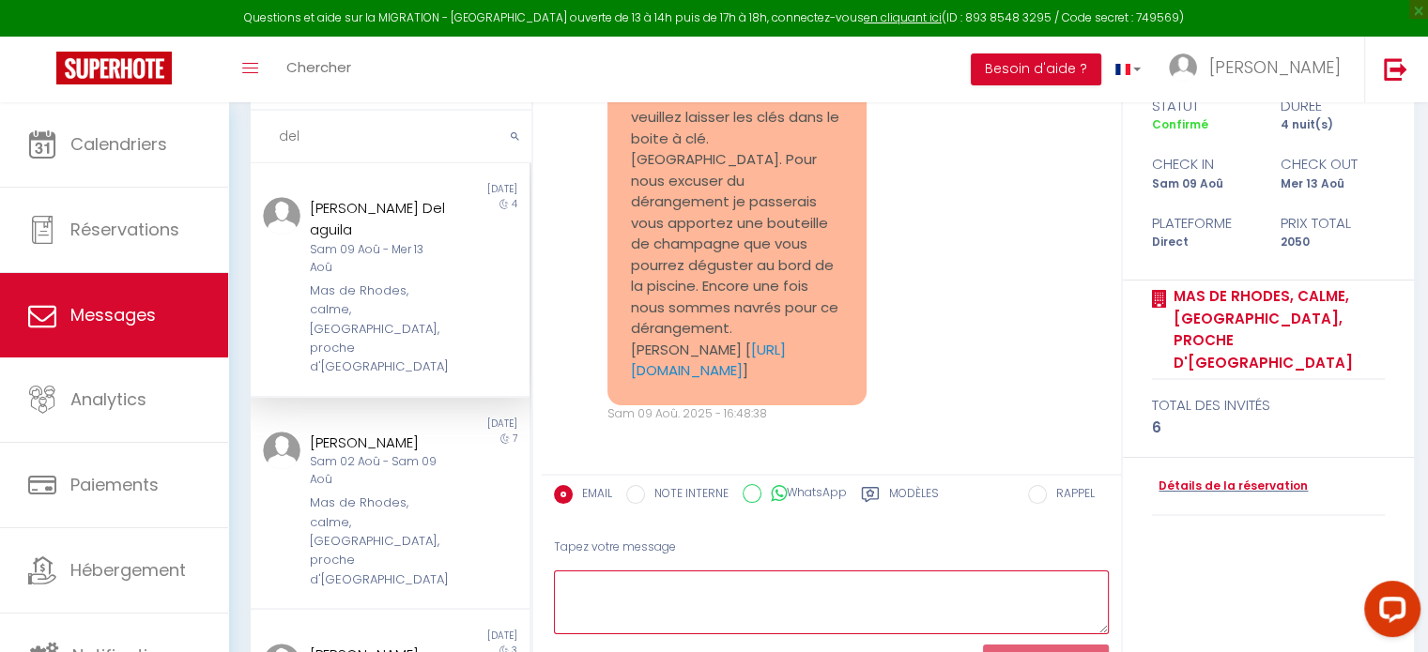
scroll to position [11665, 0]
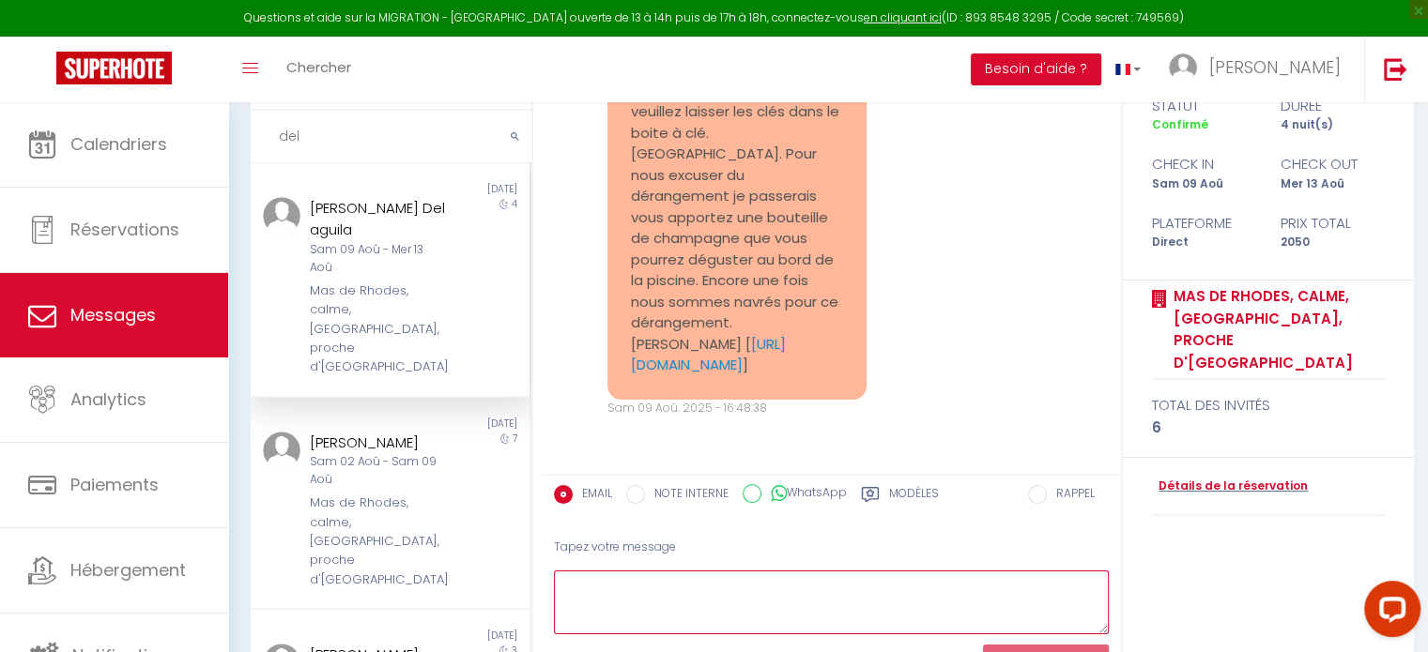
click at [683, 587] on textarea at bounding box center [831, 603] width 555 height 65
type textarea "B"
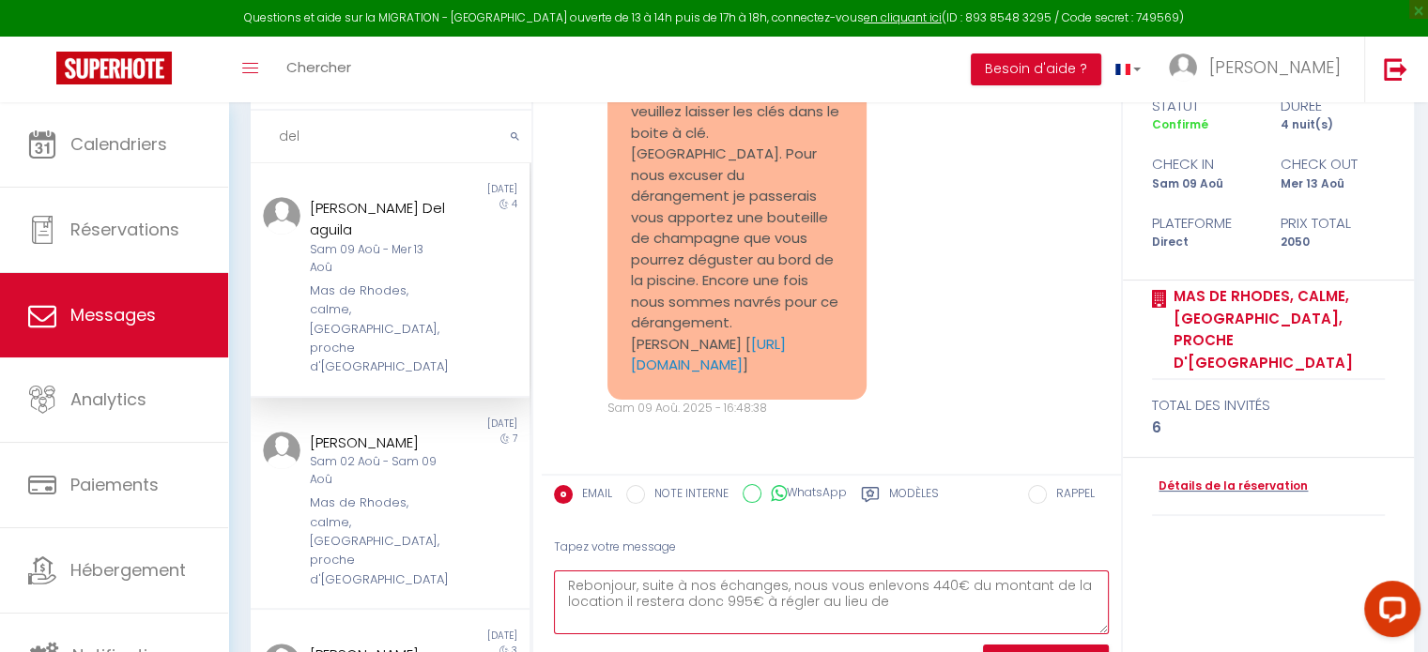
click at [907, 618] on textarea "Rebonjour, suite à nos échanges, nous vous enlevons 440€ du montant de la locat…" at bounding box center [831, 603] width 555 height 65
click at [623, 602] on textarea "Rebonjour, suite à nos échanges, nous vous enlevons 440€ du montant de la locat…" at bounding box center [831, 603] width 555 height 65
click at [638, 607] on textarea "Rebonjour, suite à nos échanges, nous vous enlevons 440€ du montant de la locat…" at bounding box center [831, 603] width 555 height 65
click at [630, 615] on textarea "Rebonjour, suite à nos échanges, nous vous enlevons 440€ du montant de la locat…" at bounding box center [831, 603] width 555 height 65
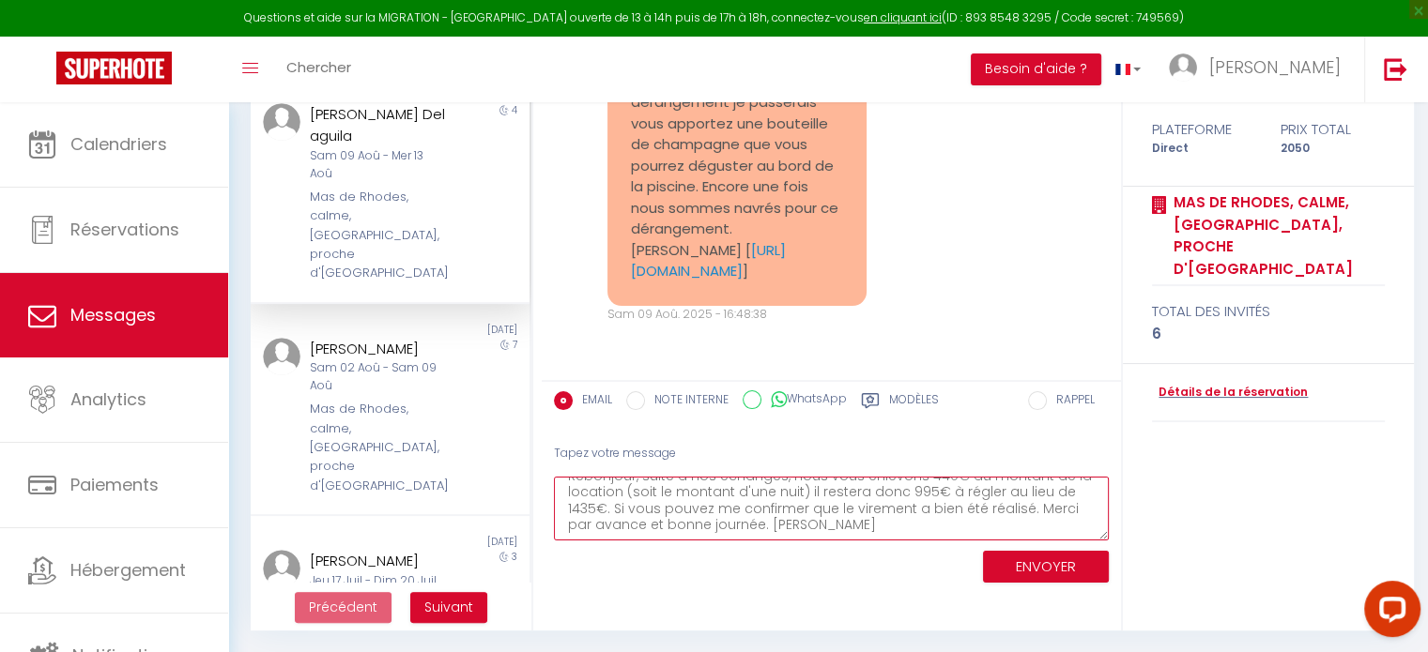
type textarea "Rebonjour, suite à nos échanges, nous vous enlevons 440€ du montant de la locat…"
click at [1088, 567] on button "ENVOYER" at bounding box center [1046, 567] width 126 height 33
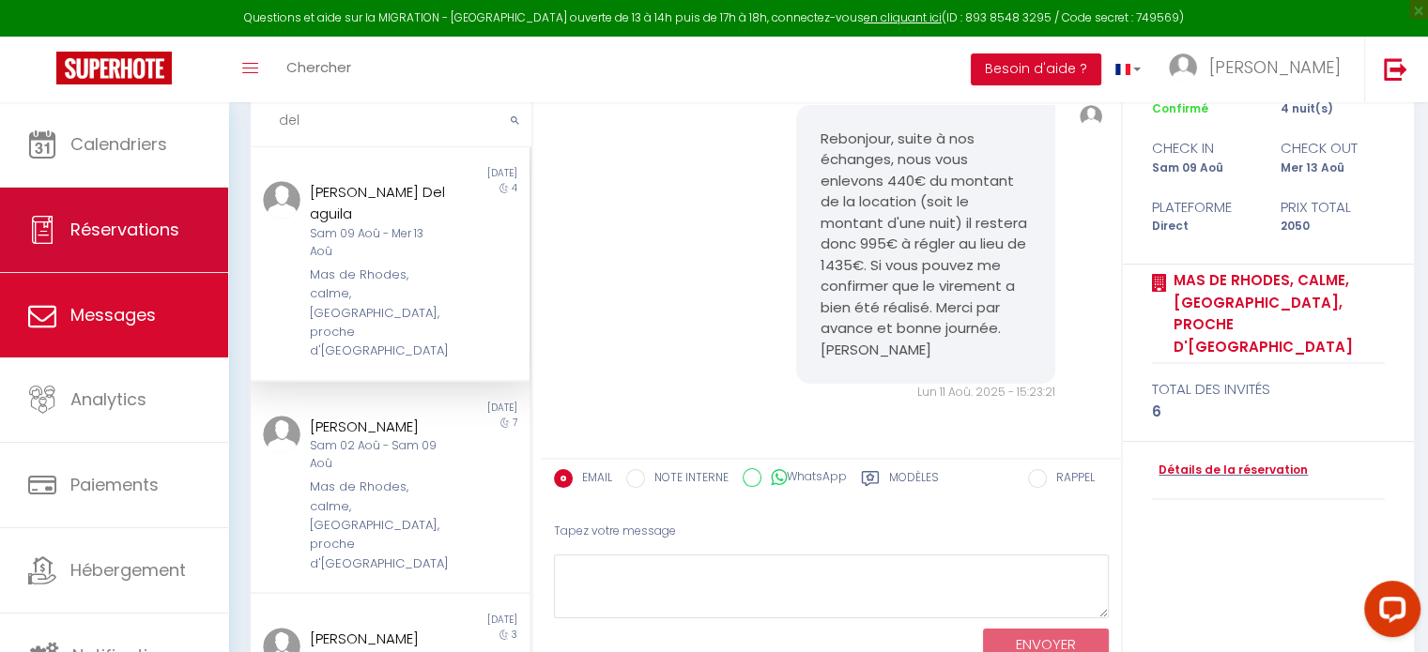
scroll to position [120, 0]
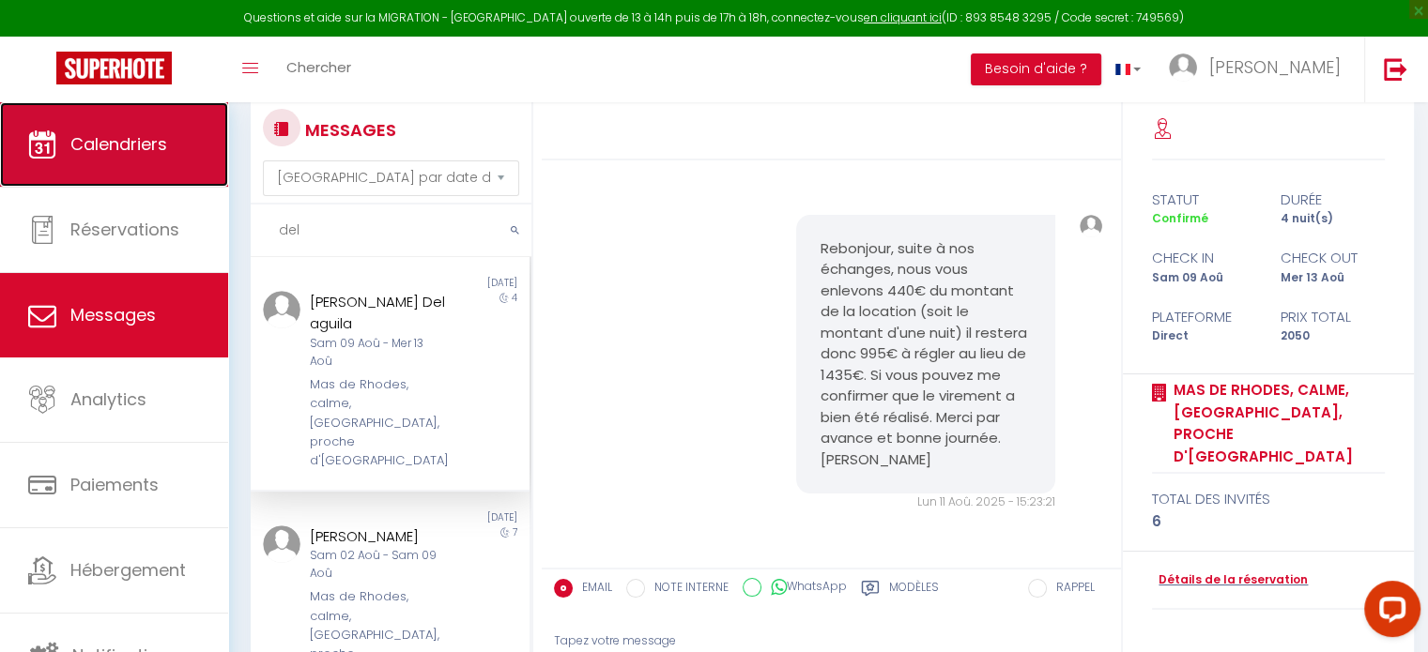
click at [146, 153] on span "Calendriers" at bounding box center [118, 143] width 97 height 23
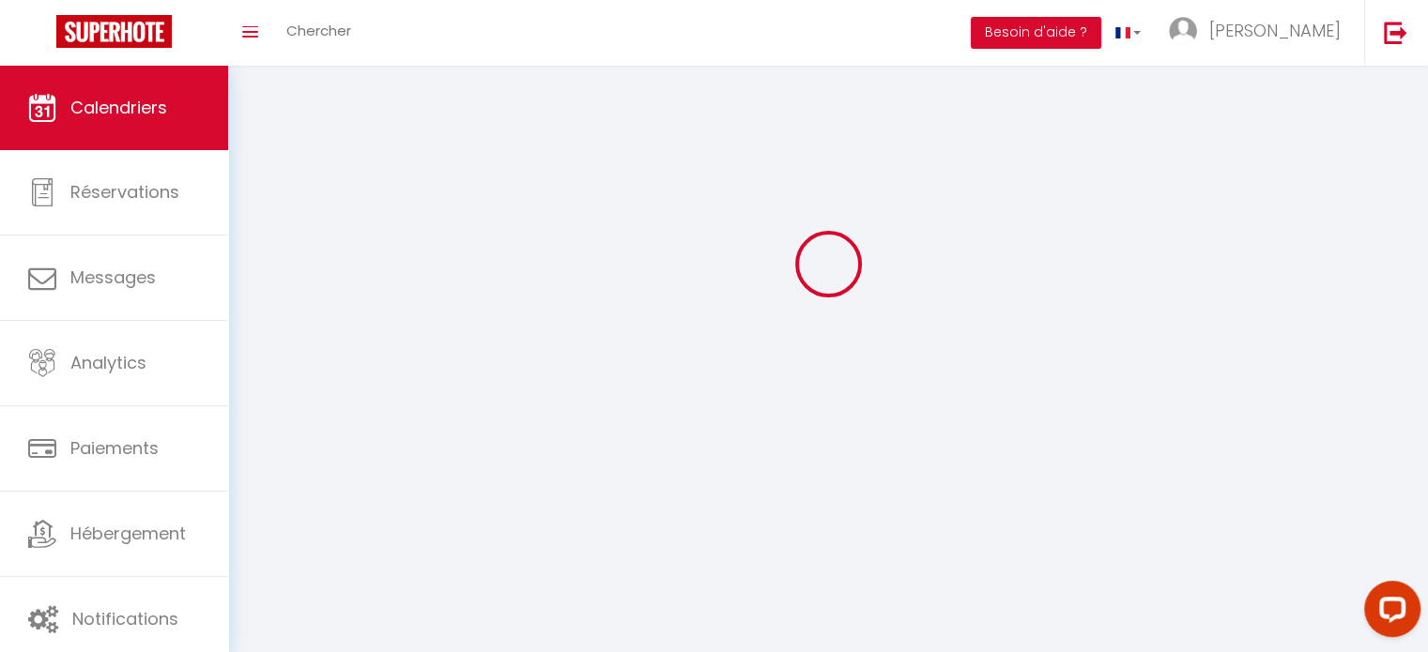
click at [146, 152] on link "Réservations" at bounding box center [114, 192] width 228 height 84
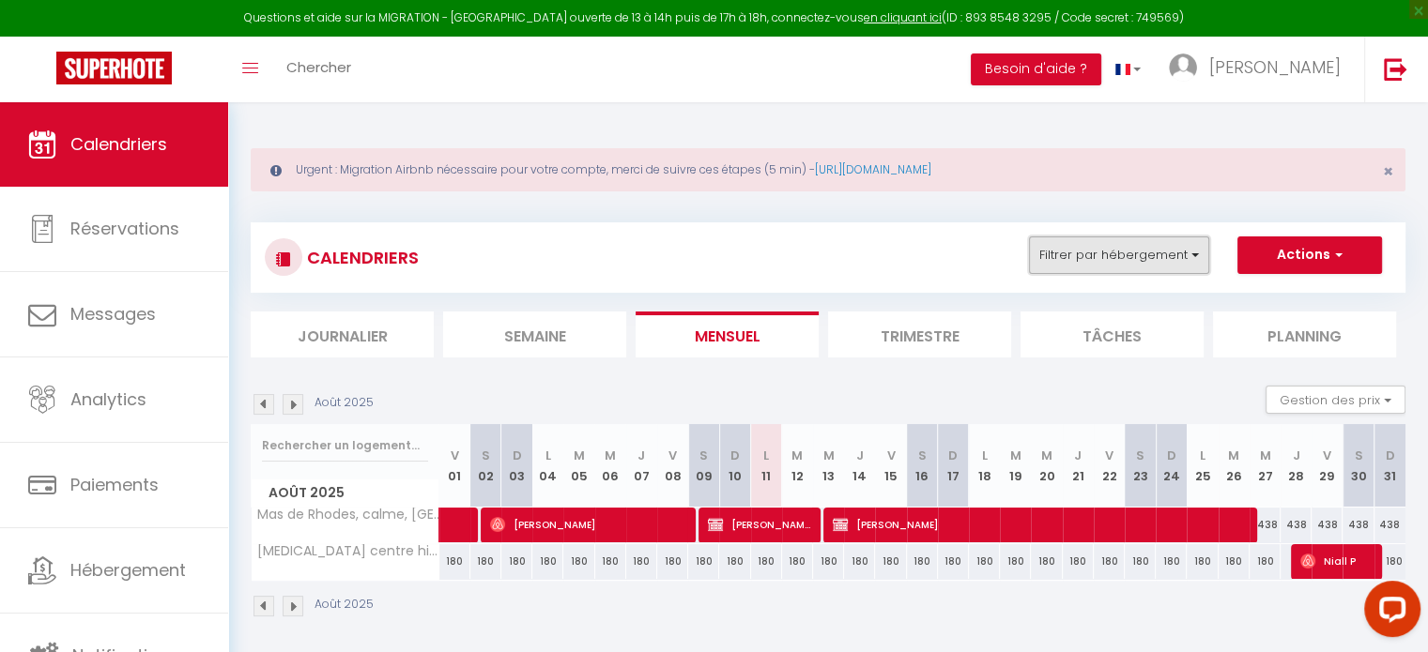
click at [1145, 247] on button "Filtrer par hébergement" at bounding box center [1119, 256] width 180 height 38
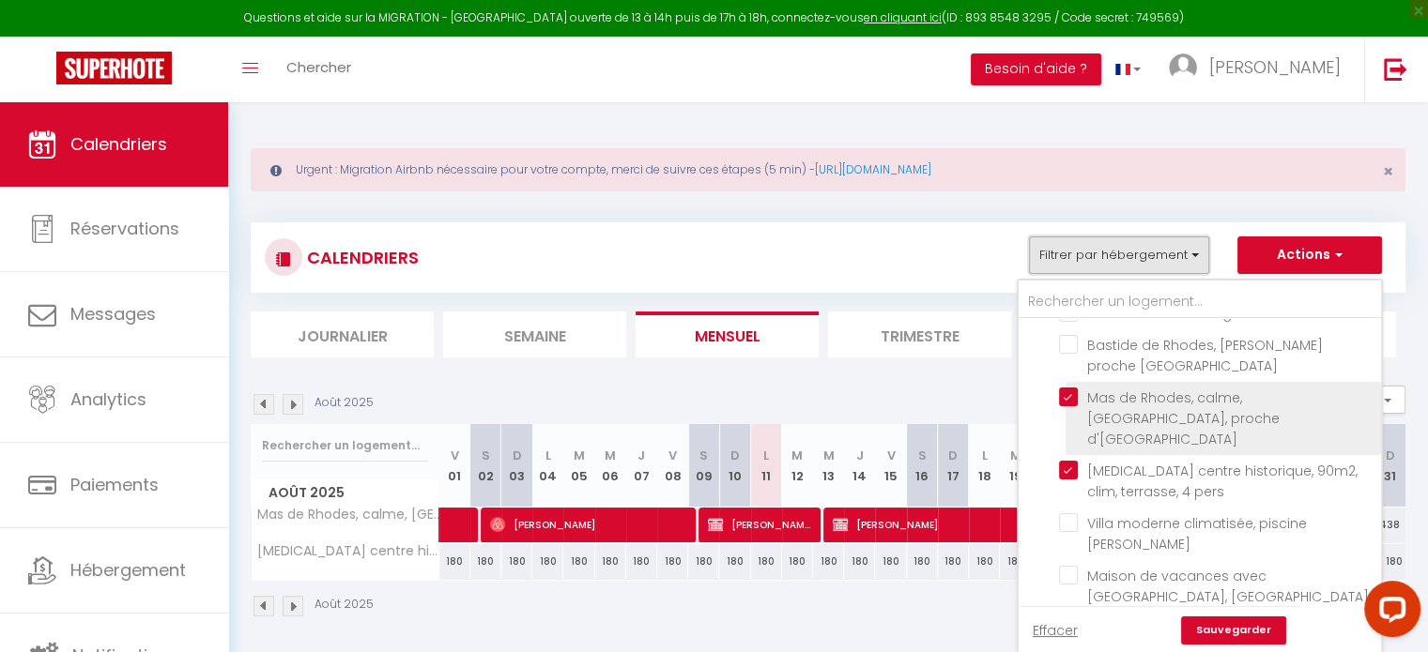
scroll to position [563, 0]
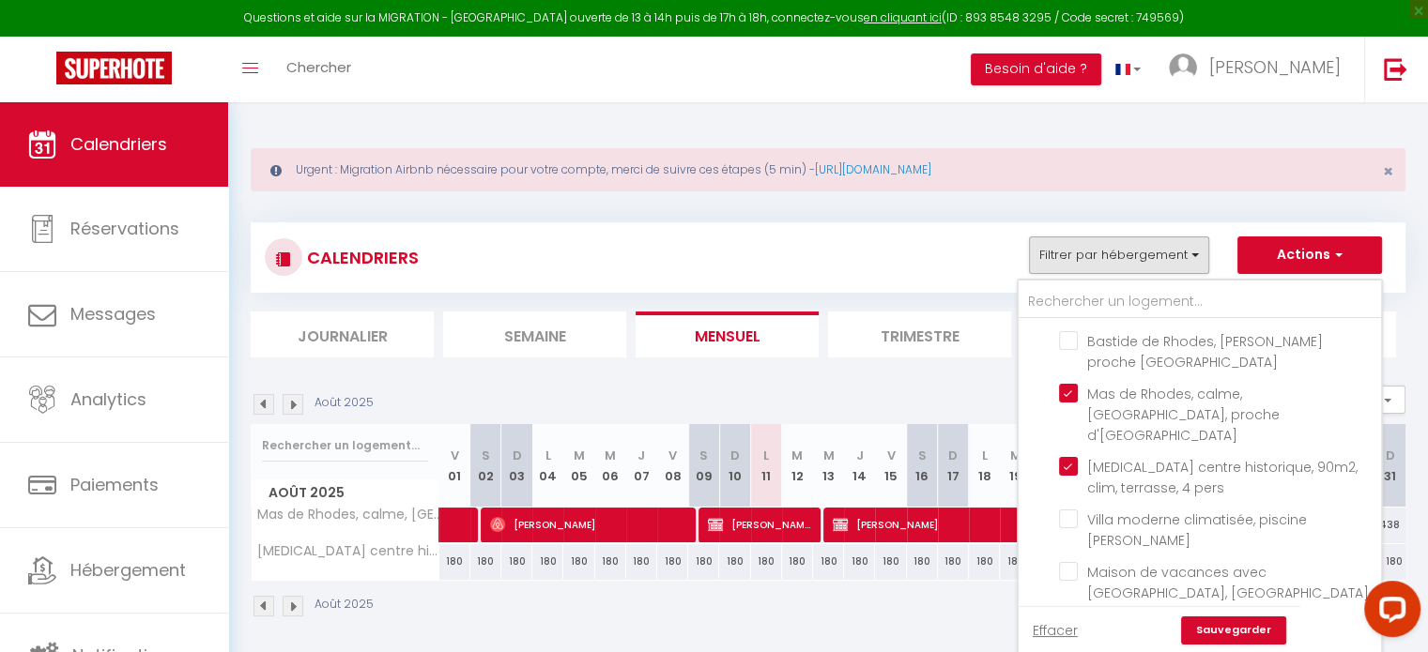
drag, startPoint x: 1055, startPoint y: 396, endPoint x: 1066, endPoint y: 398, distance: 10.5
click at [1057, 396] on ul "Grand Avignon Appartement climatisé à deux pas des remparts Appt 9 pers.:garage…" at bounding box center [1200, 516] width 362 height 1521
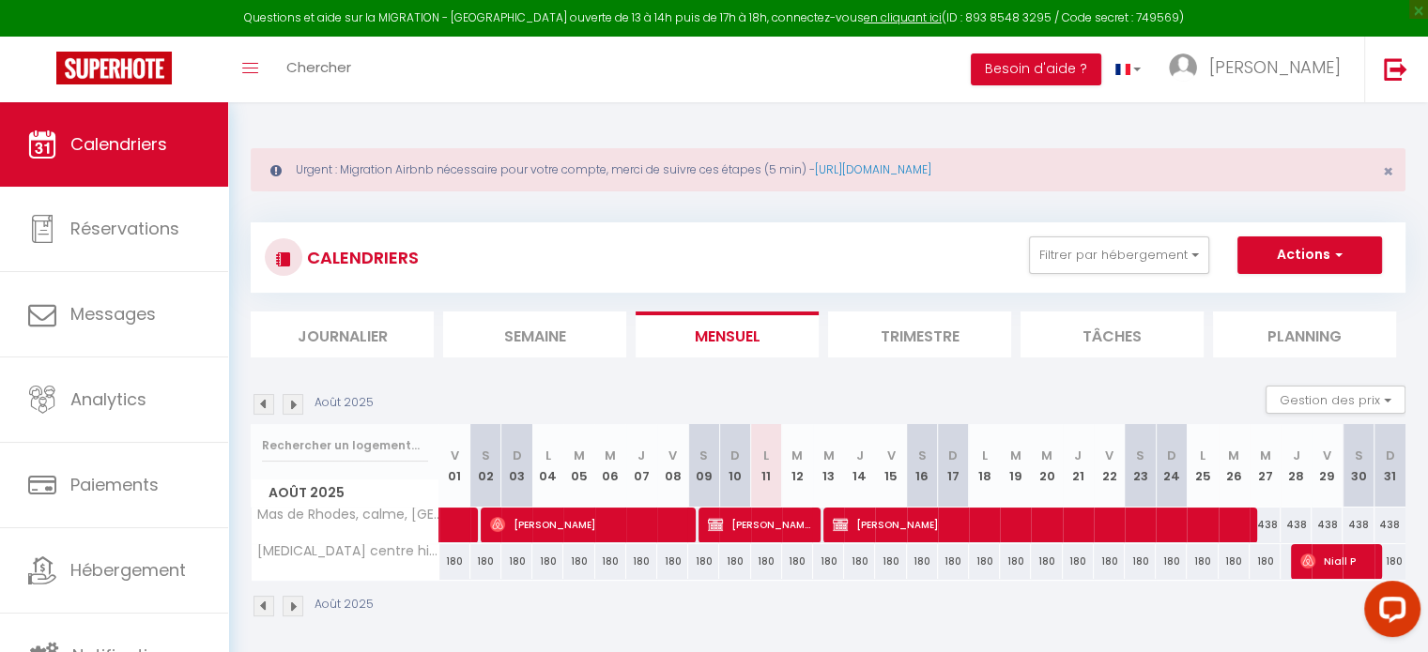
click at [1098, 281] on div "CALENDRIERS Filtrer par hébergement [GEOGRAPHIC_DATA] Appartement climatisé à d…" at bounding box center [828, 258] width 1155 height 70
click at [1104, 273] on div "CALENDRIERS Filtrer par hébergement [GEOGRAPHIC_DATA] Appartement climatisé à d…" at bounding box center [828, 258] width 1127 height 42
drag, startPoint x: 1085, startPoint y: 258, endPoint x: 1074, endPoint y: 274, distance: 19.5
click at [1085, 262] on button "Filtrer par hébergement" at bounding box center [1119, 256] width 180 height 38
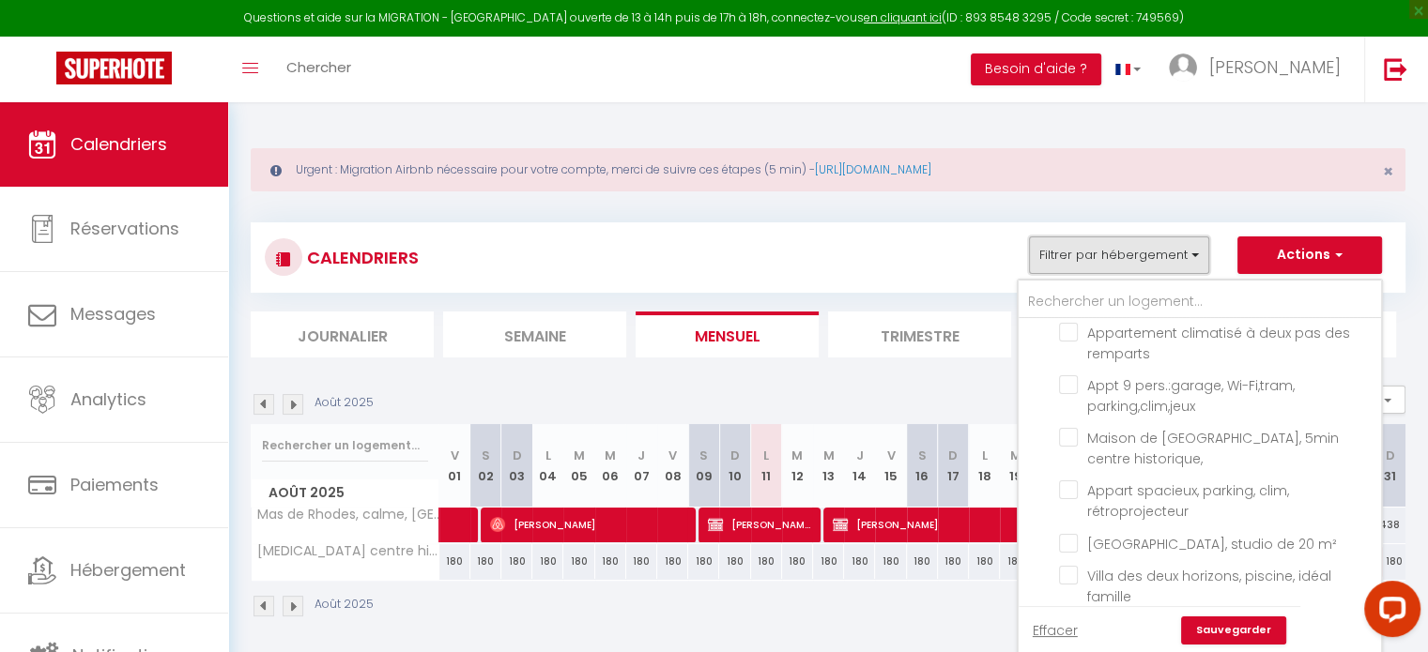
scroll to position [0, 0]
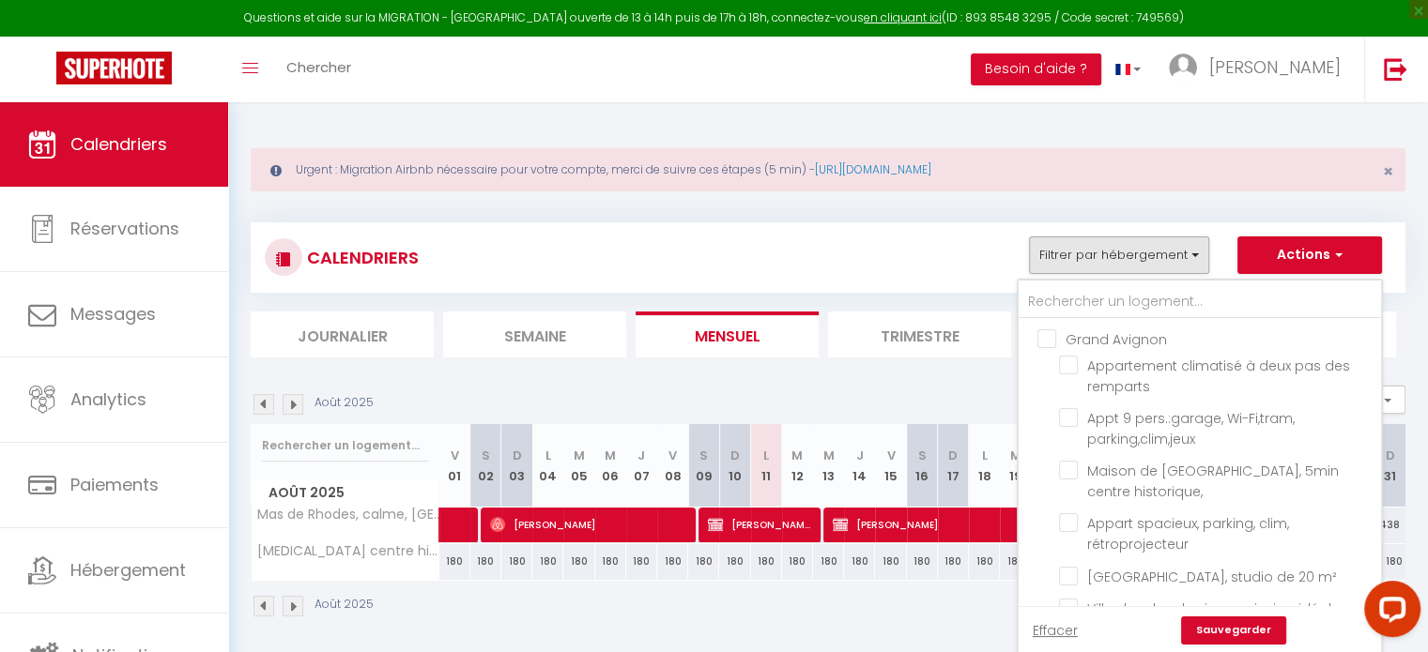
click at [1044, 345] on input "Grand Avignon" at bounding box center [1218, 338] width 362 height 19
checkbox input "true"
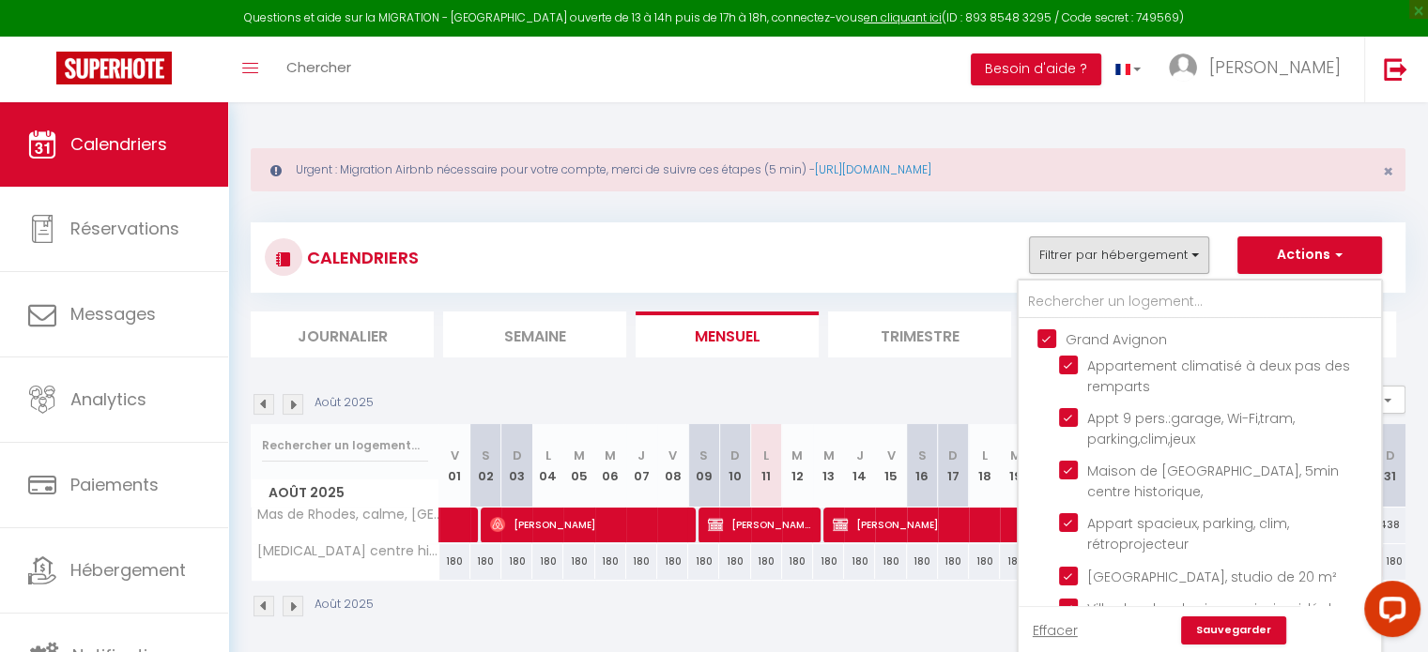
checkbox input "true"
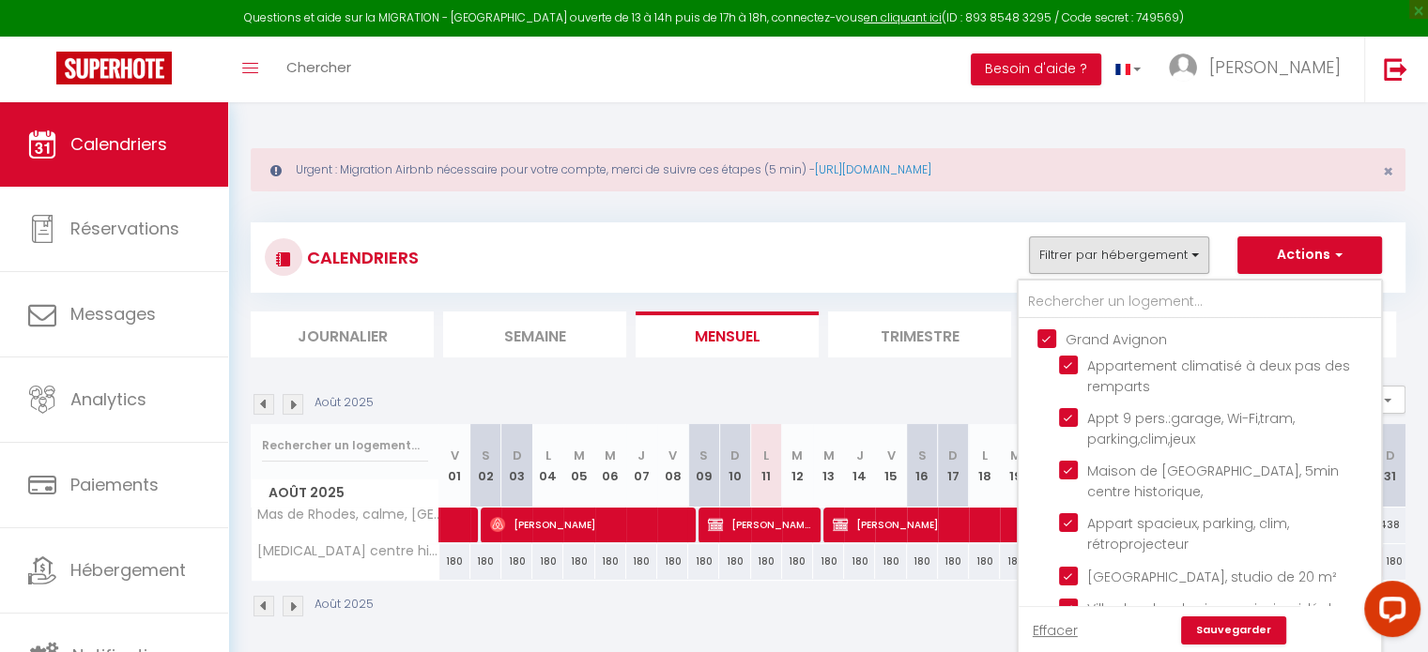
checkbox input "true"
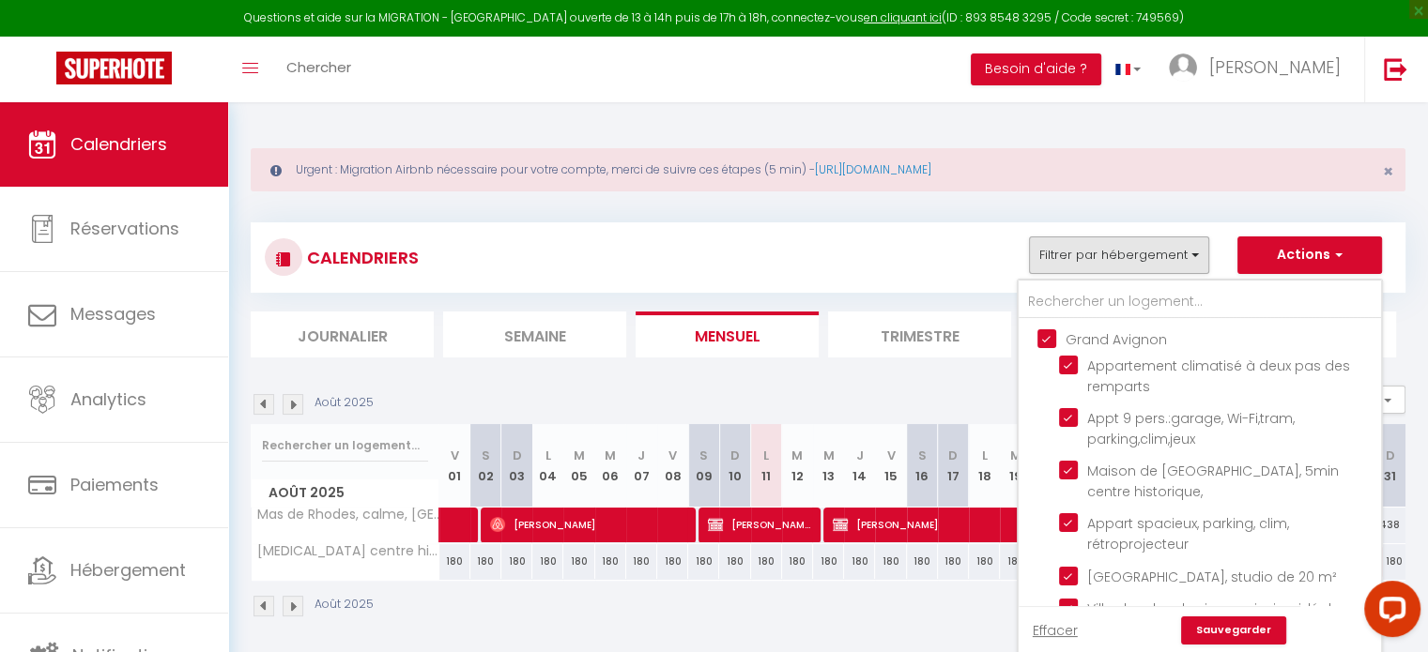
checkbox input "true"
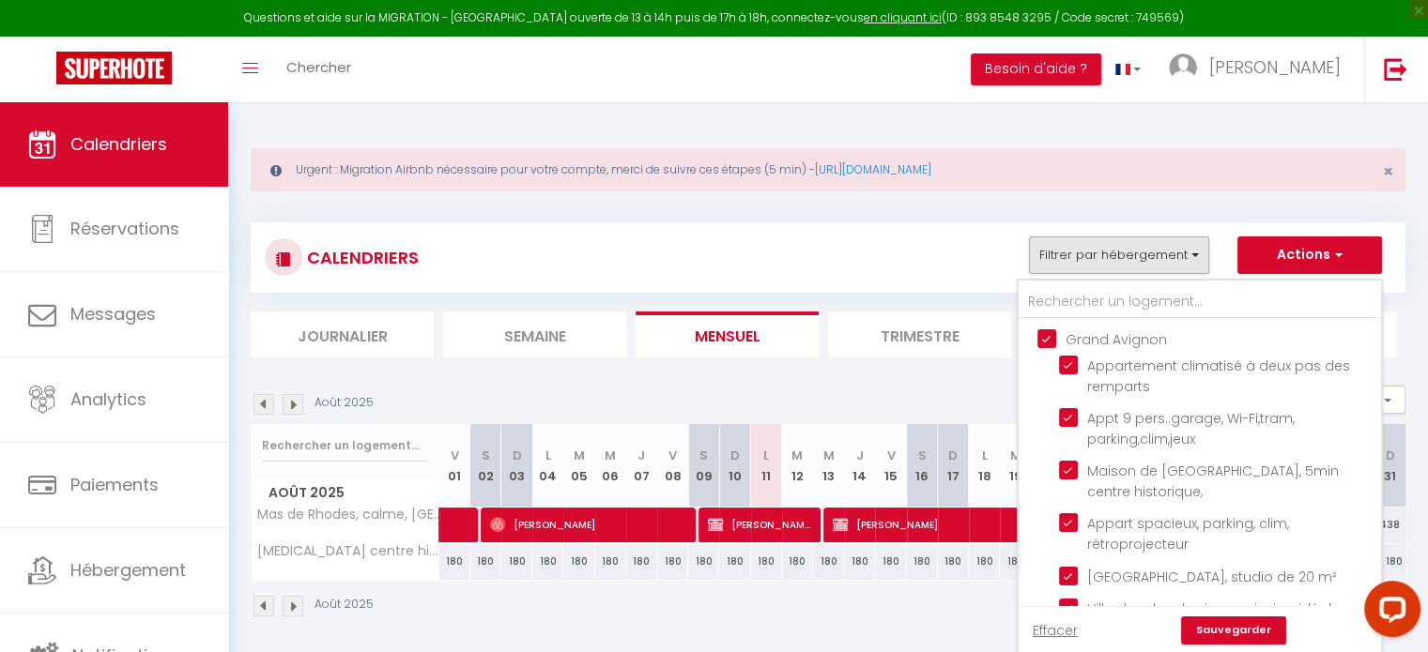
checkbox input "true"
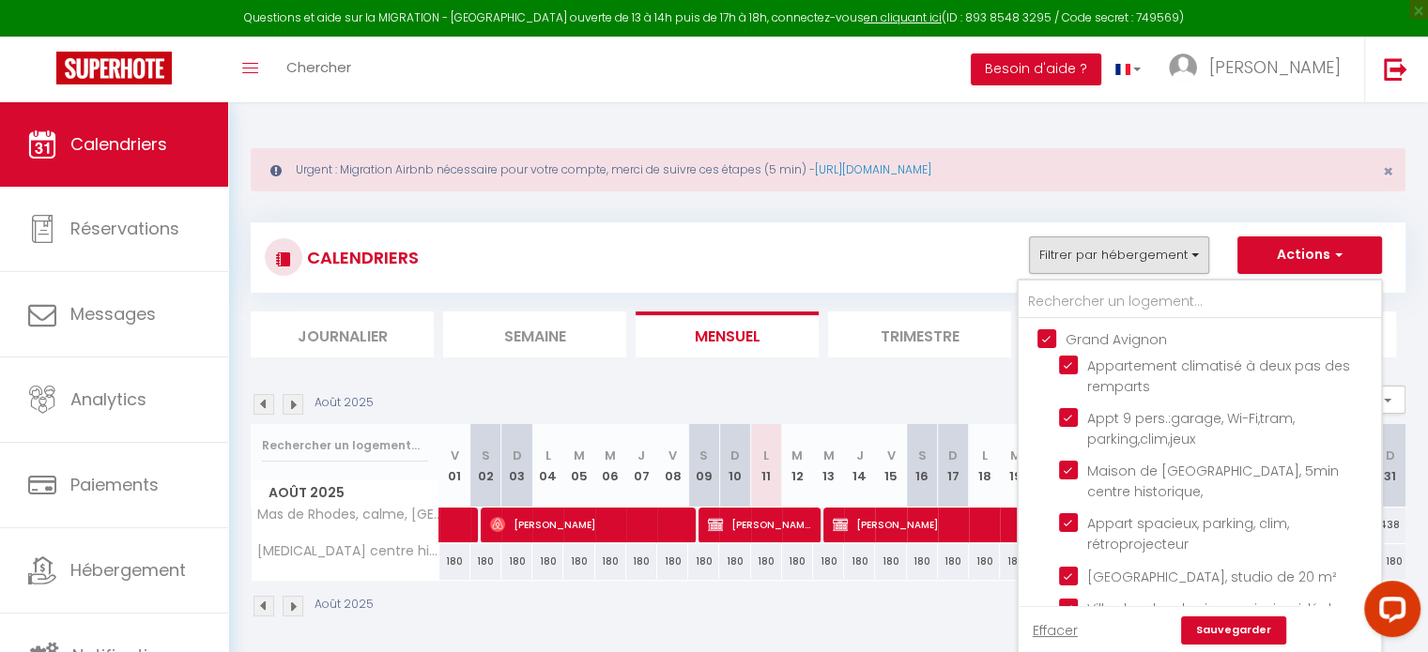
checkbox input "true"
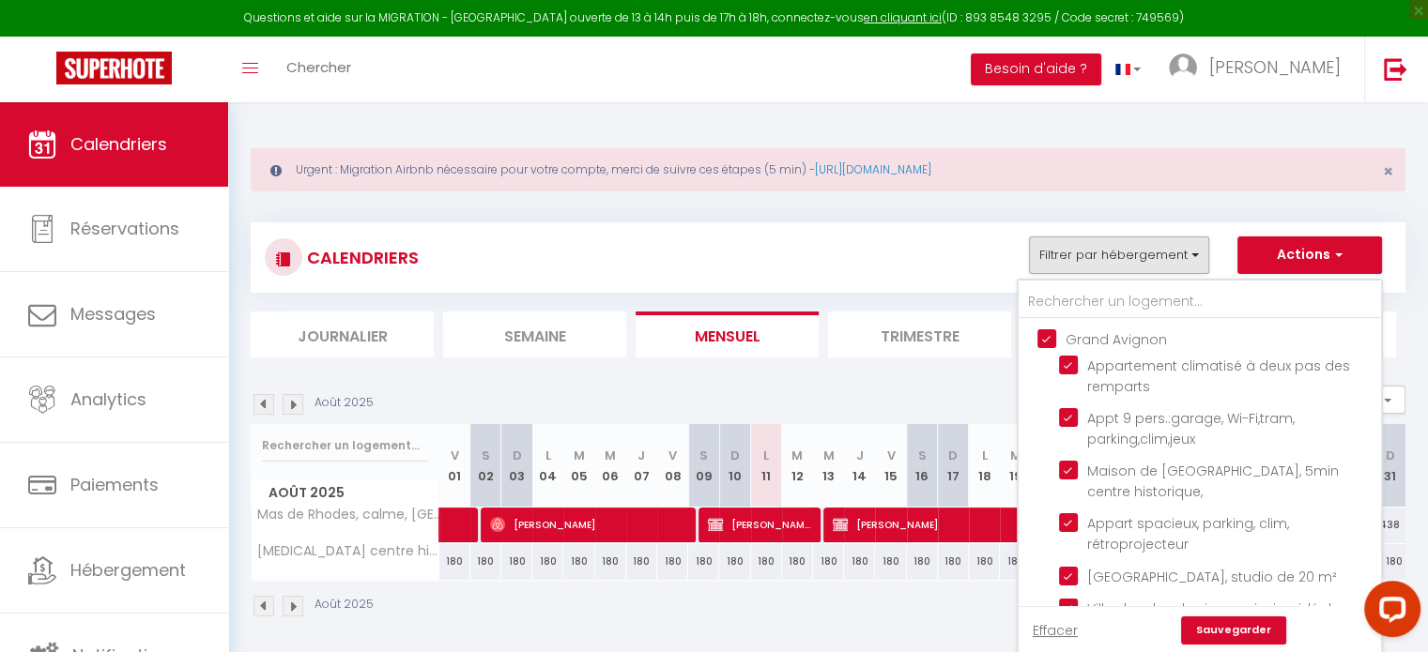
checkbox input "false"
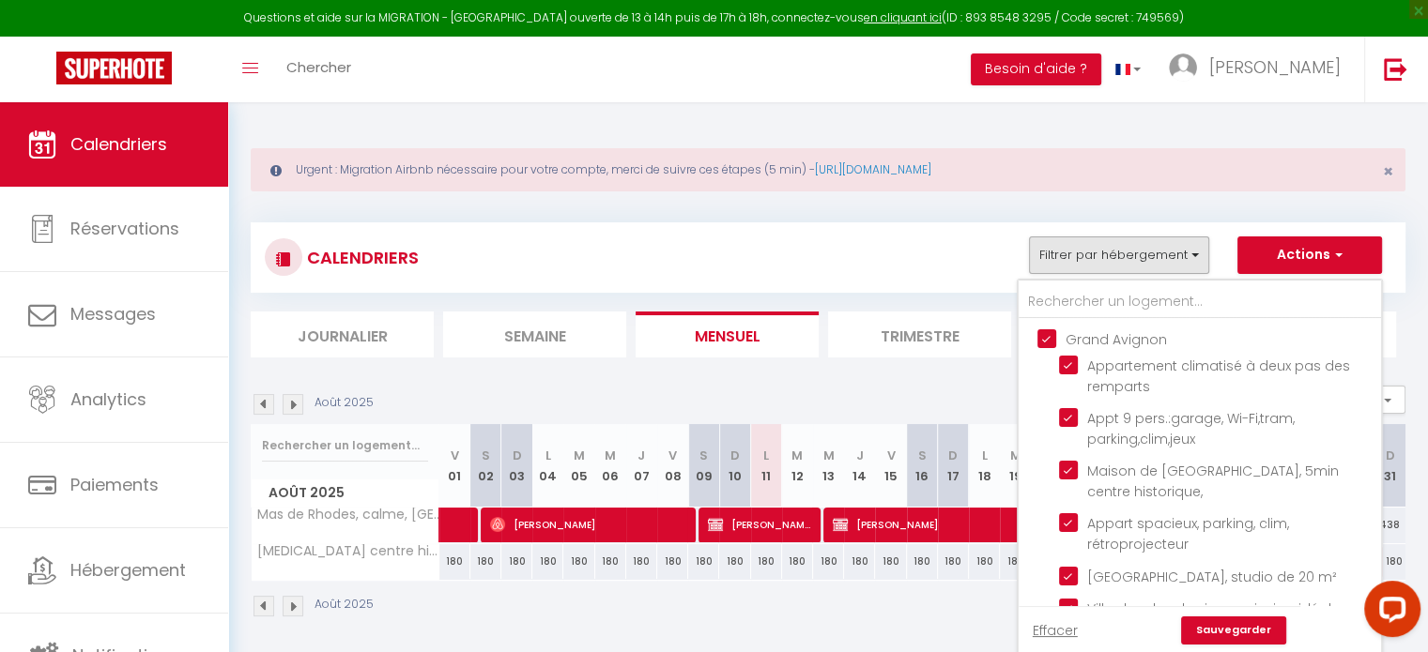
checkbox input "false"
checkbox input "true"
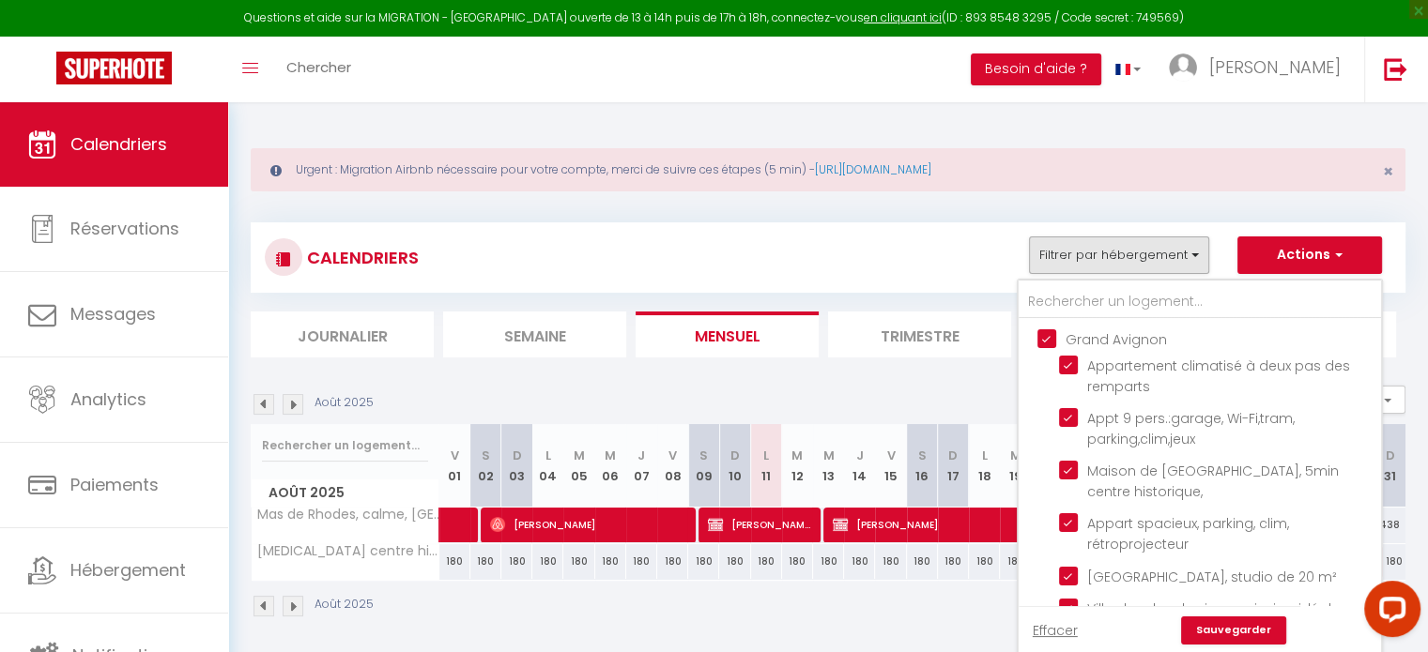
checkbox input "false"
checkbox input "true"
checkbox input "false"
checkbox input "true"
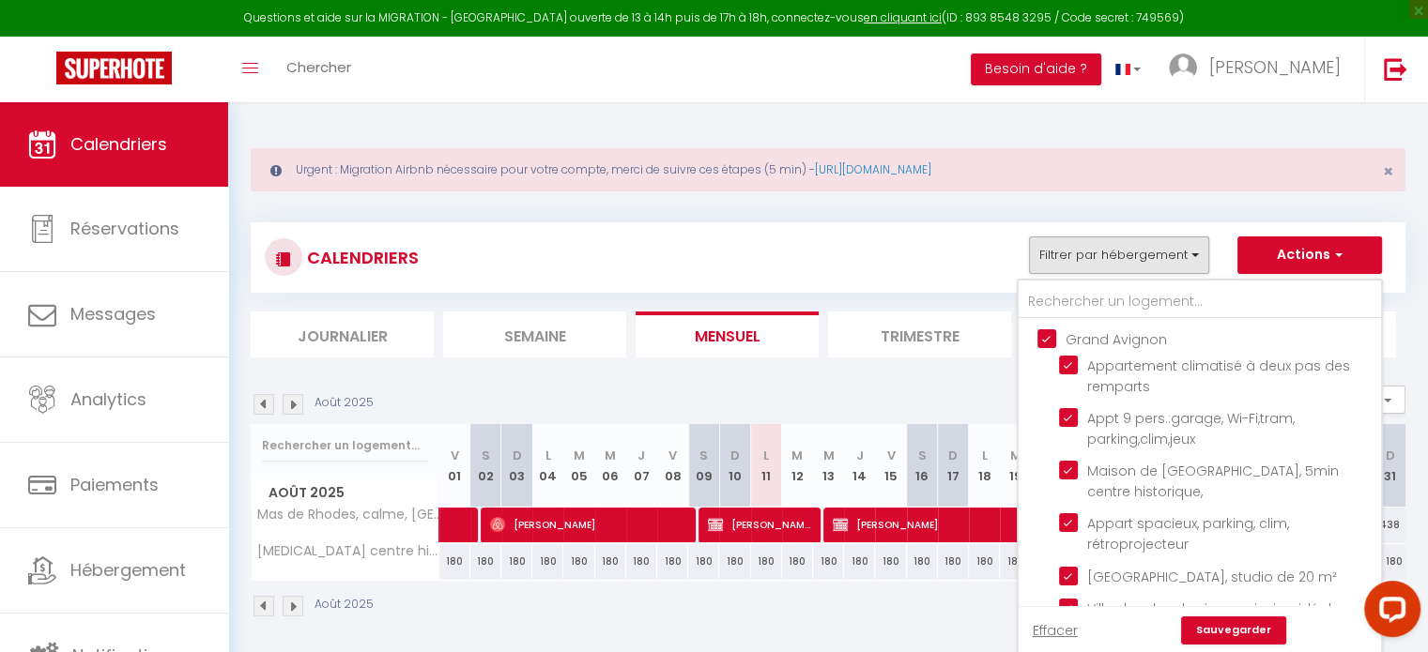
checkbox input "true"
checkbox input "false"
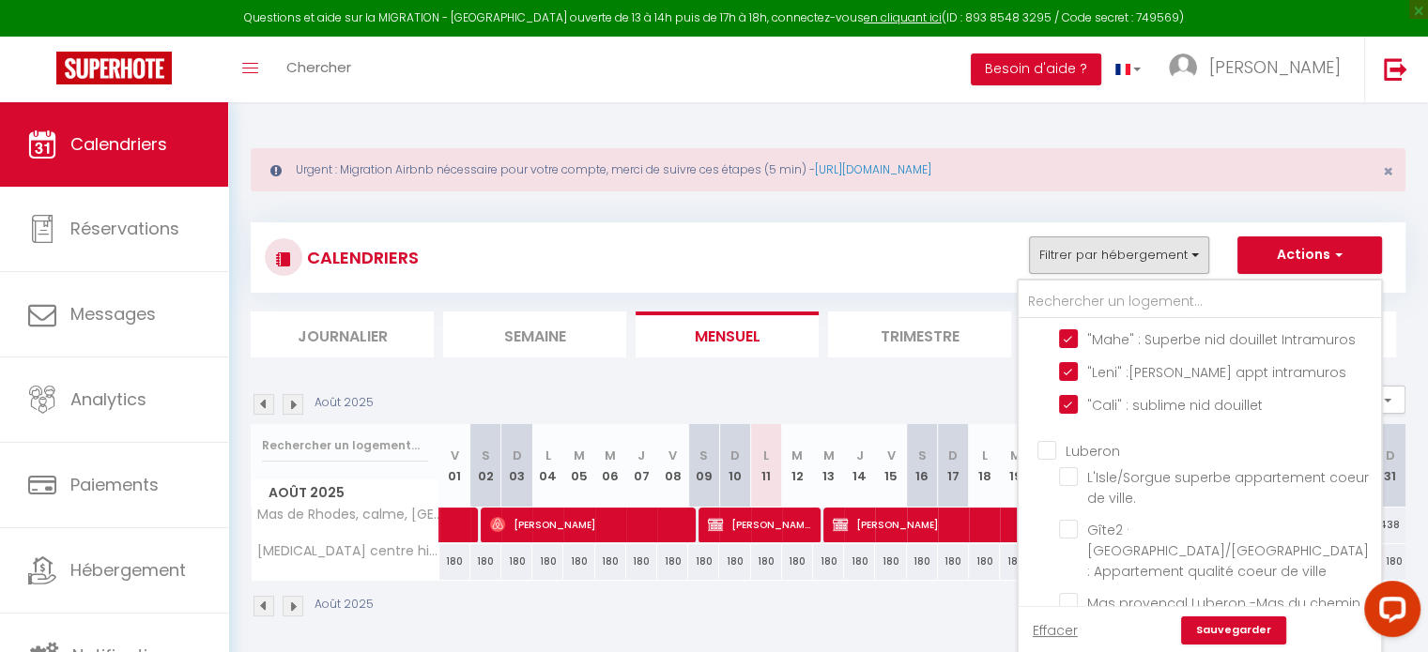
scroll to position [1408, 0]
click at [1055, 460] on input "Luberon" at bounding box center [1218, 450] width 362 height 19
checkbox input "true"
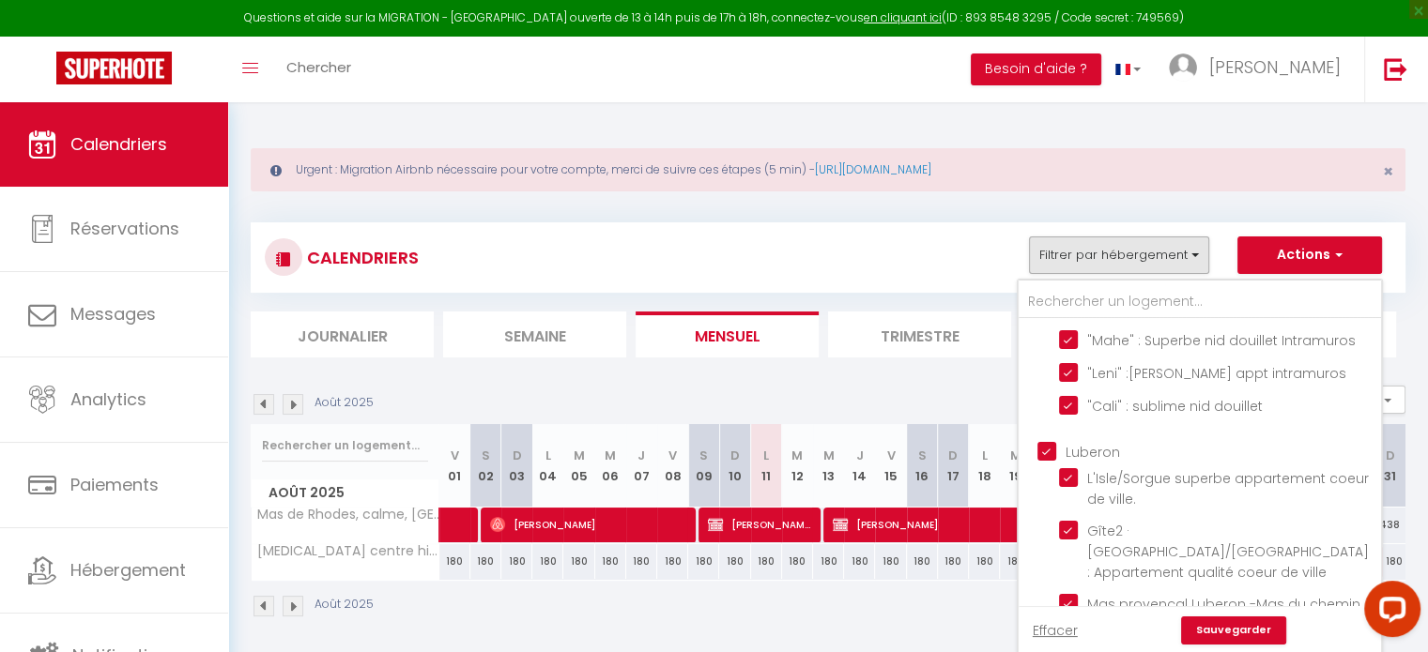
checkbox input "true"
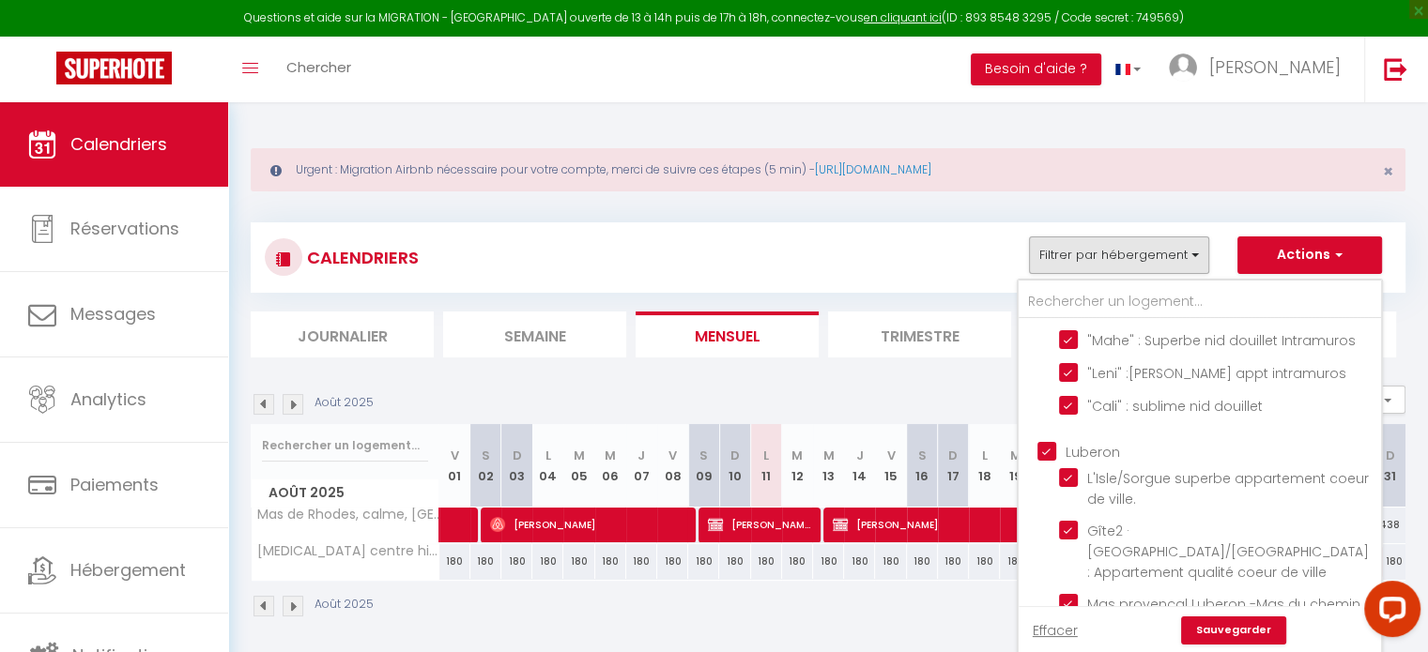
checkbox input "true"
checkbox input "false"
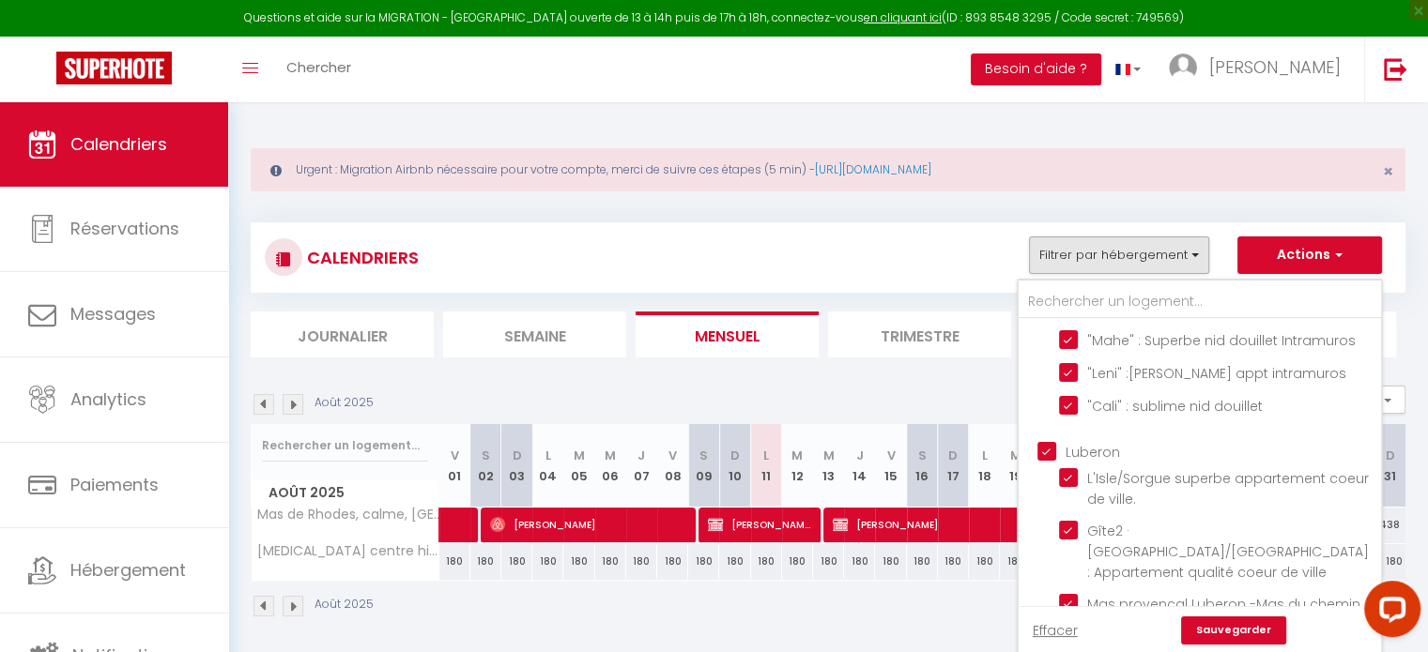
scroll to position [1784, 0]
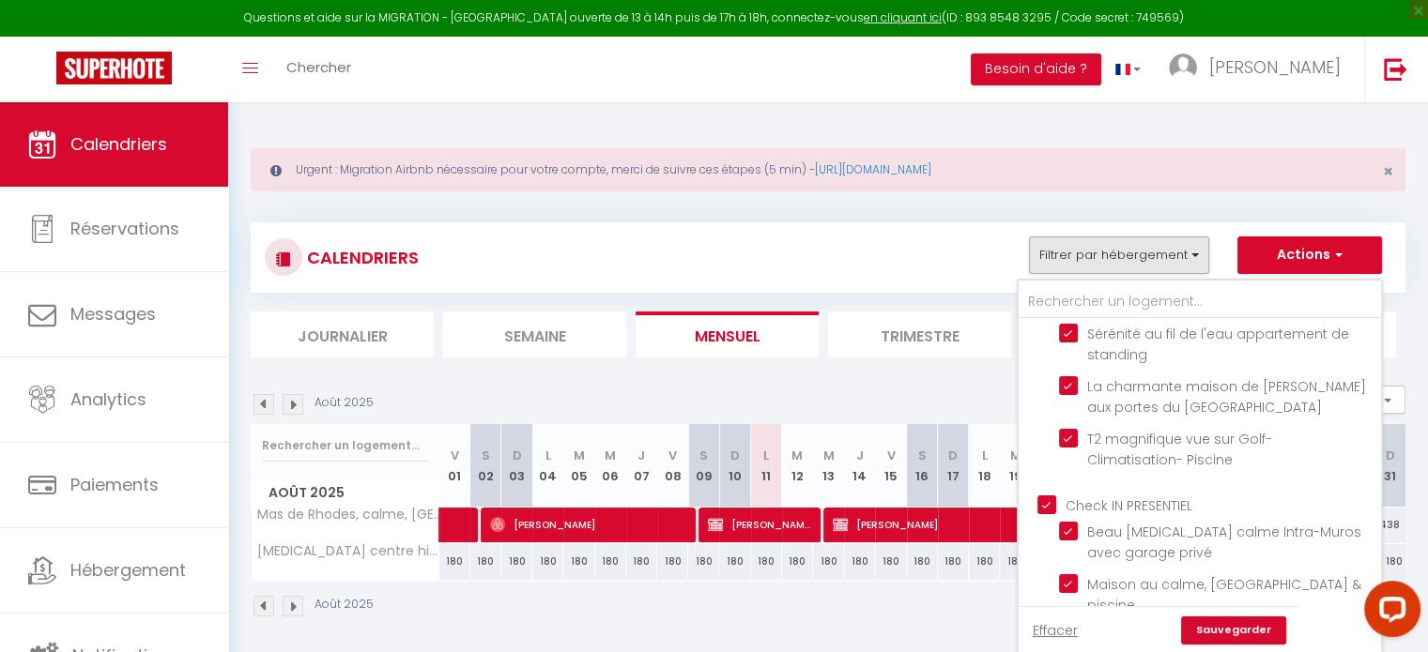
click at [708, 223] on div "CALENDRIERS Filtrer par hébergement [GEOGRAPHIC_DATA] Appartement climatisé à d…" at bounding box center [828, 258] width 1155 height 70
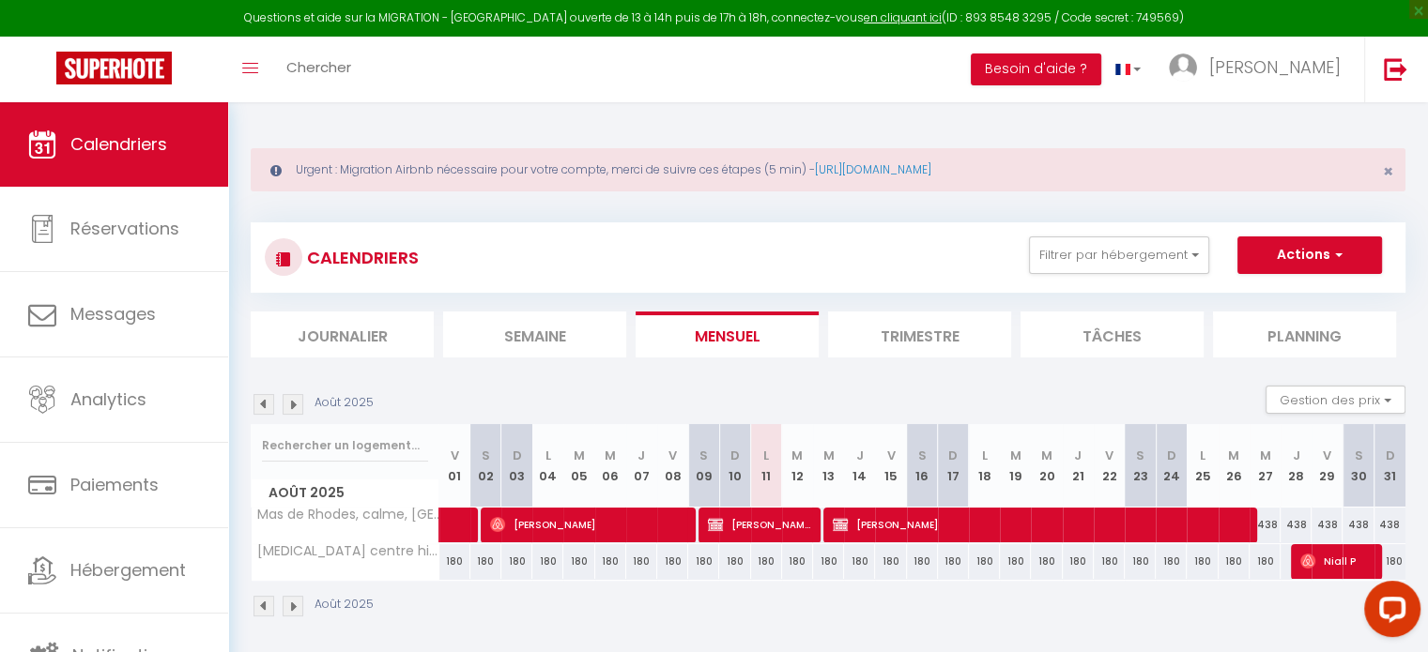
click at [714, 218] on div "CALENDRIERS Filtrer par hébergement [GEOGRAPHIC_DATA] Appartement climatisé à d…" at bounding box center [828, 421] width 1155 height 432
click at [719, 213] on div "CALENDRIERS Filtrer par hébergement [GEOGRAPHIC_DATA] Appartement climatisé à d…" at bounding box center [828, 421] width 1155 height 432
drag, startPoint x: 599, startPoint y: 177, endPoint x: 661, endPoint y: 177, distance: 62.0
click at [661, 177] on div "Urgent : Migration Airbnb nécessaire pour votre compte, merci de suivre ces éta…" at bounding box center [828, 169] width 1155 height 43
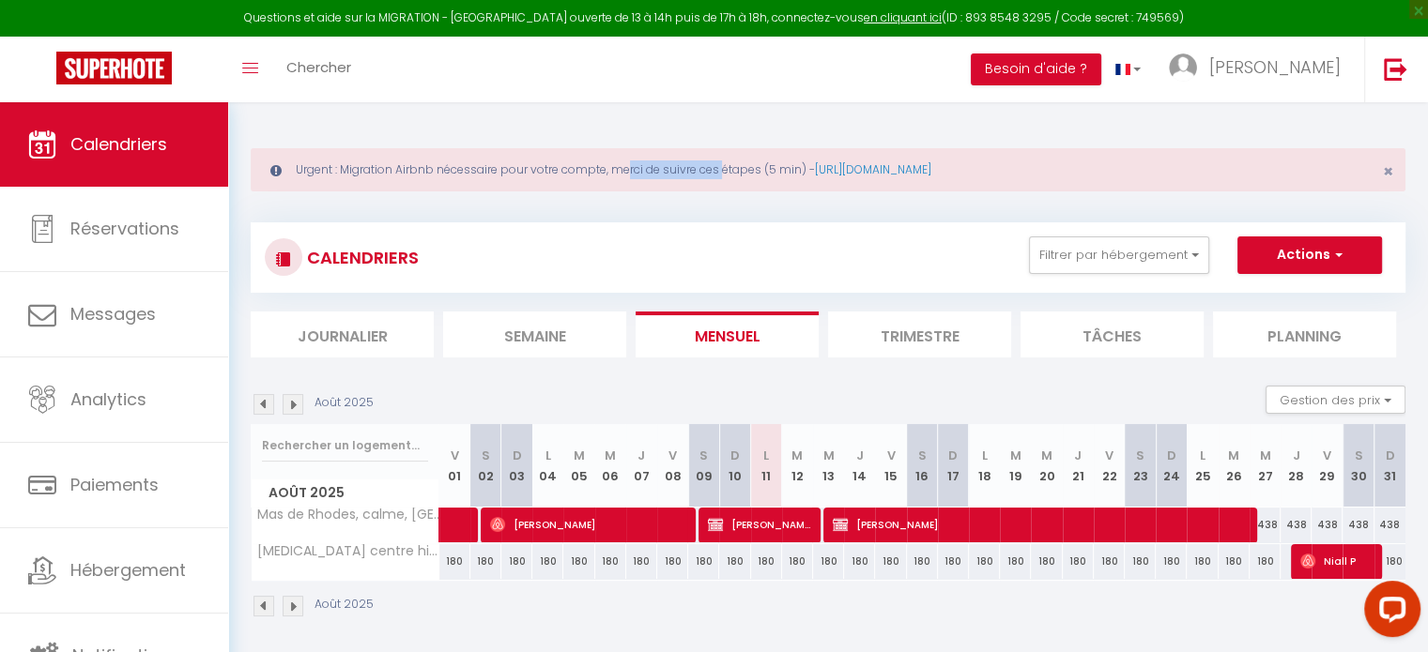
click at [646, 176] on div "Urgent : Migration Airbnb nécessaire pour votre compte, merci de suivre ces éta…" at bounding box center [828, 169] width 1155 height 43
click at [646, 172] on div "Urgent : Migration Airbnb nécessaire pour votre compte, merci de suivre ces éta…" at bounding box center [828, 169] width 1155 height 43
drag, startPoint x: 569, startPoint y: 172, endPoint x: 607, endPoint y: 174, distance: 38.5
click at [606, 174] on div "Urgent : Migration Airbnb nécessaire pour votre compte, merci de suivre ces éta…" at bounding box center [828, 169] width 1155 height 43
click at [604, 176] on div "Urgent : Migration Airbnb nécessaire pour votre compte, merci de suivre ces éta…" at bounding box center [828, 169] width 1155 height 43
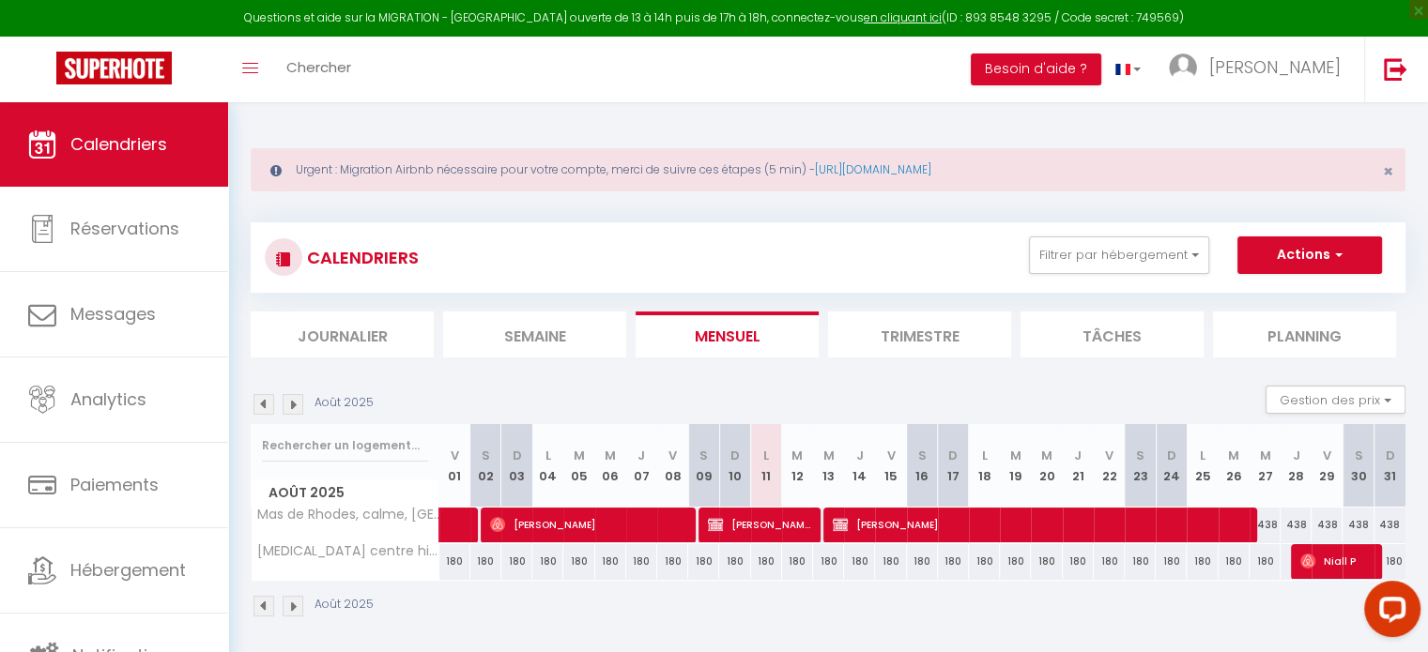
click at [585, 170] on div "Urgent : Migration Airbnb nécessaire pour votre compte, merci de suivre ces éta…" at bounding box center [828, 169] width 1155 height 43
